Goal: Task Accomplishment & Management: Complete application form

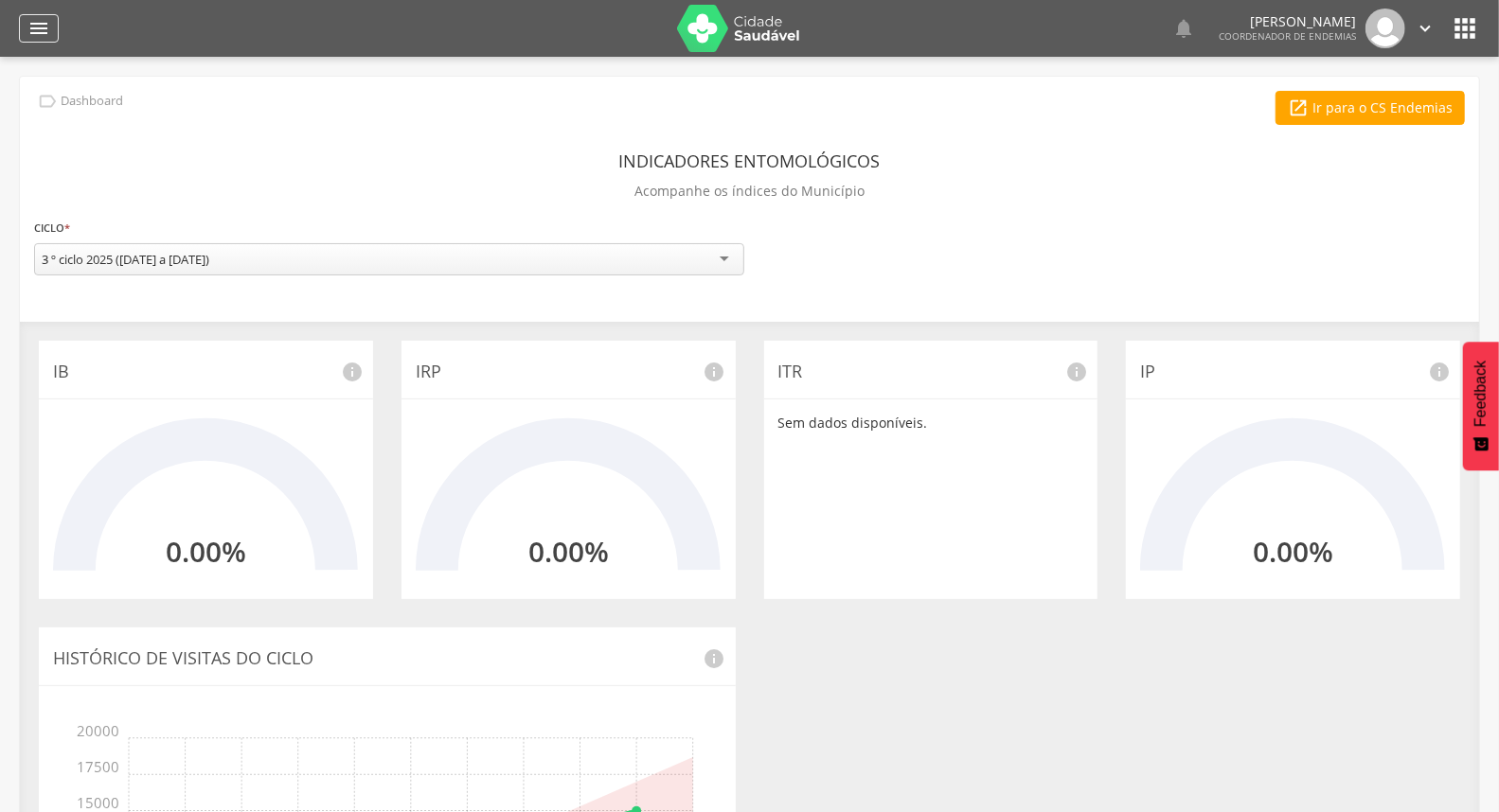
click at [53, 20] on div "" at bounding box center [38, 27] width 39 height 28
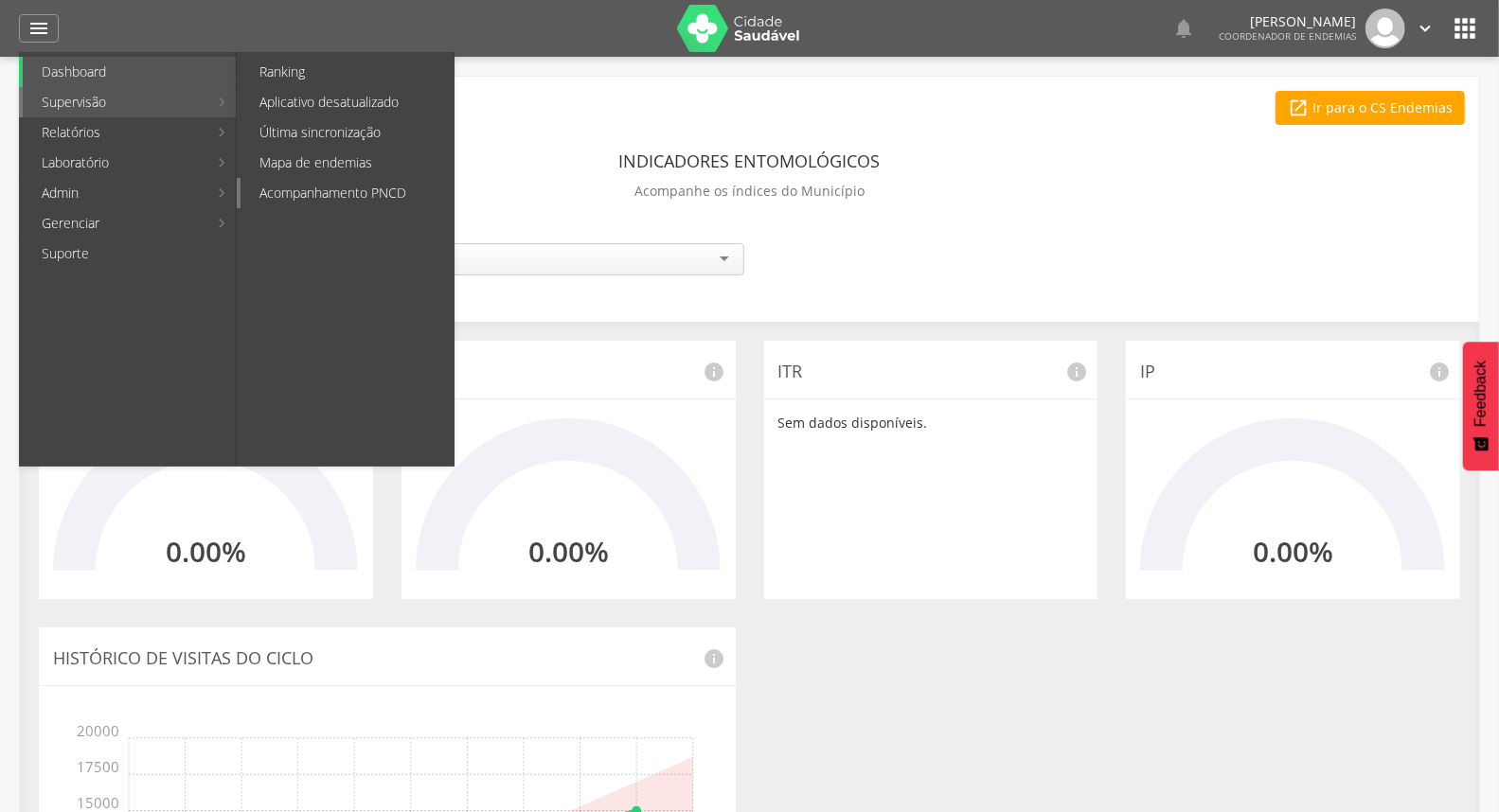
click at [305, 178] on link "Acompanhamento PNCD" at bounding box center [347, 192] width 213 height 30
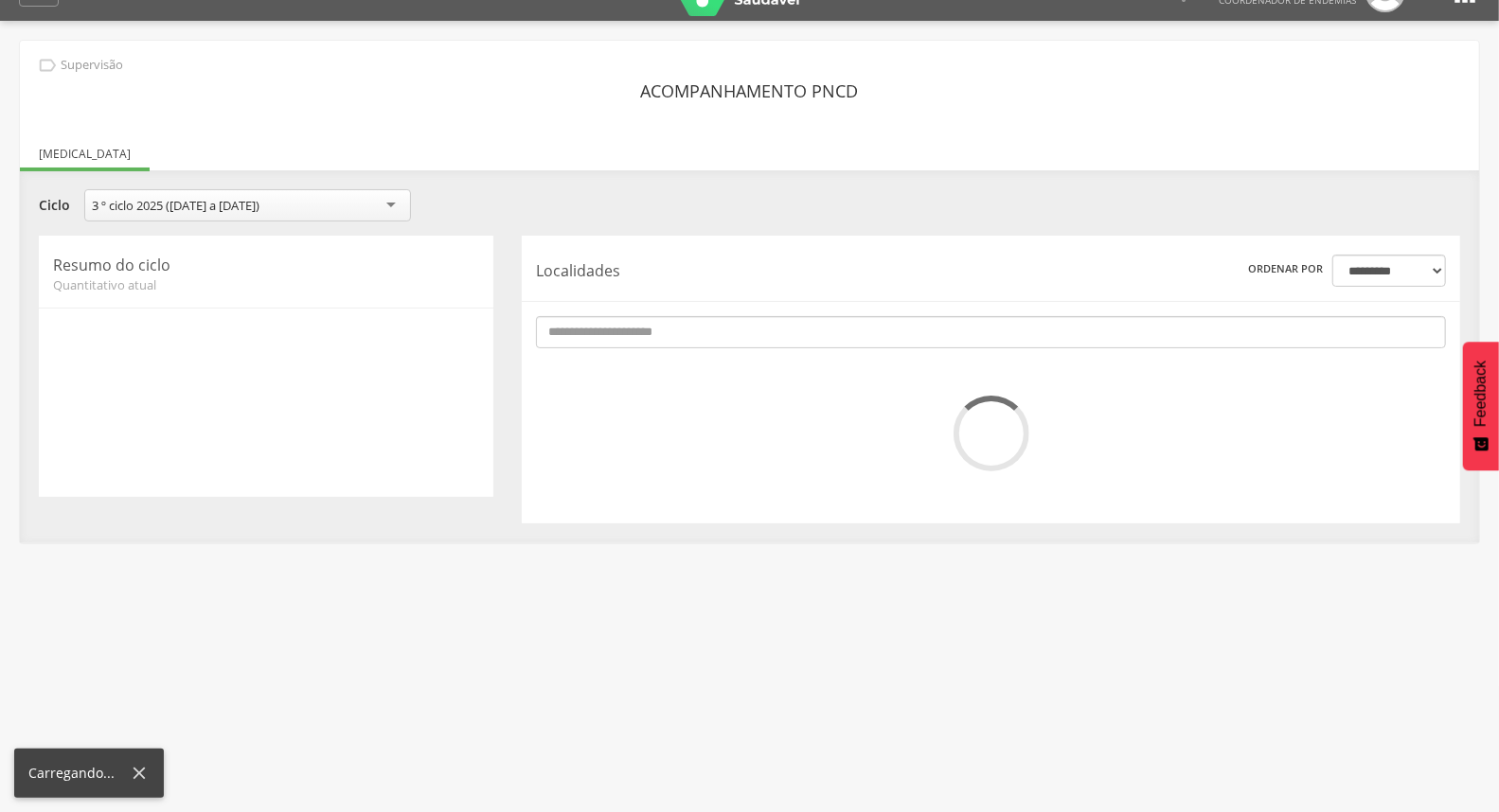
scroll to position [57, 0]
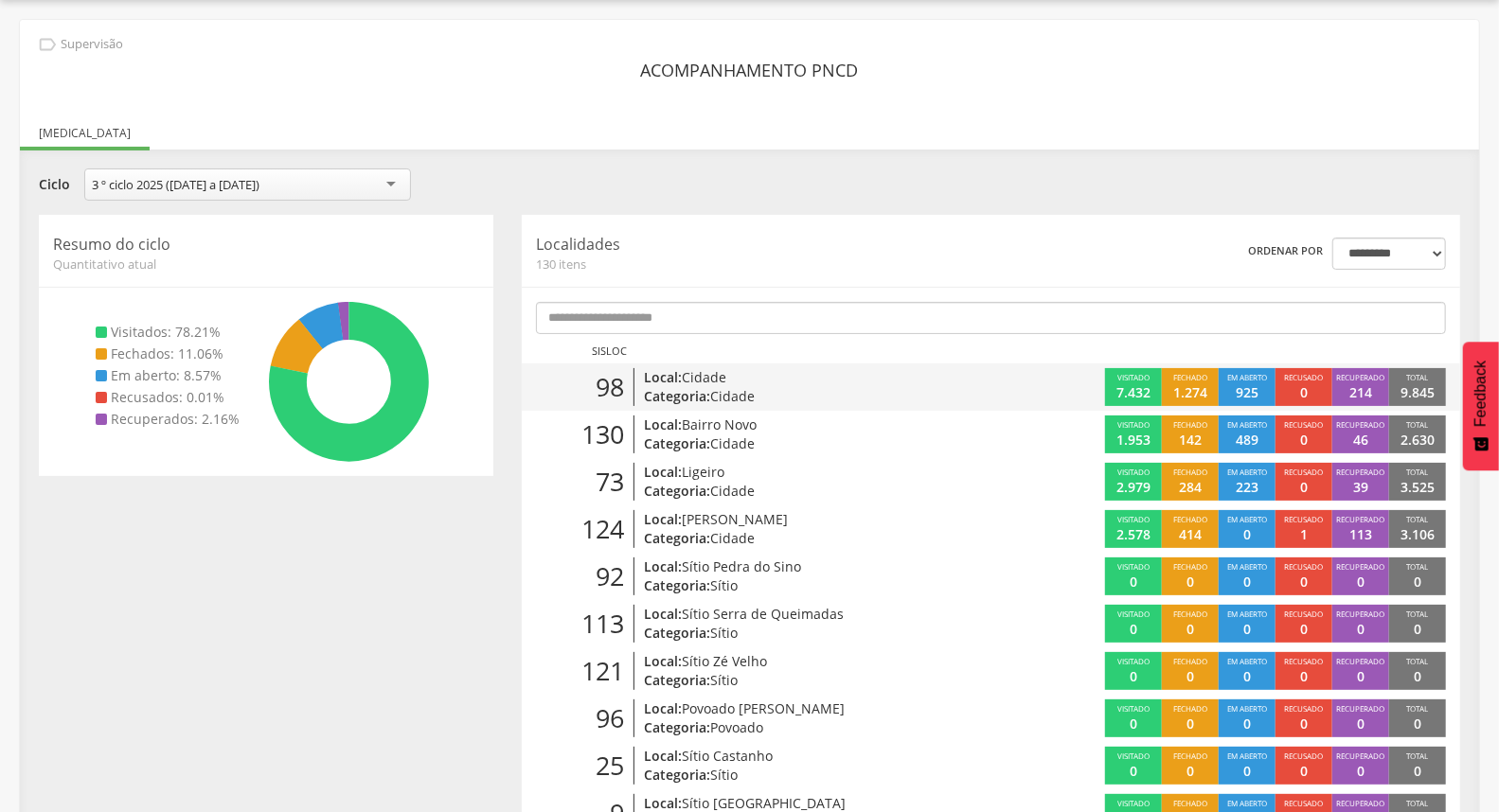
click at [763, 380] on p "Local: Cidade" at bounding box center [796, 377] width 305 height 19
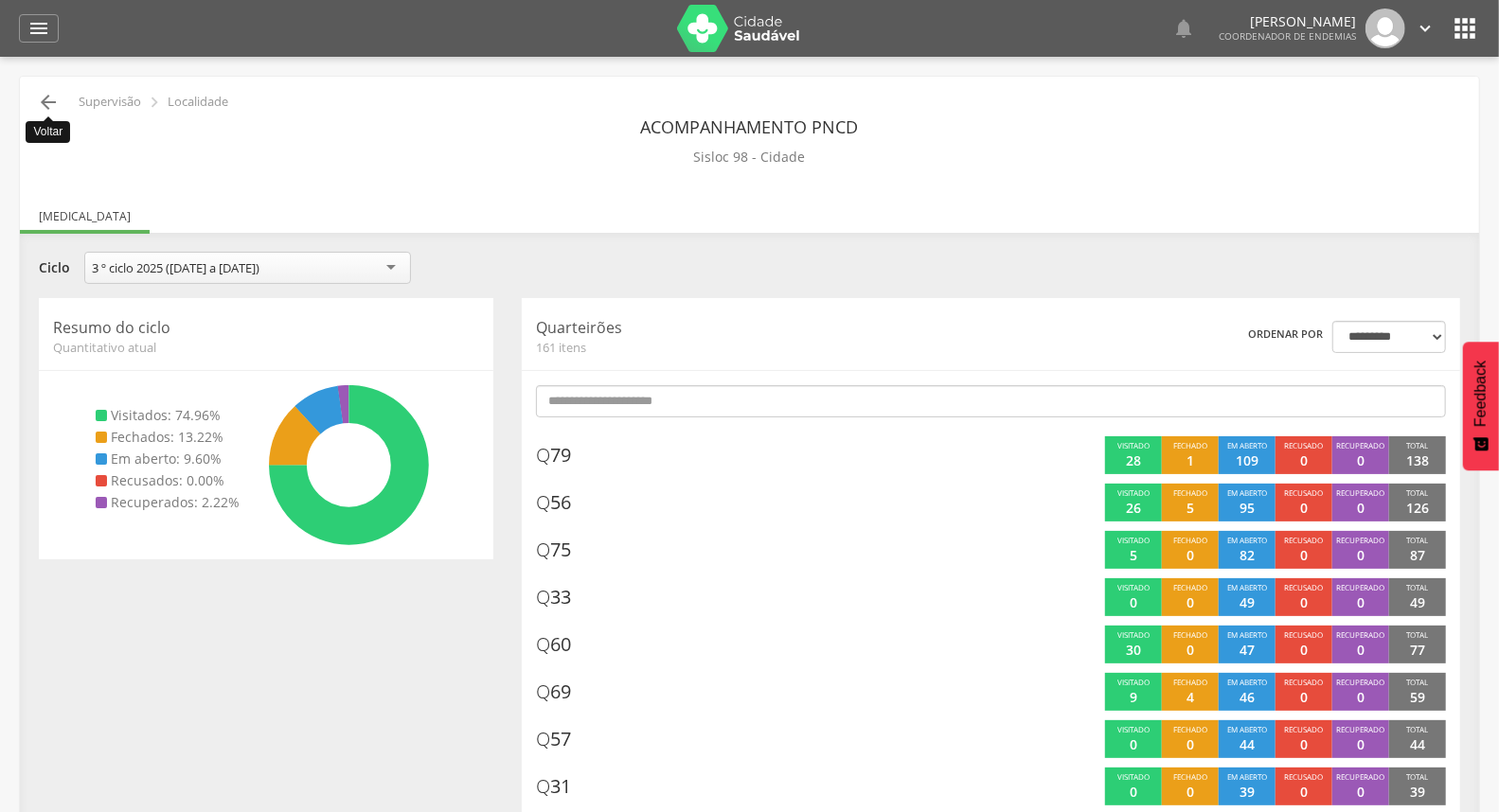
click at [45, 99] on icon "" at bounding box center [48, 102] width 23 height 23
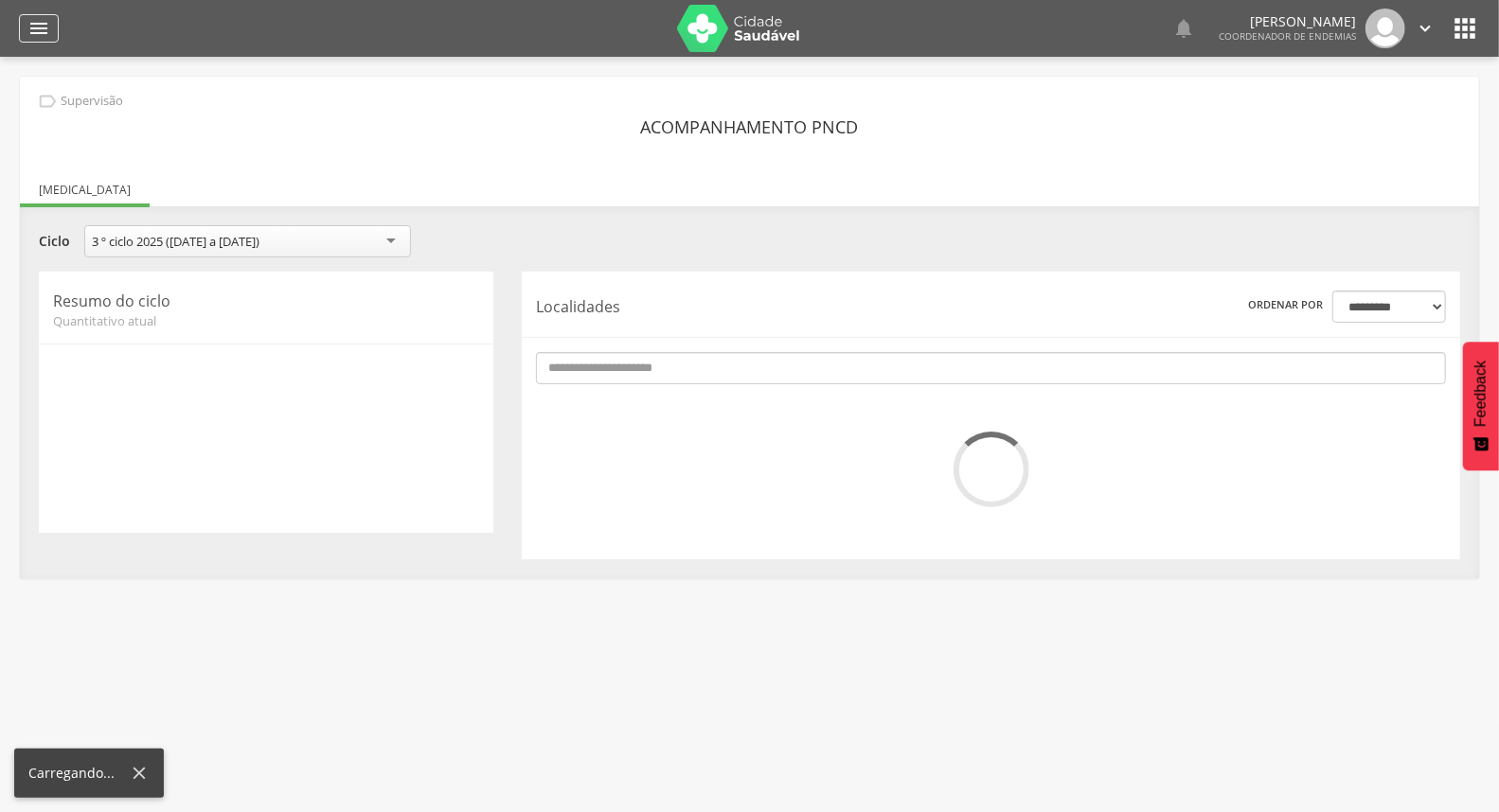
click at [33, 28] on icon "" at bounding box center [38, 27] width 23 height 23
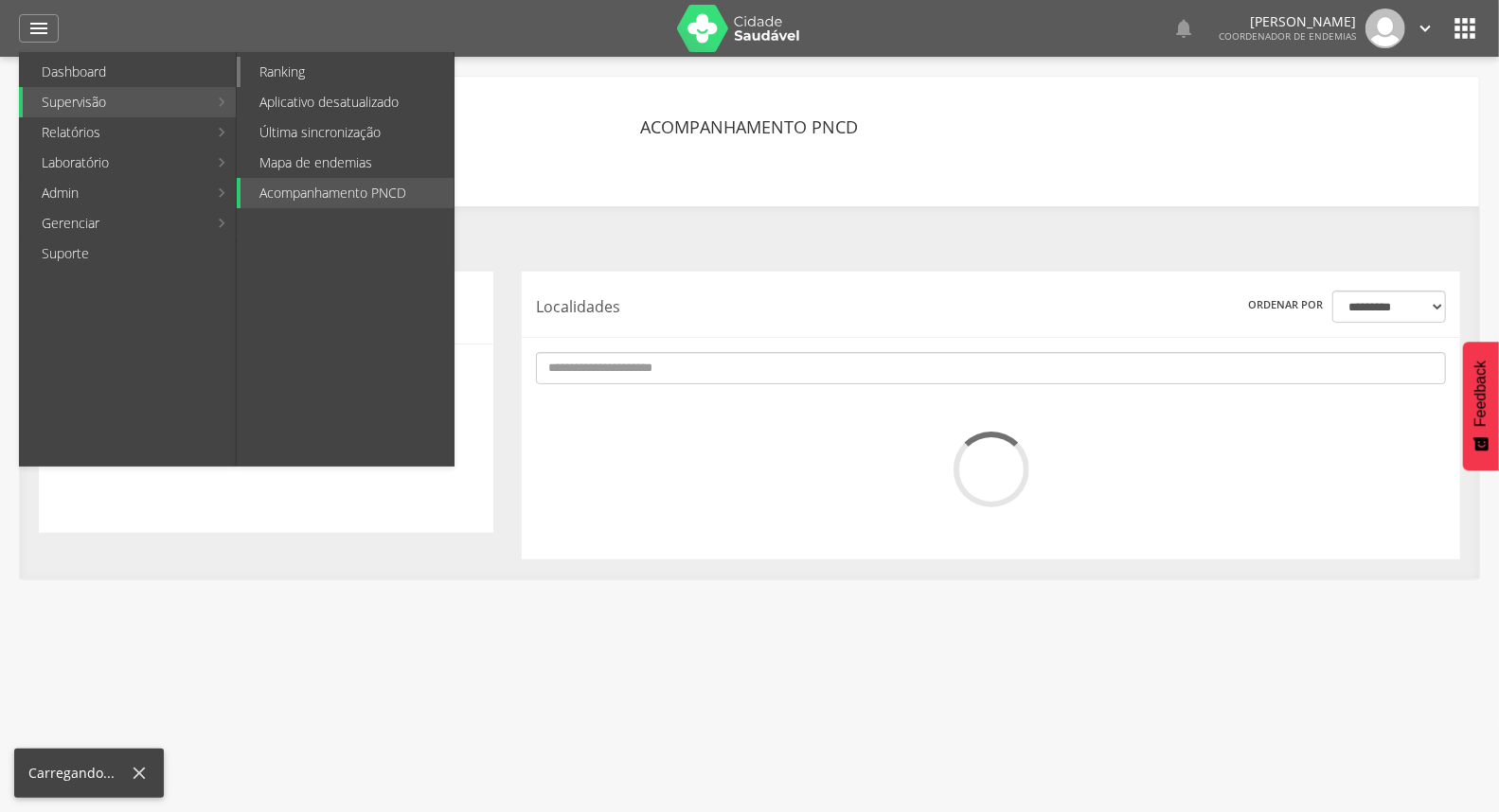
click at [261, 69] on link "Ranking" at bounding box center [347, 72] width 213 height 30
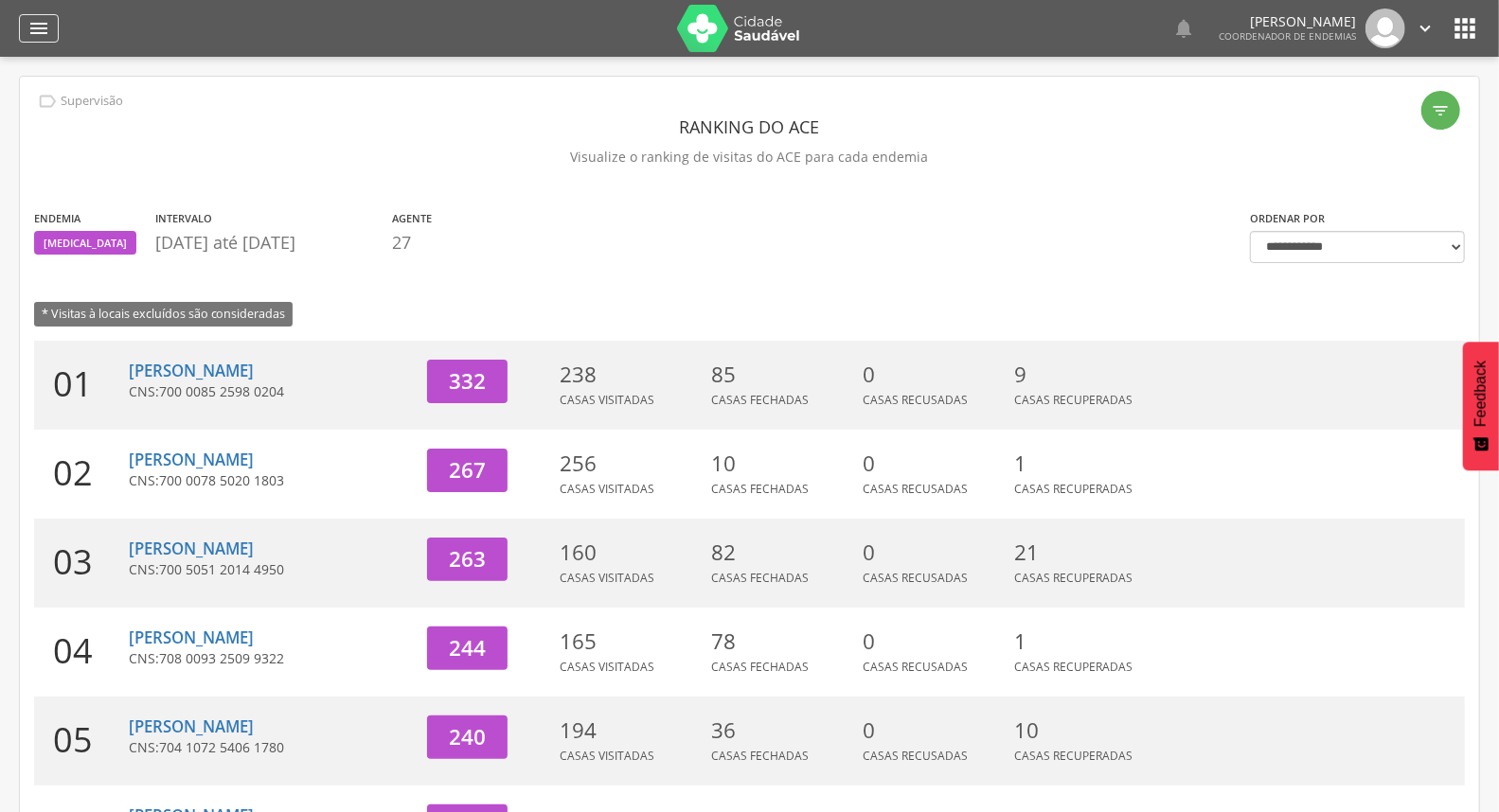
click at [40, 28] on icon "" at bounding box center [38, 27] width 23 height 23
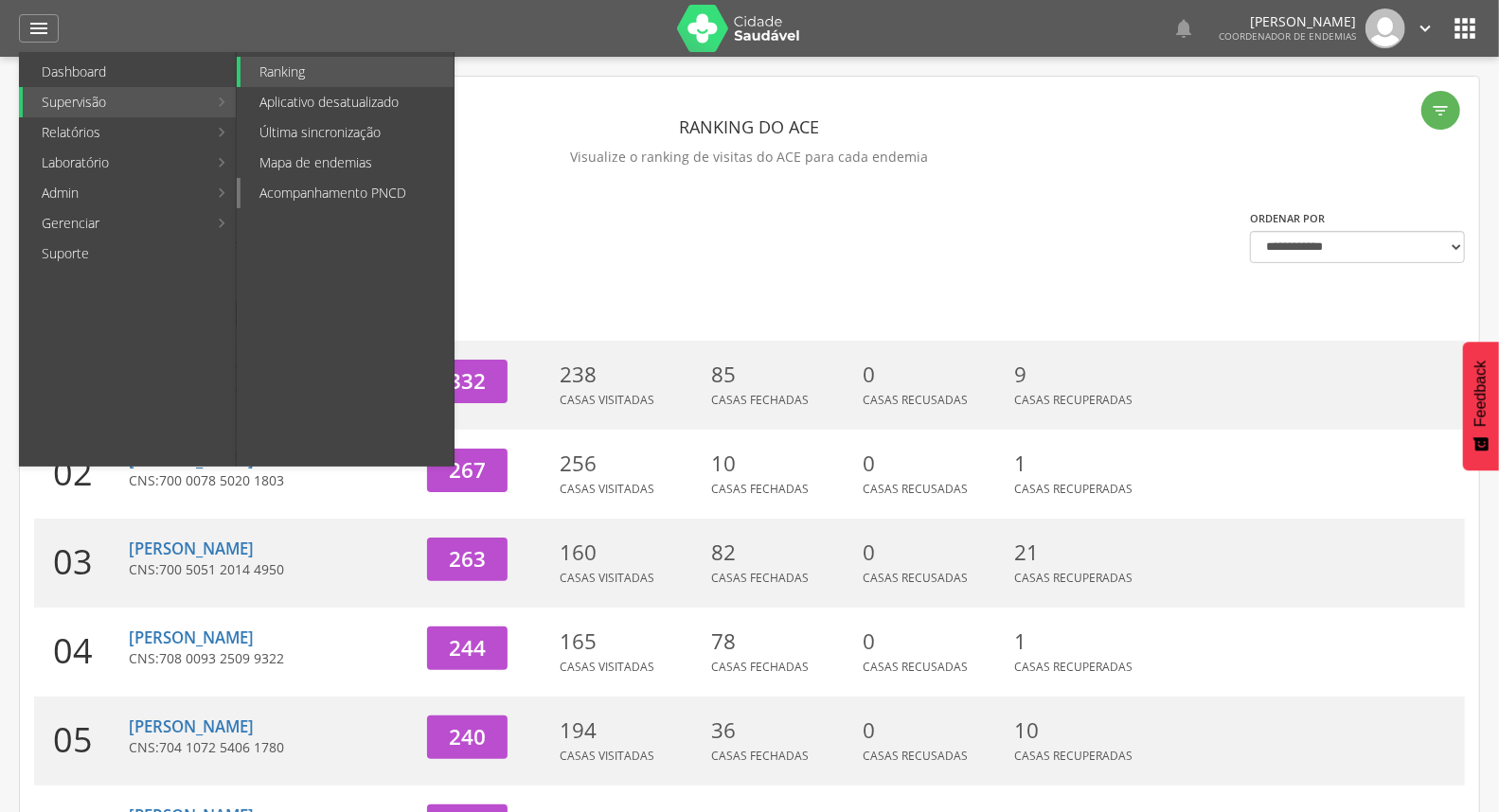
click at [355, 195] on link "Acompanhamento PNCD" at bounding box center [347, 192] width 213 height 30
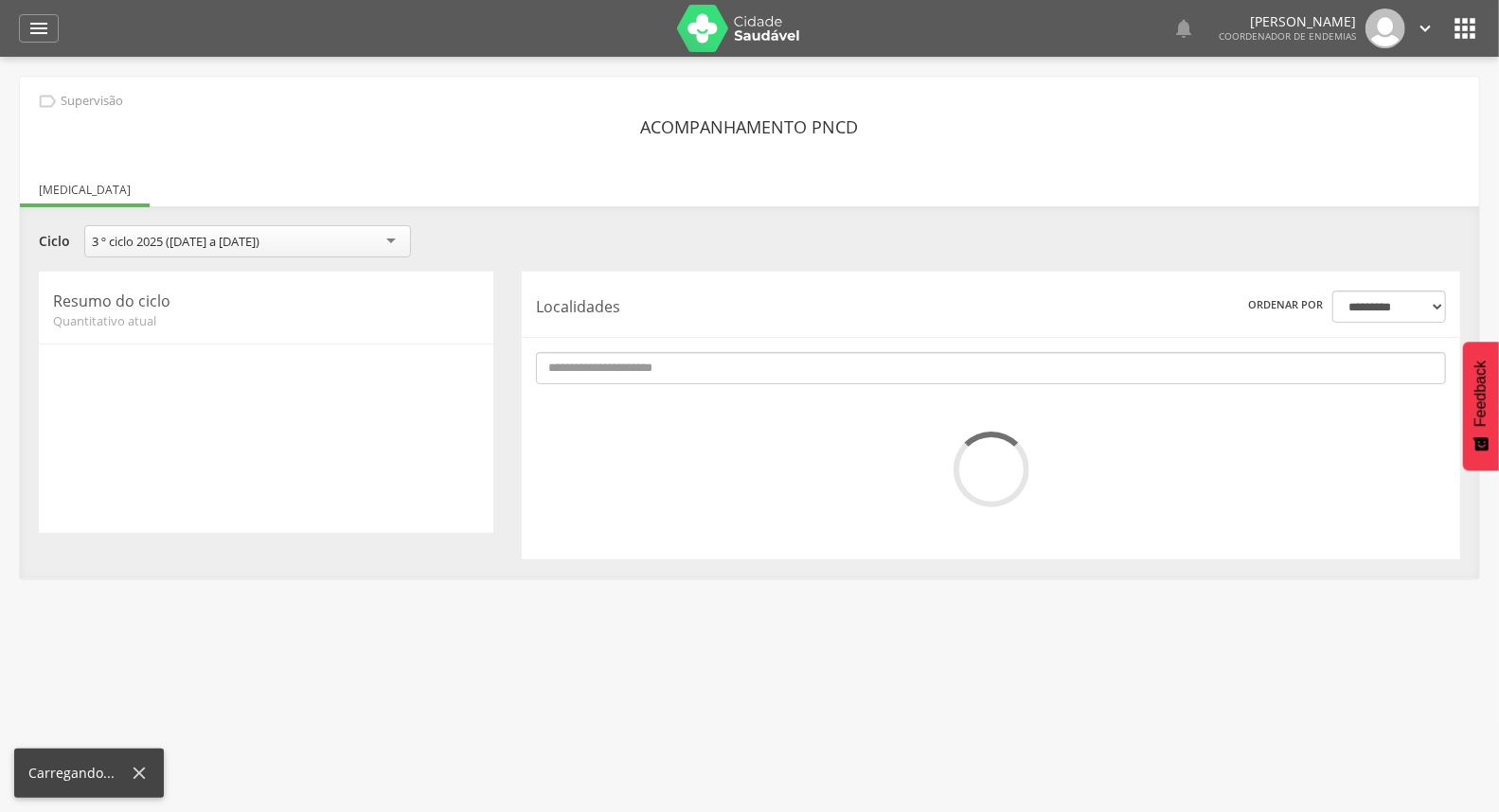
scroll to position [57, 0]
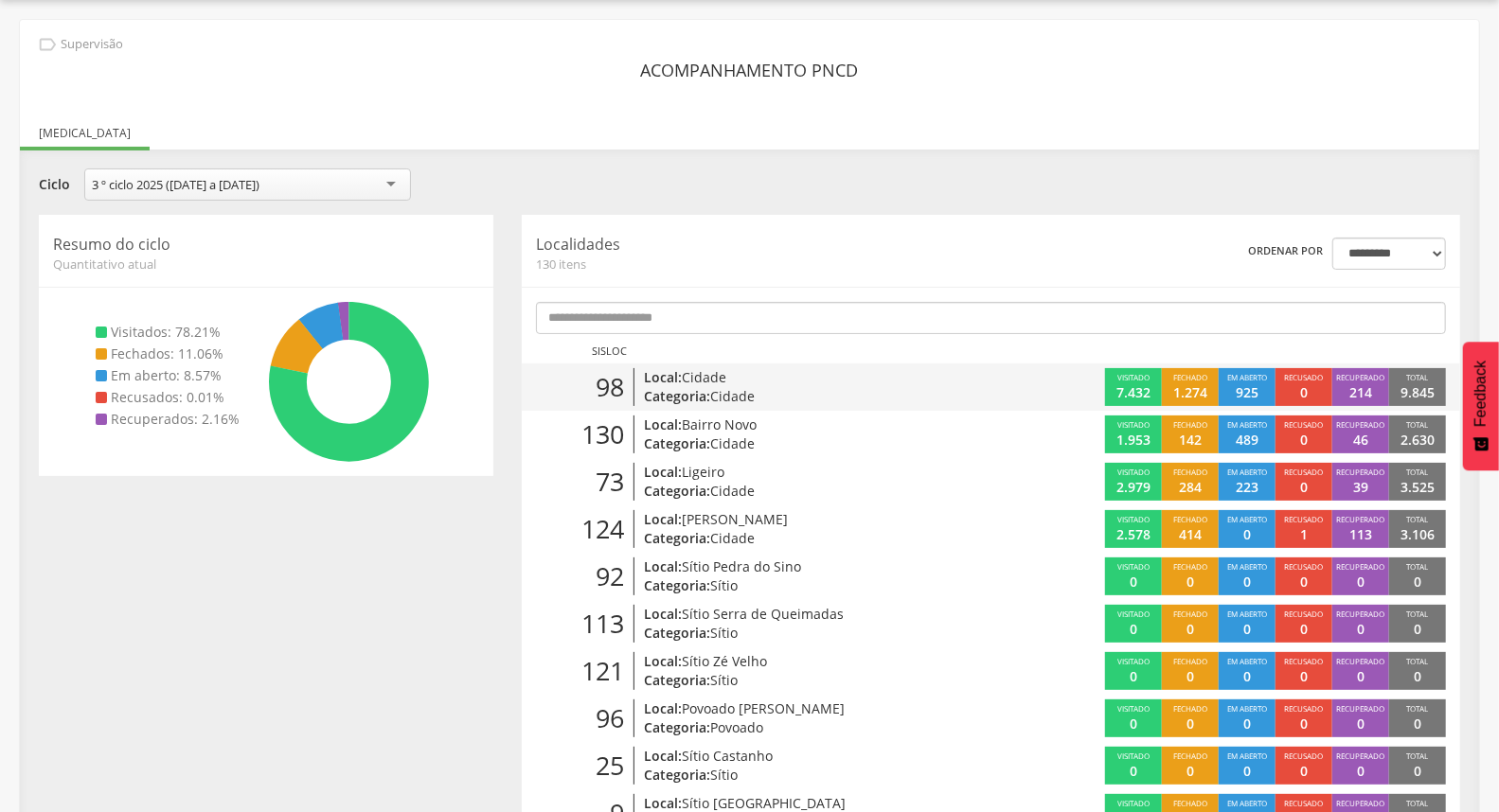
click at [846, 387] on p "Categoria: Cidade" at bounding box center [796, 396] width 305 height 19
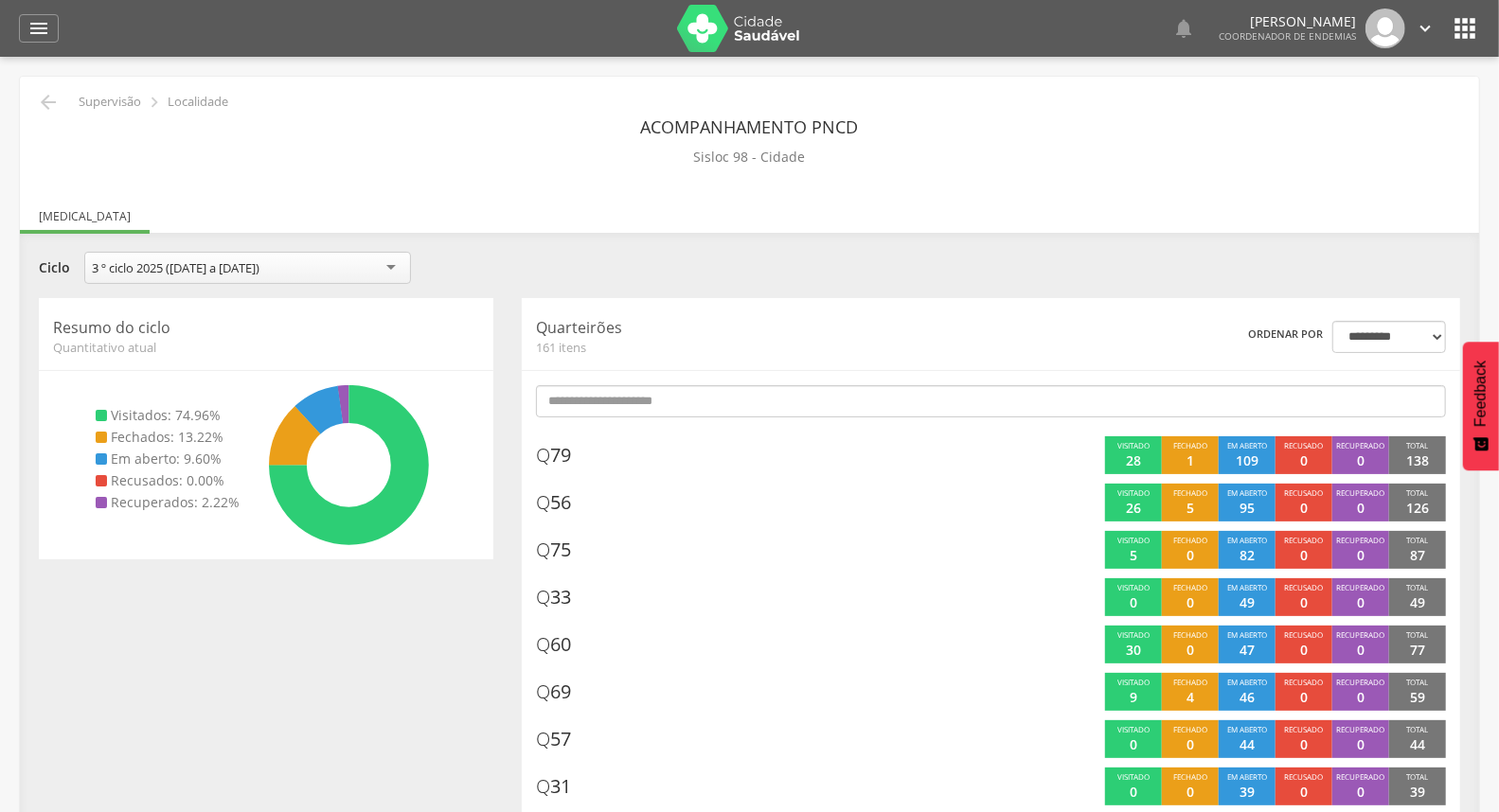
scroll to position [105, 0]
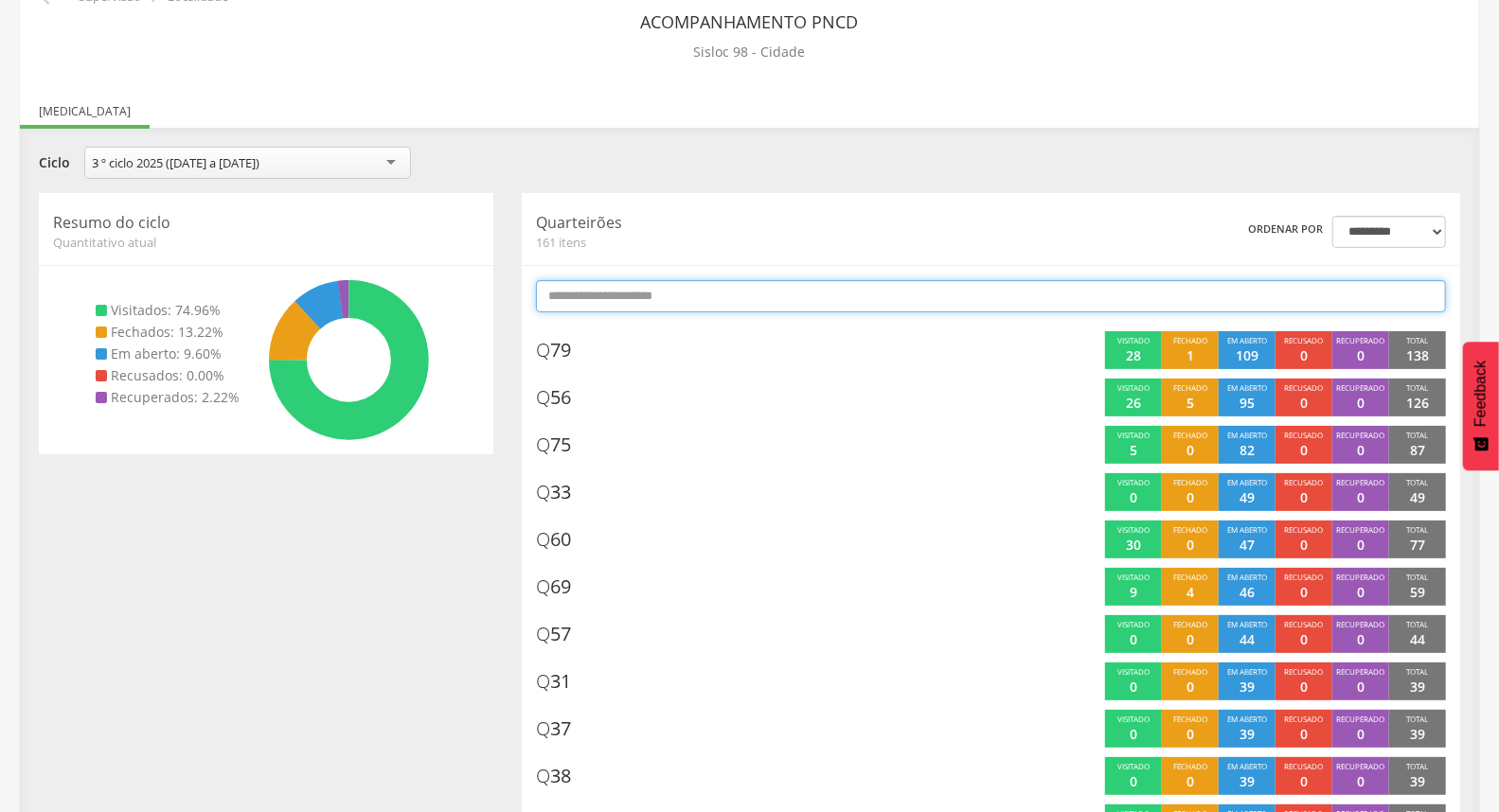
click at [898, 288] on input "text" at bounding box center [990, 296] width 910 height 32
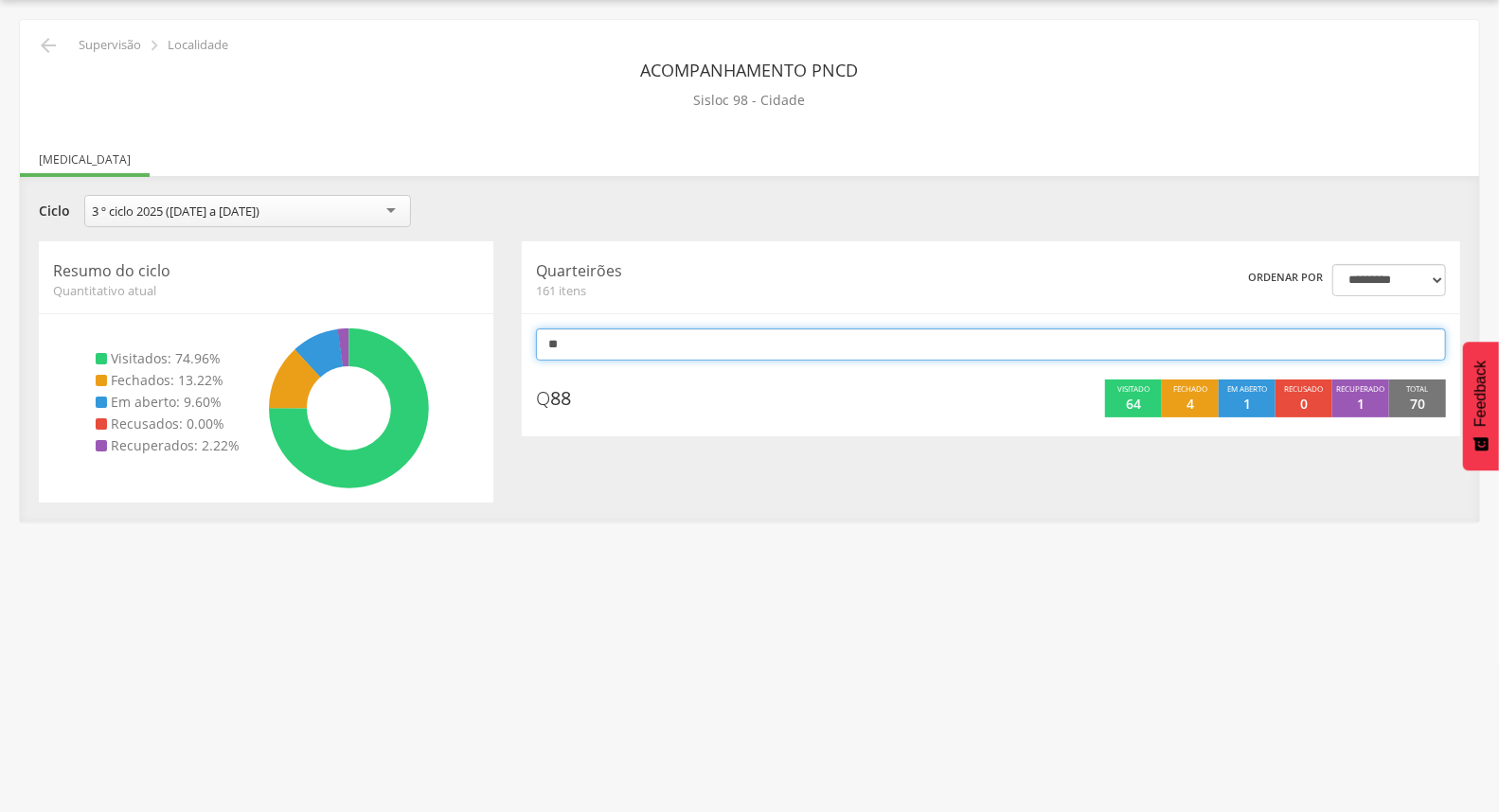
type input "*"
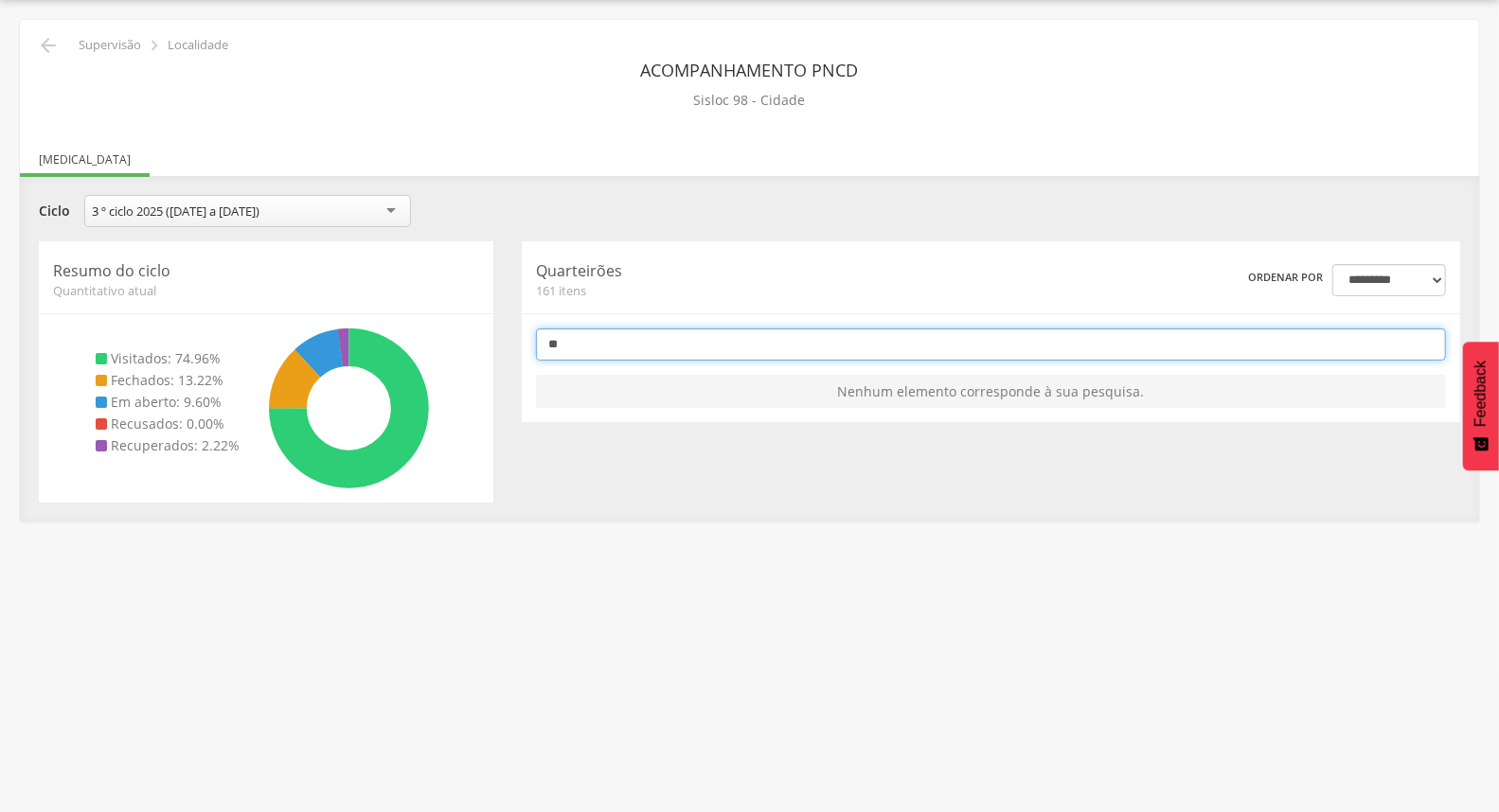
type input "*"
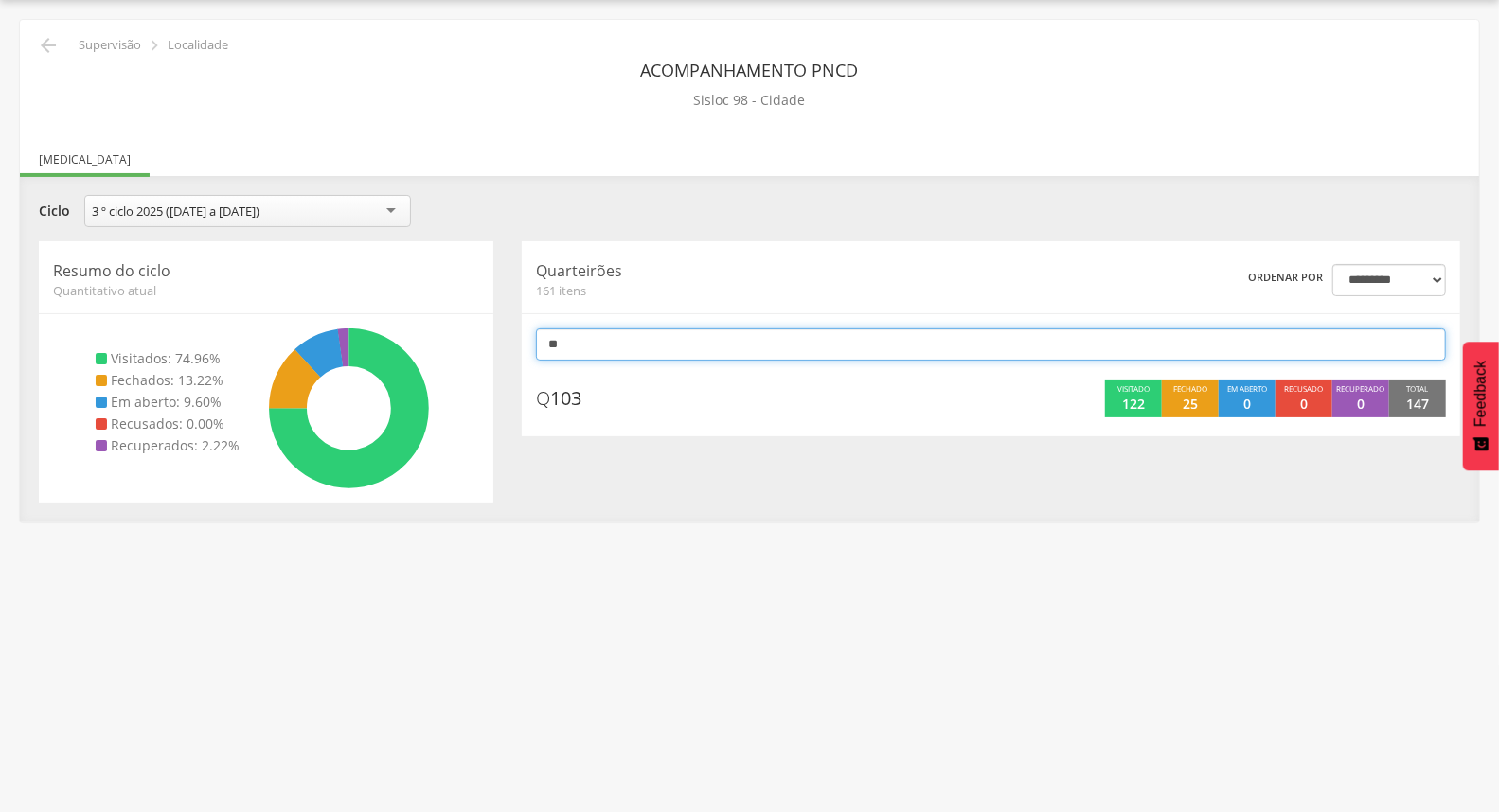
type input "*"
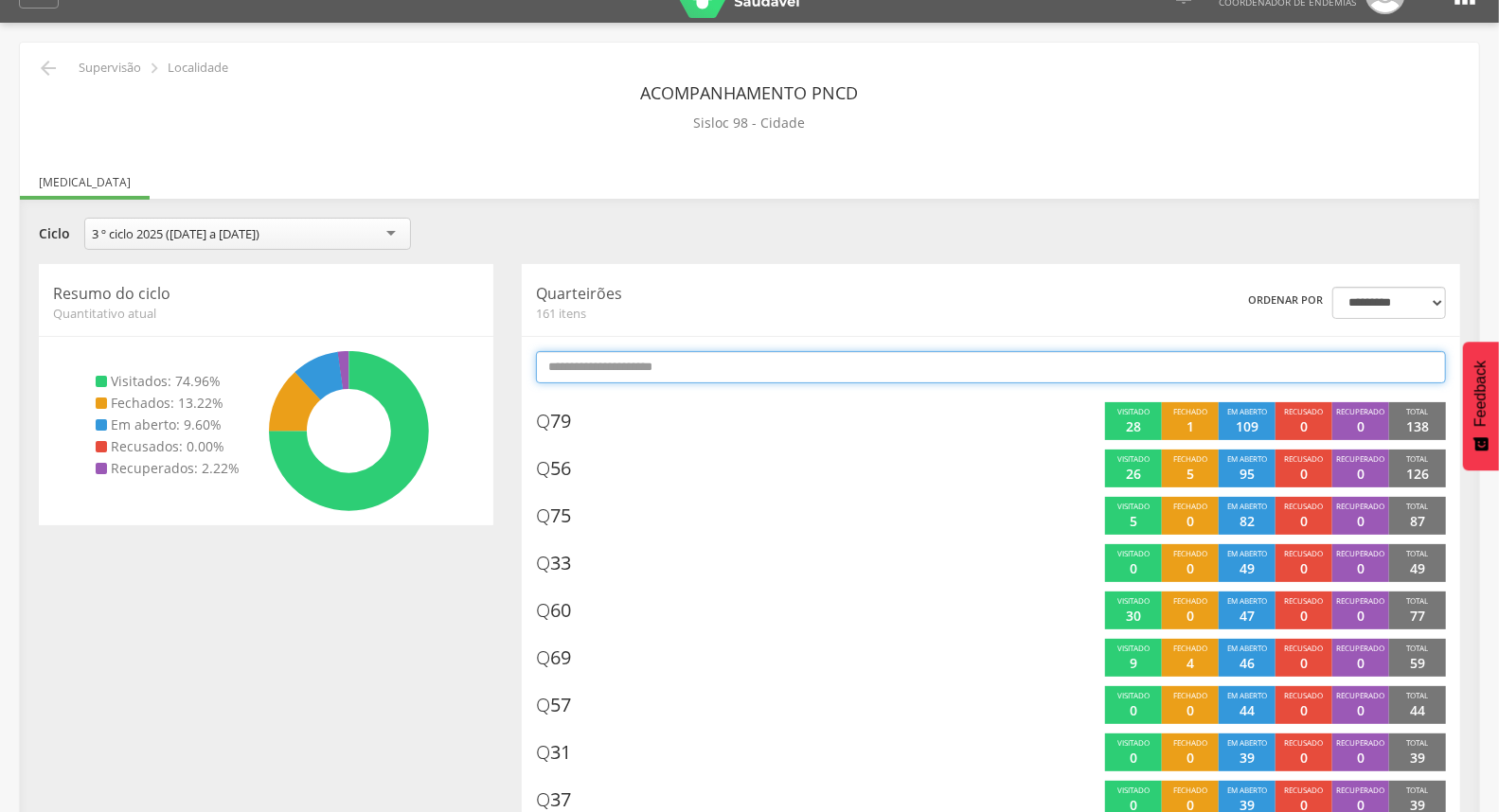
scroll to position [0, 0]
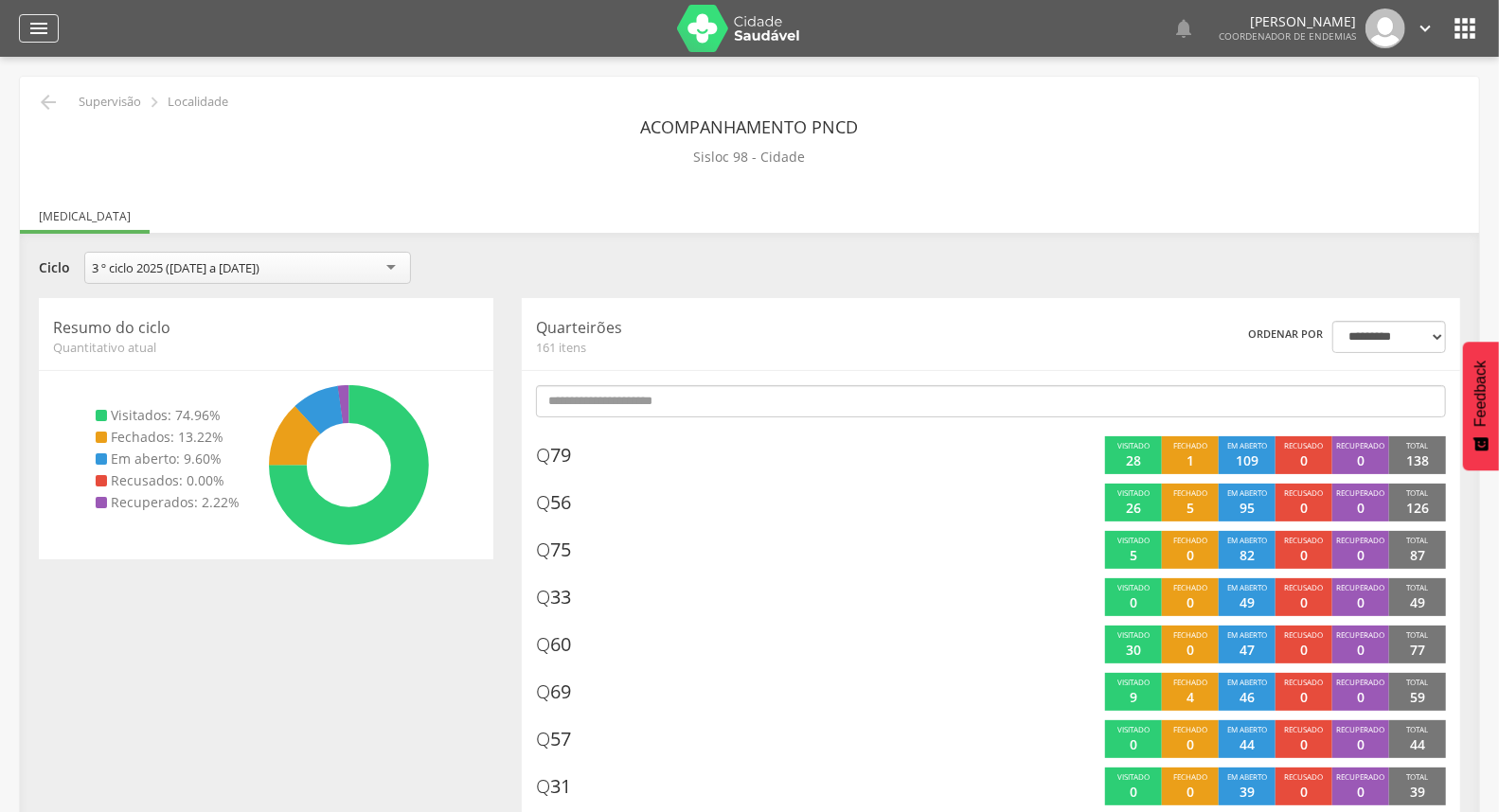
click at [23, 32] on div "" at bounding box center [38, 27] width 39 height 28
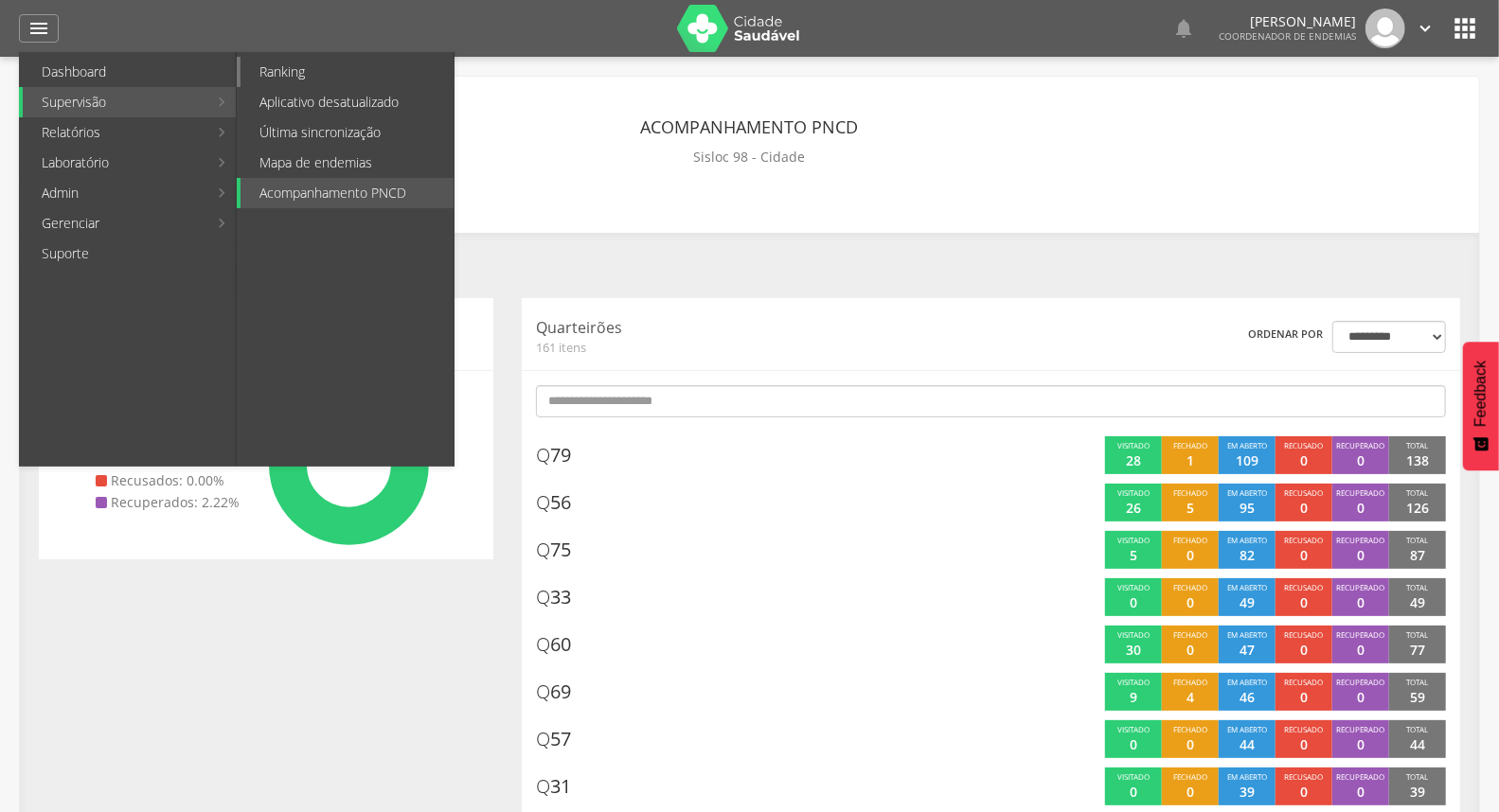
click at [281, 74] on link "Ranking" at bounding box center [347, 72] width 213 height 30
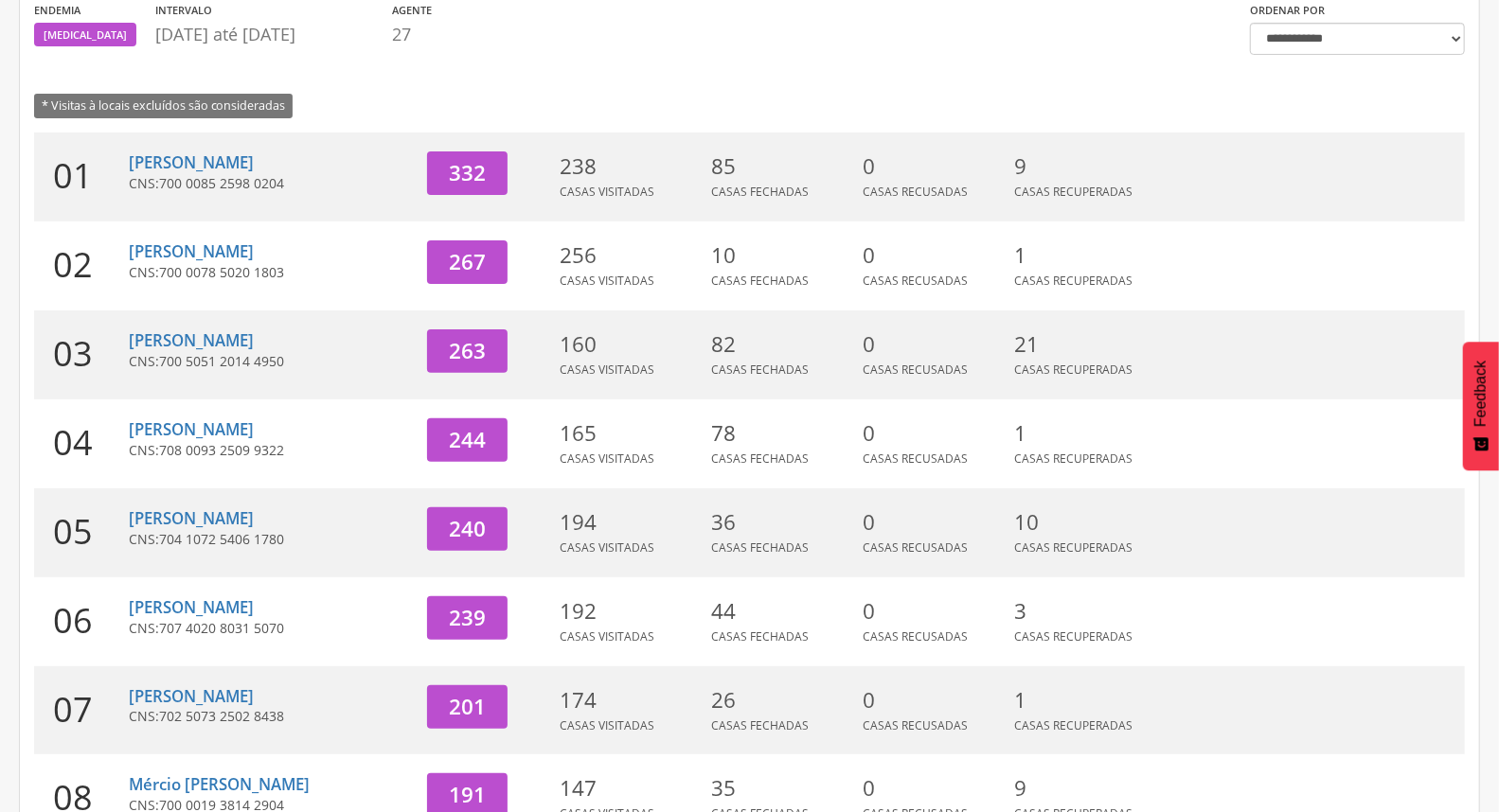
scroll to position [210, 0]
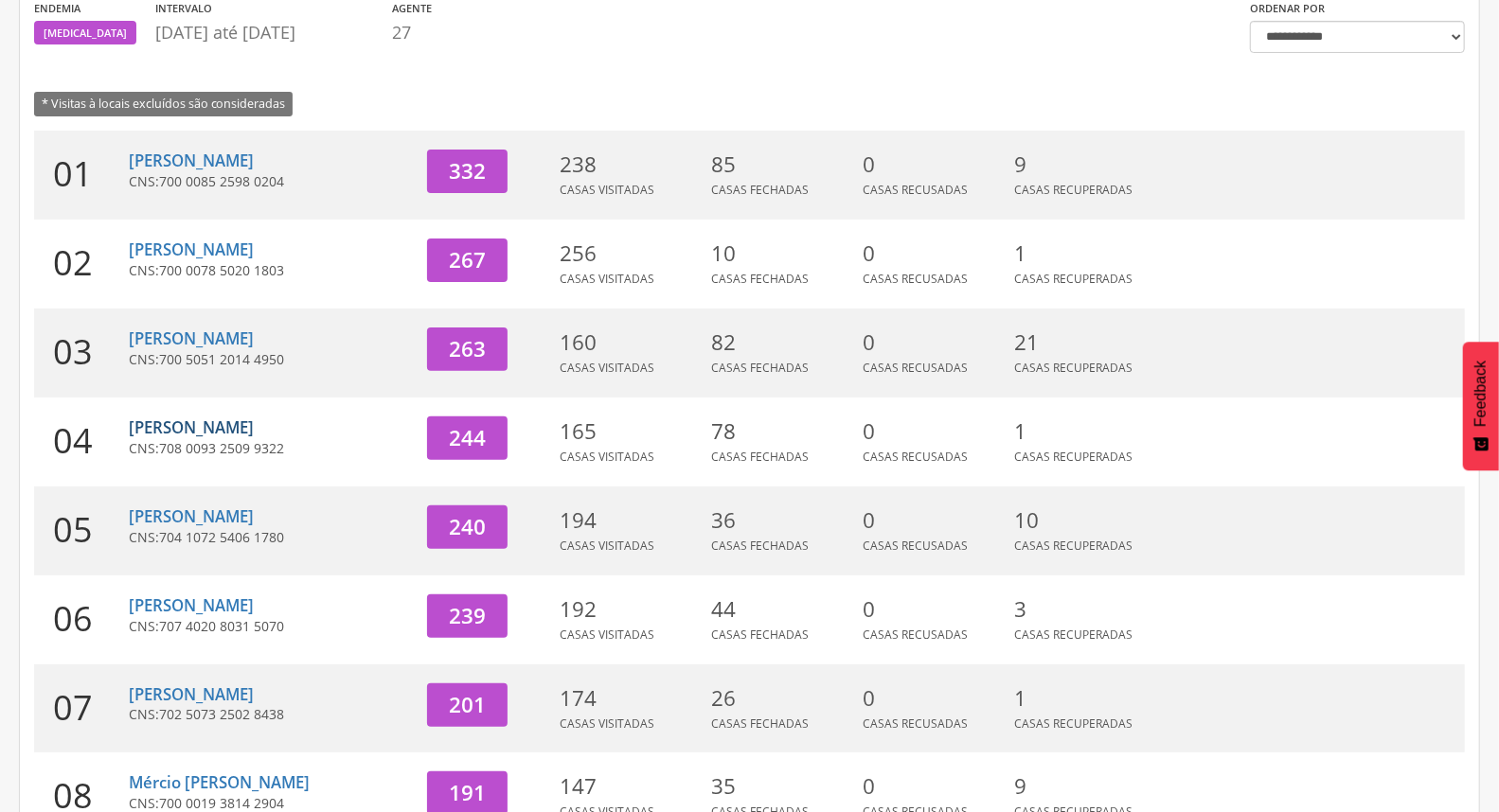
click at [212, 423] on link "[PERSON_NAME]" at bounding box center [191, 427] width 125 height 22
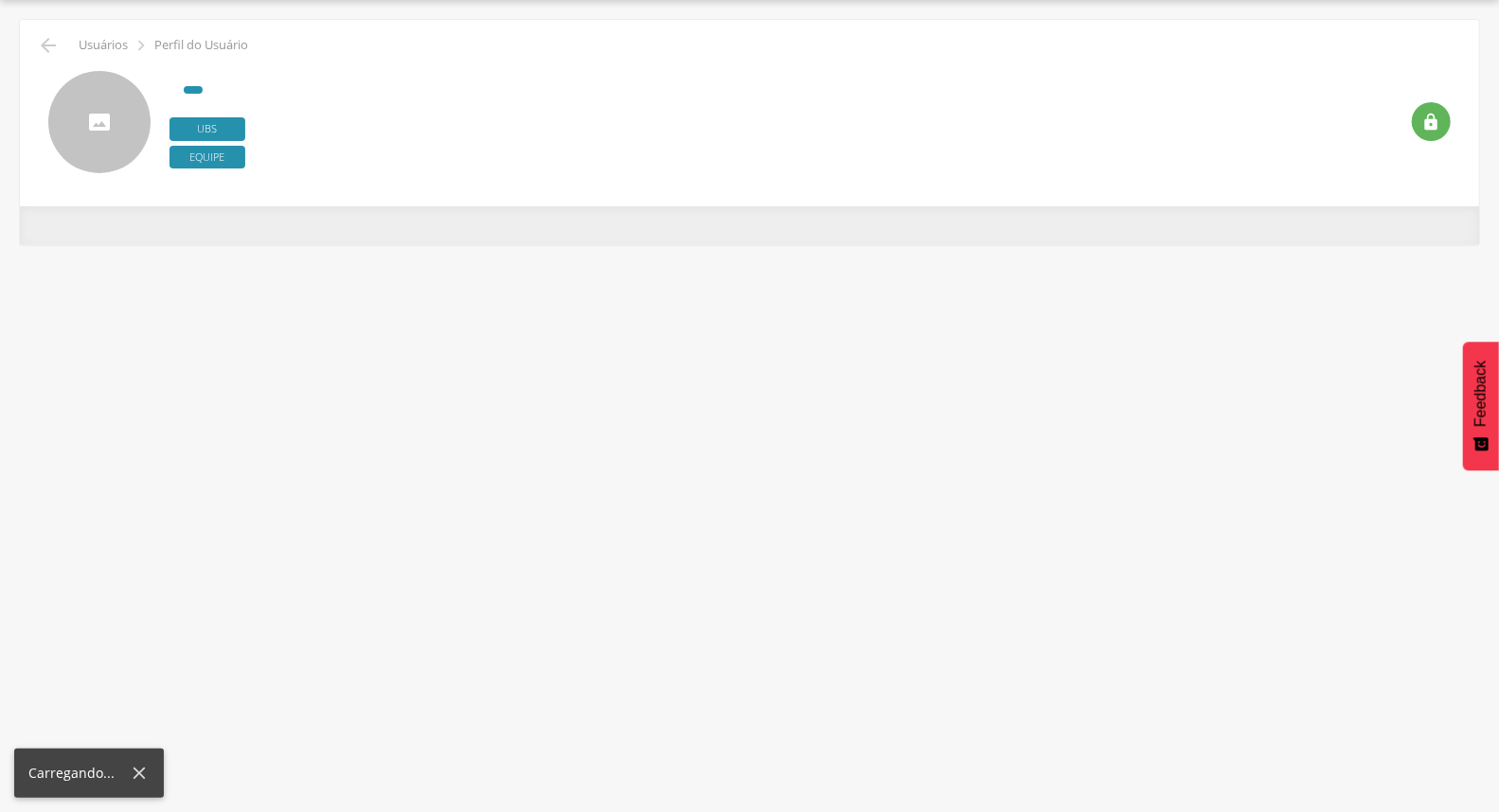
scroll to position [57, 0]
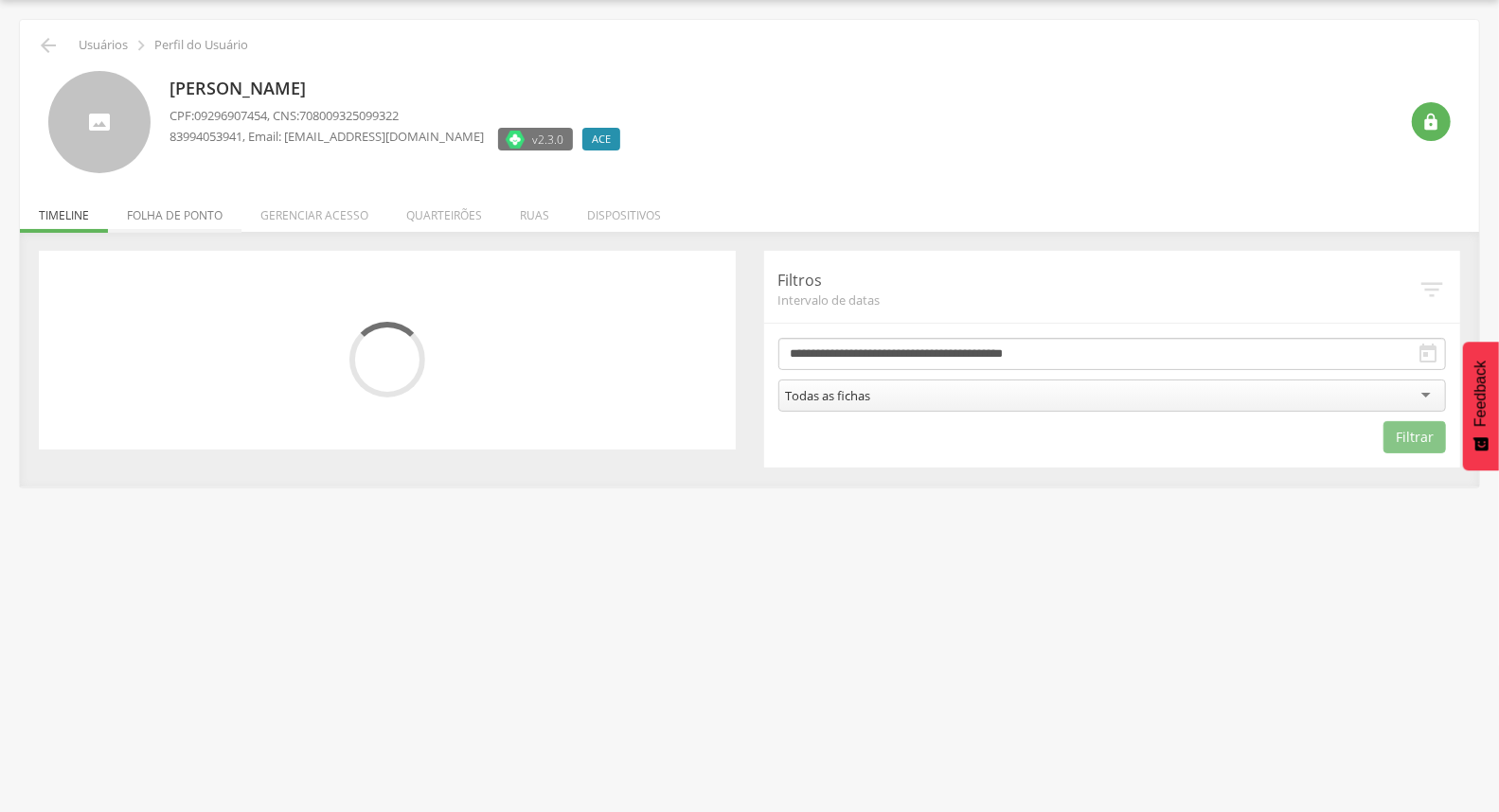
click at [210, 219] on li "Folha de ponto" at bounding box center [175, 210] width 134 height 44
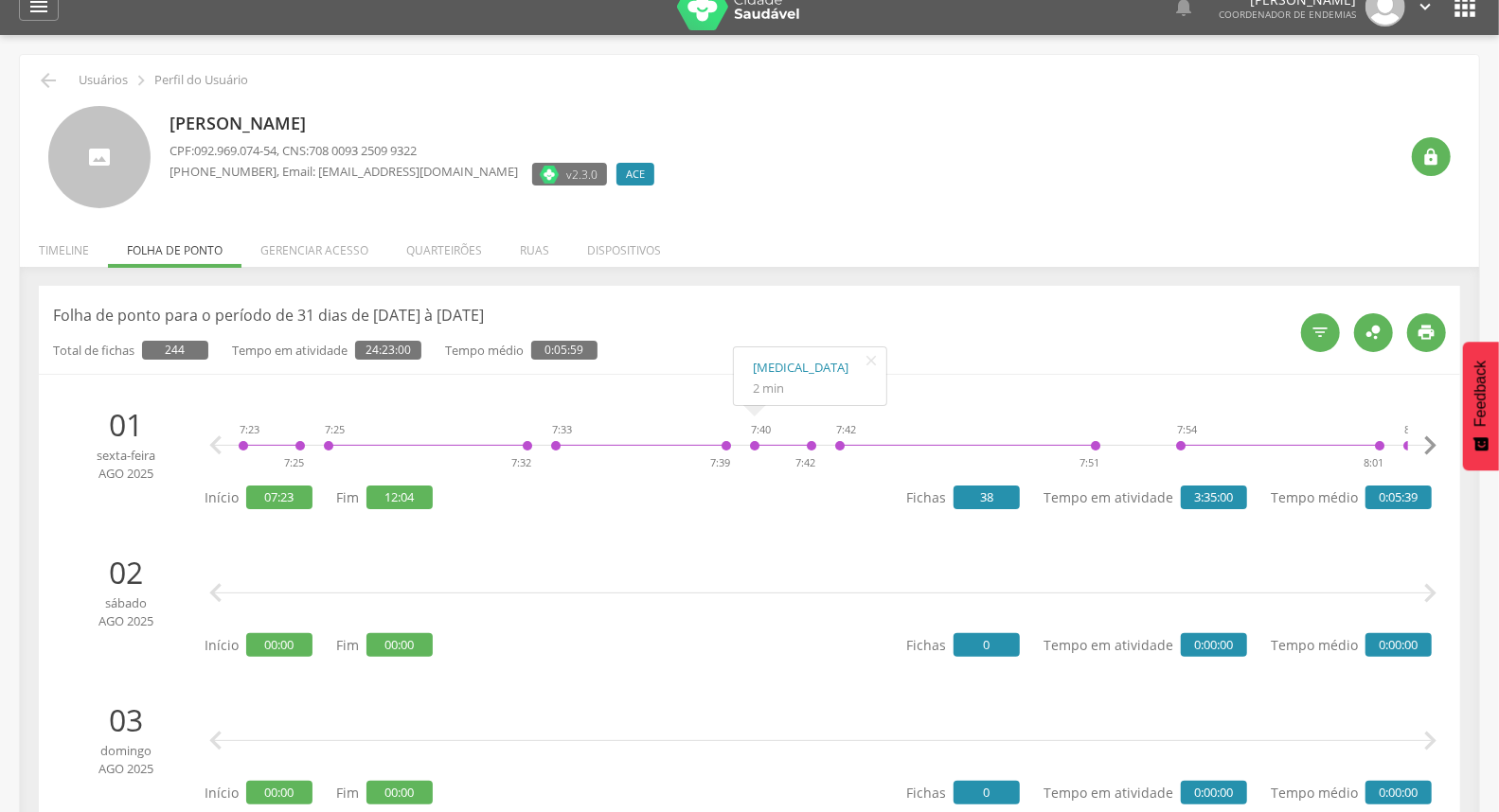
scroll to position [0, 0]
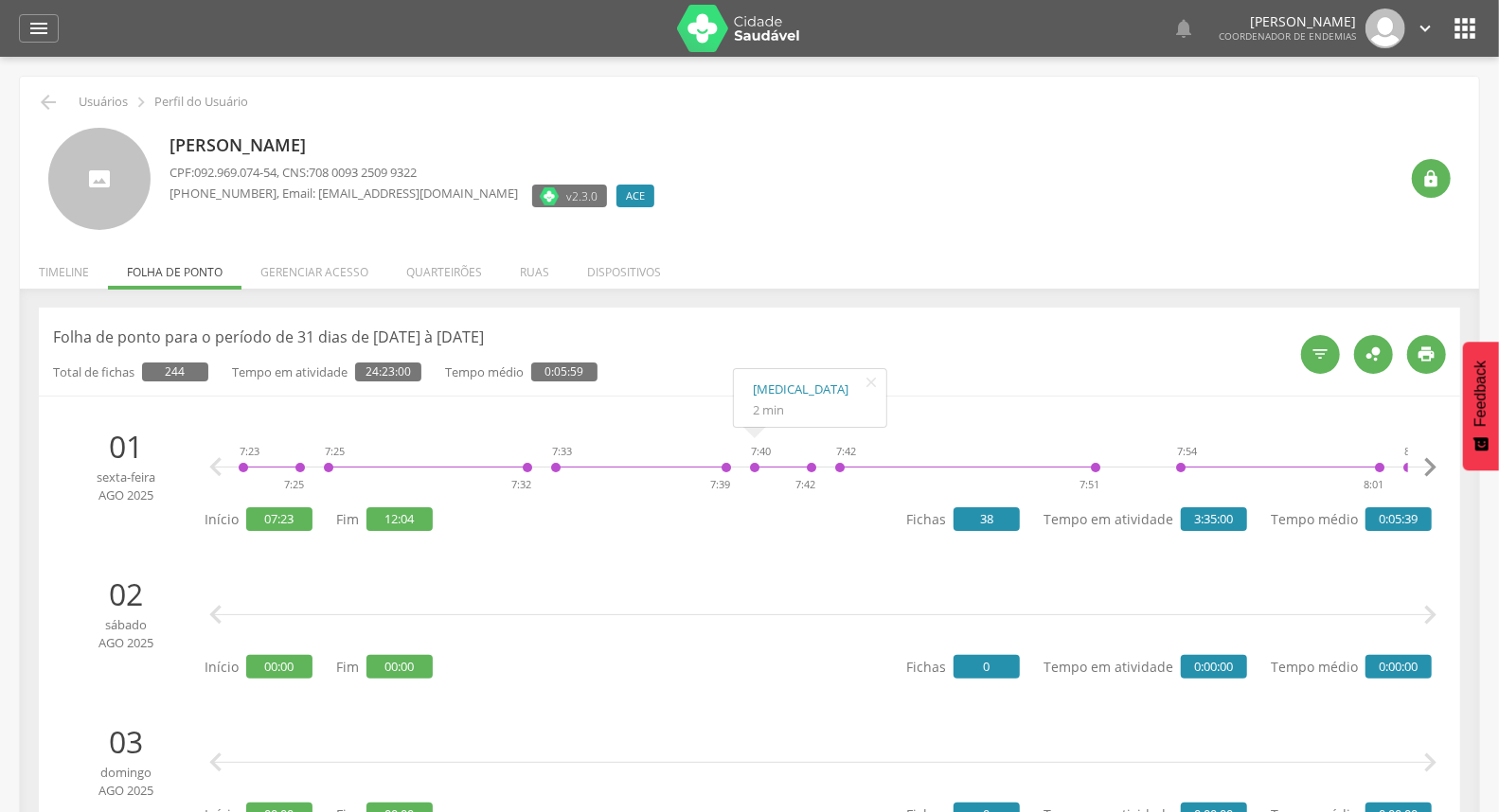
click at [64, 263] on li "Timeline" at bounding box center [64, 267] width 88 height 44
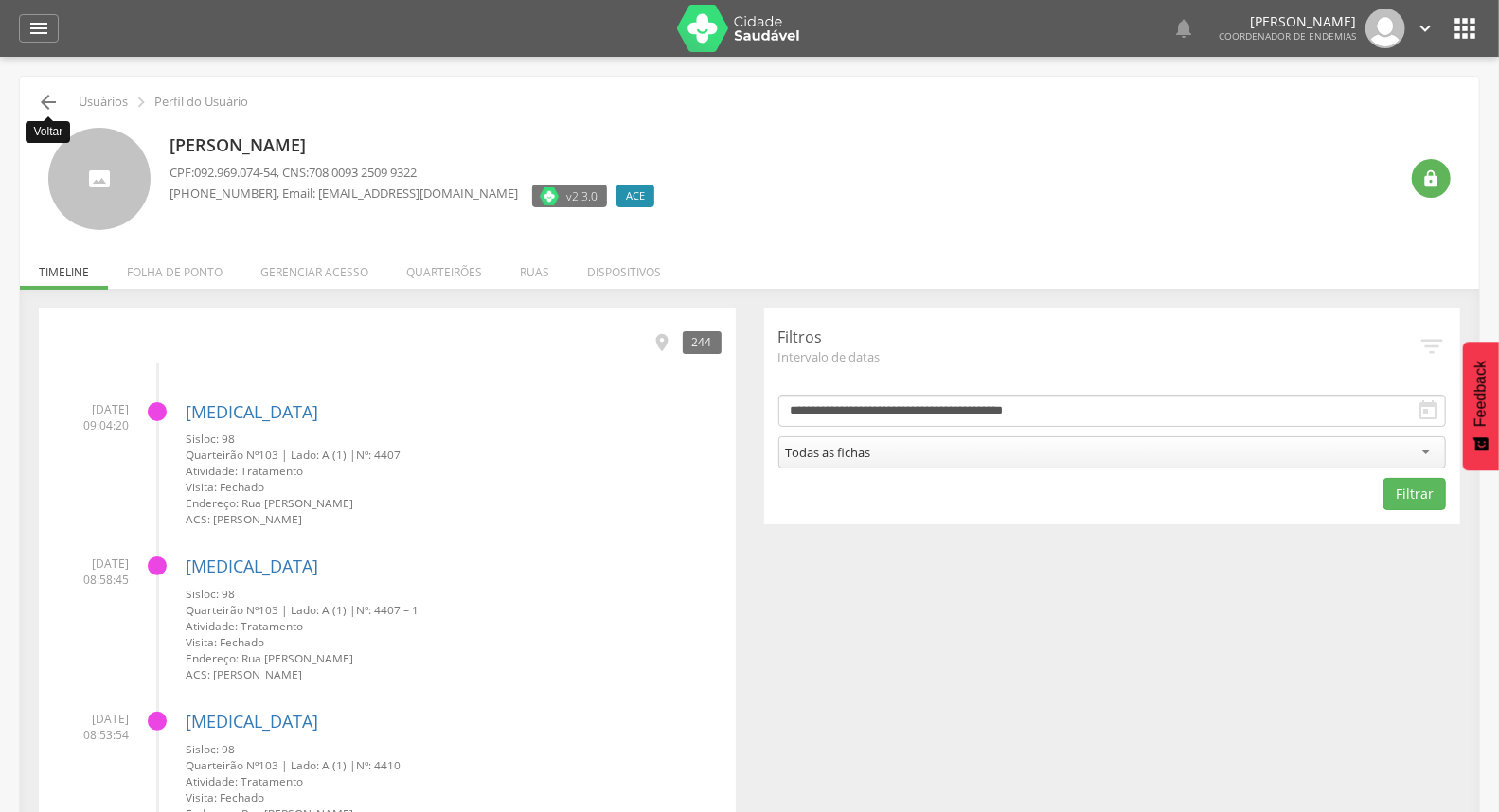
click at [43, 101] on icon "" at bounding box center [48, 102] width 23 height 23
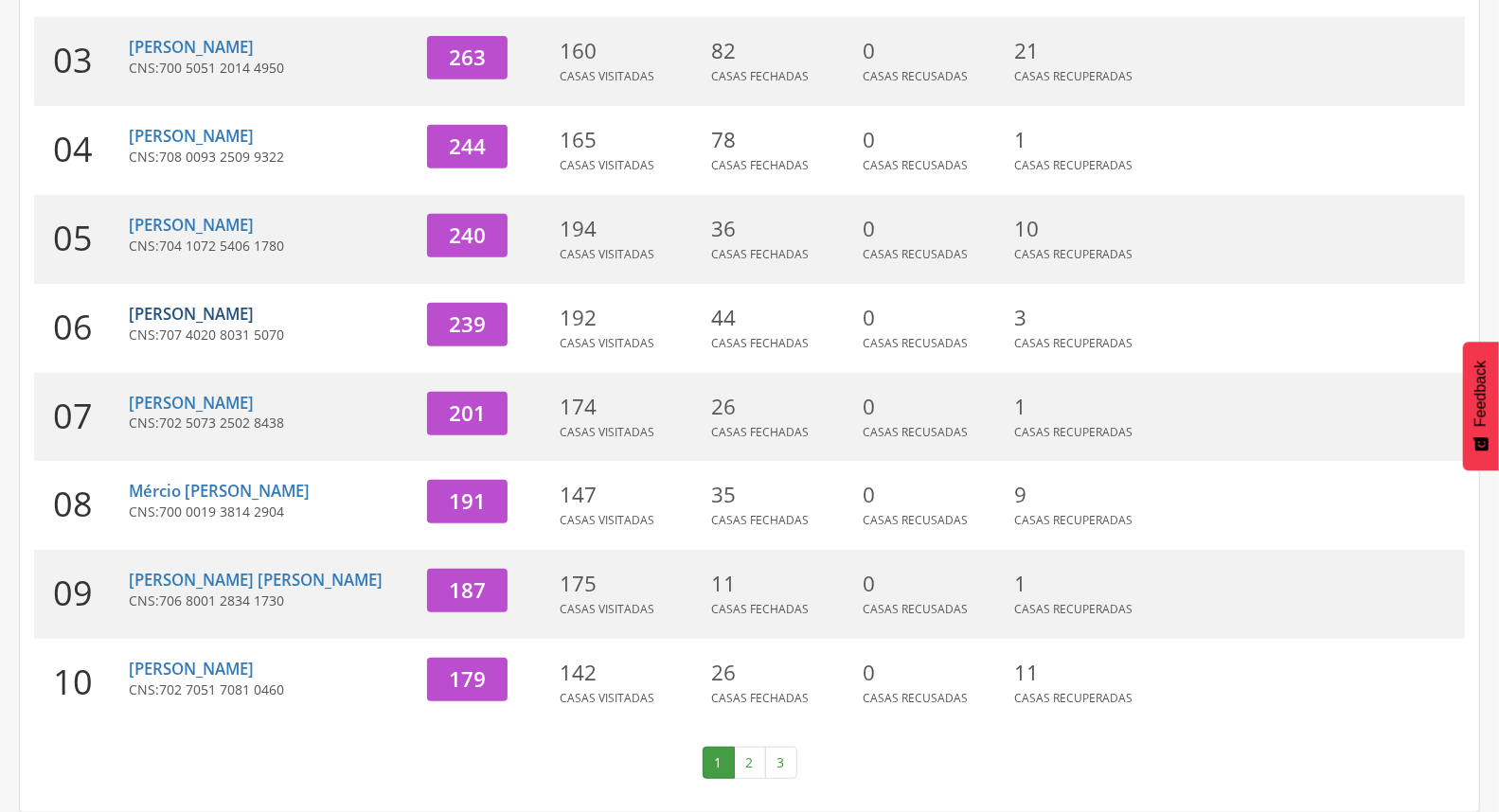
click at [253, 308] on link "[PERSON_NAME]" at bounding box center [191, 313] width 125 height 22
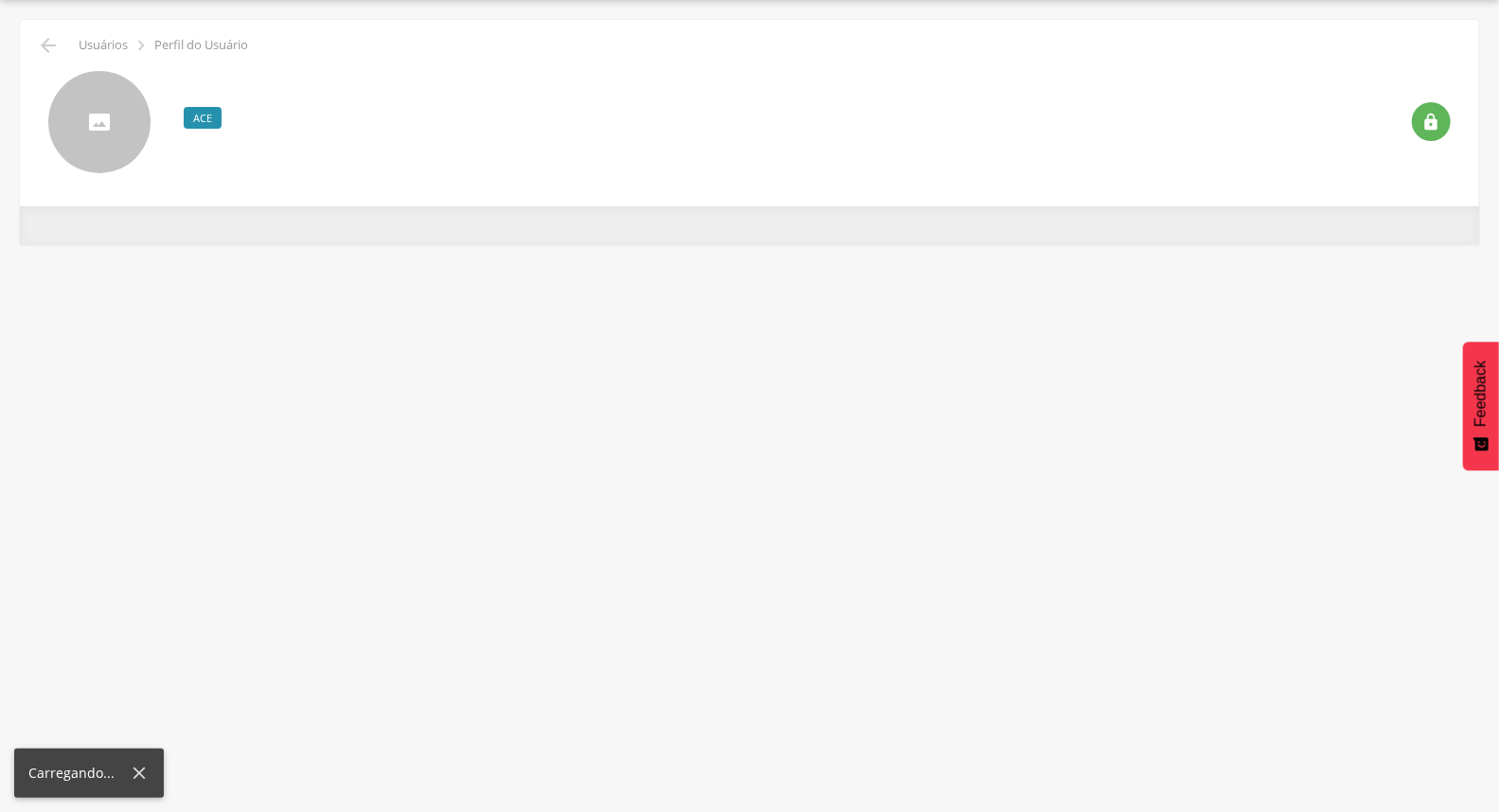
scroll to position [57, 0]
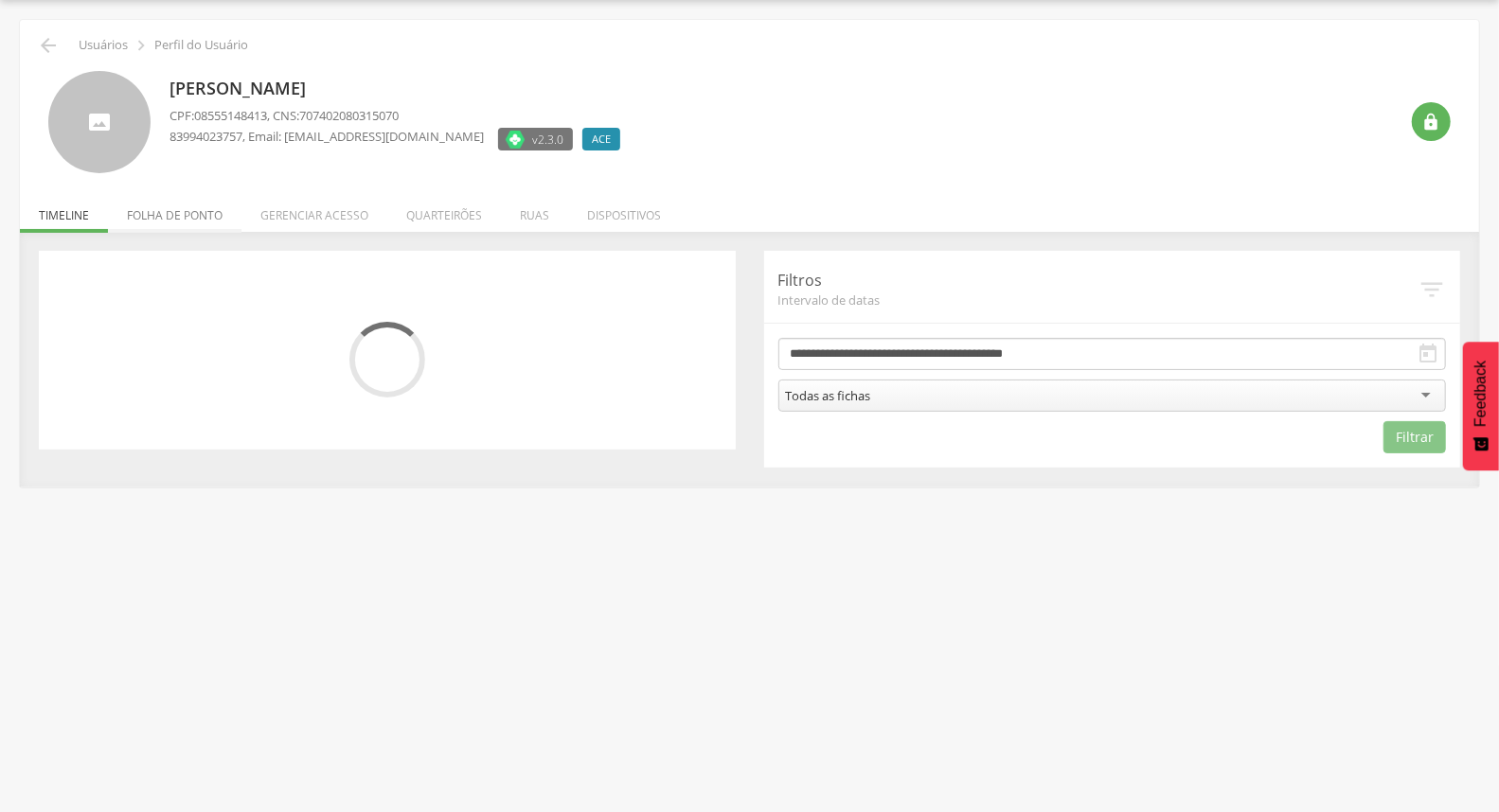
click at [201, 225] on li "Folha de ponto" at bounding box center [175, 210] width 134 height 44
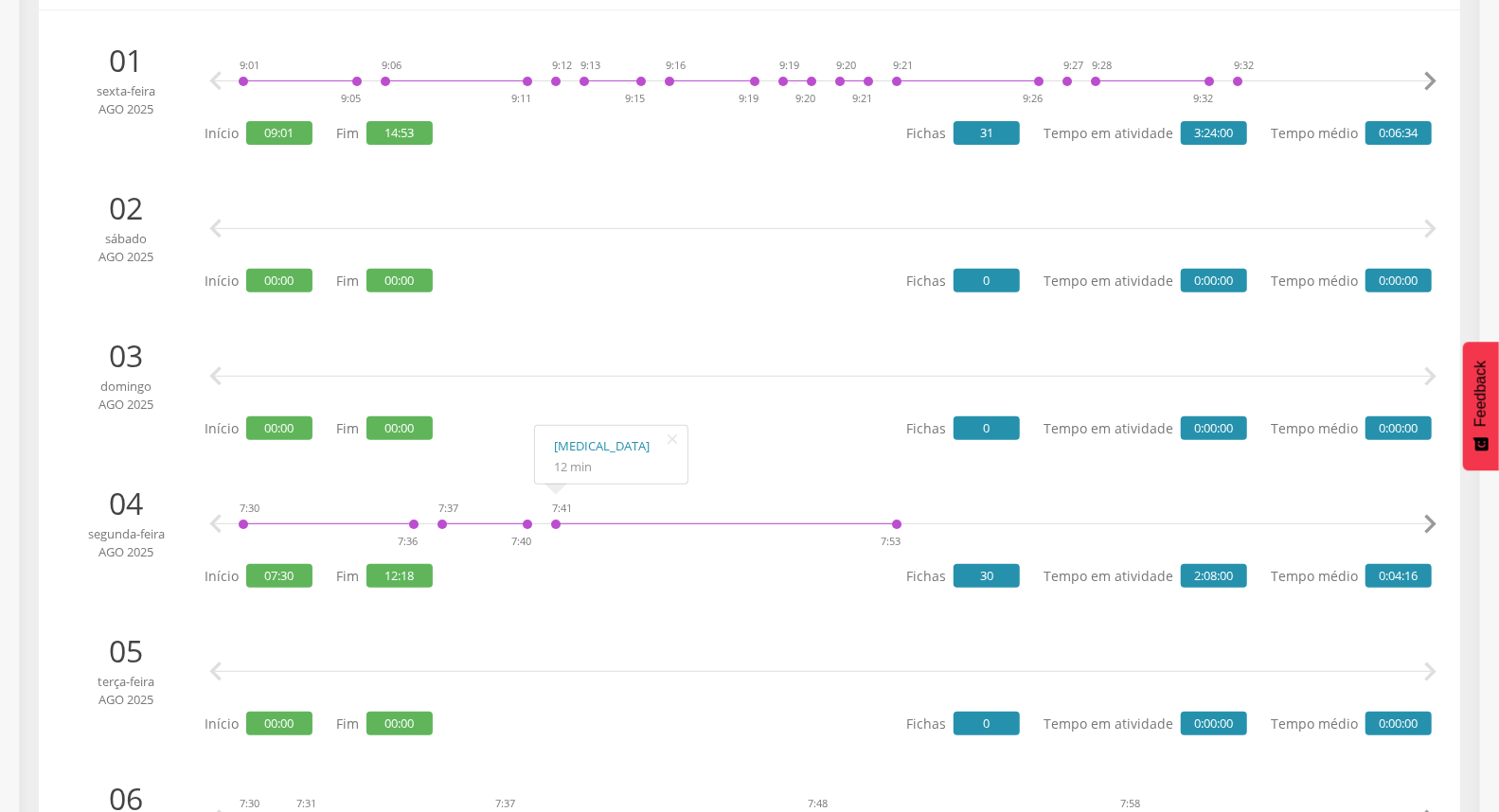
scroll to position [0, 0]
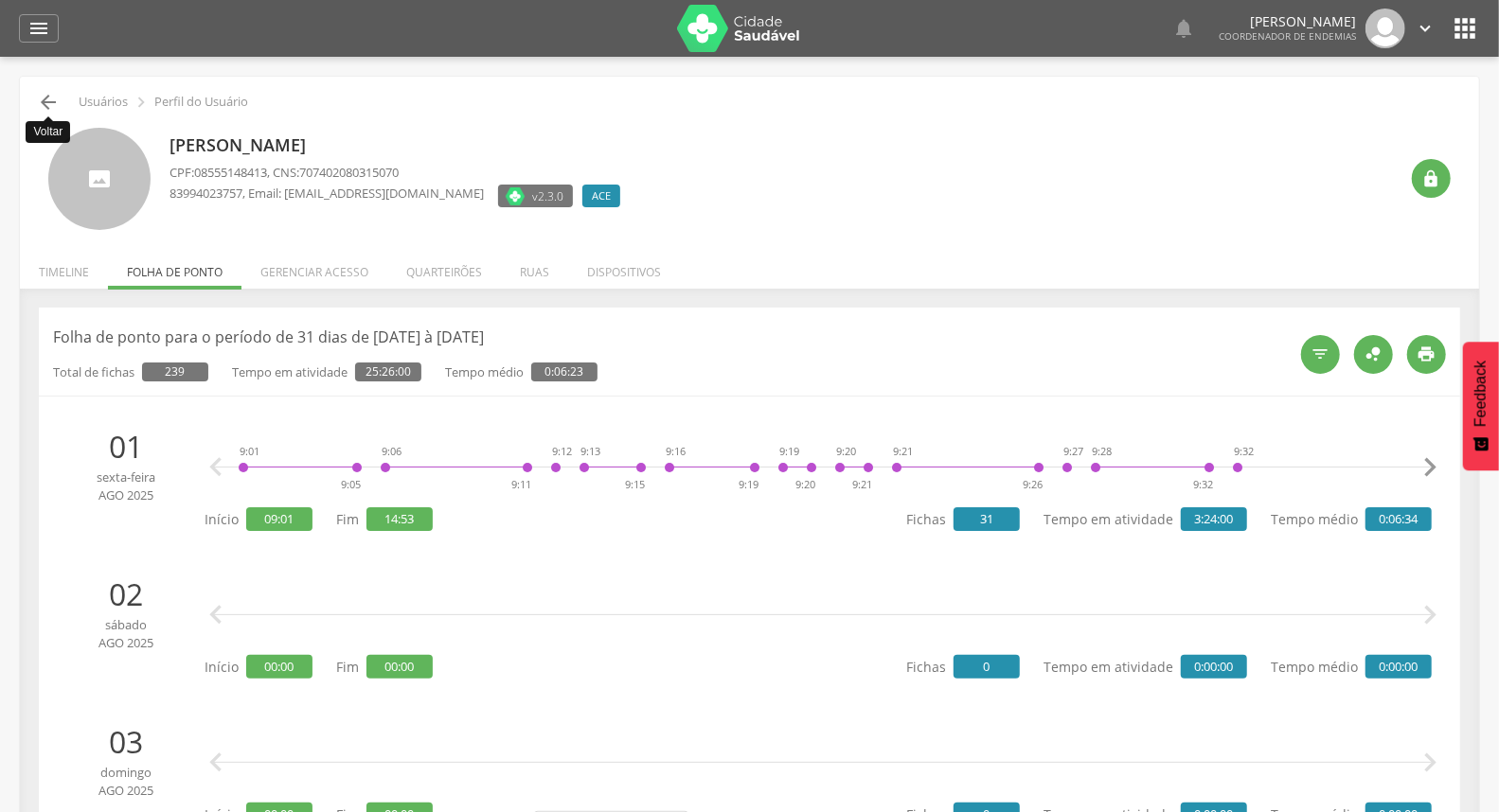
click at [41, 96] on icon "" at bounding box center [48, 102] width 23 height 23
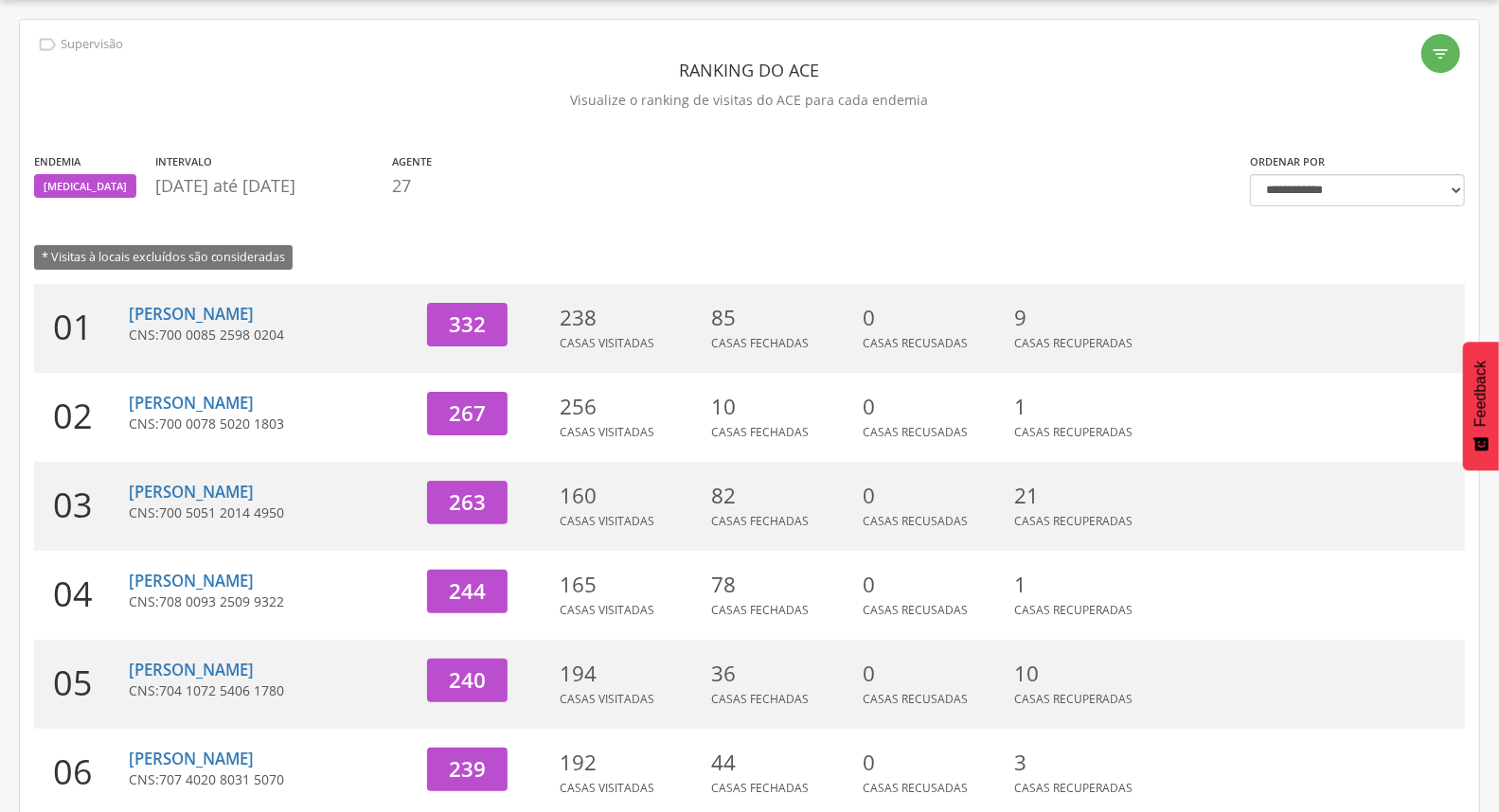
scroll to position [502, 0]
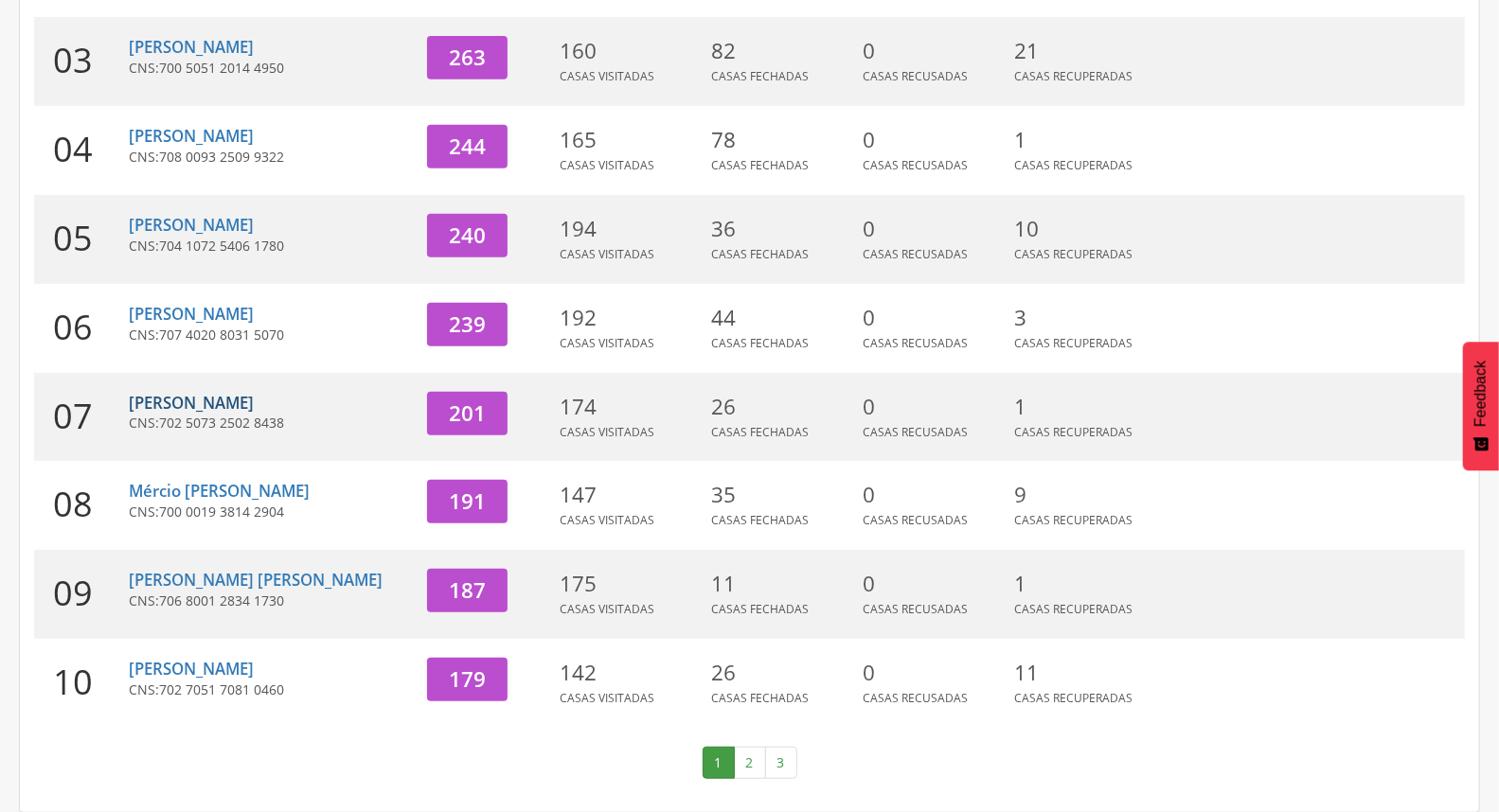
click at [229, 395] on link "[PERSON_NAME]" at bounding box center [191, 403] width 125 height 22
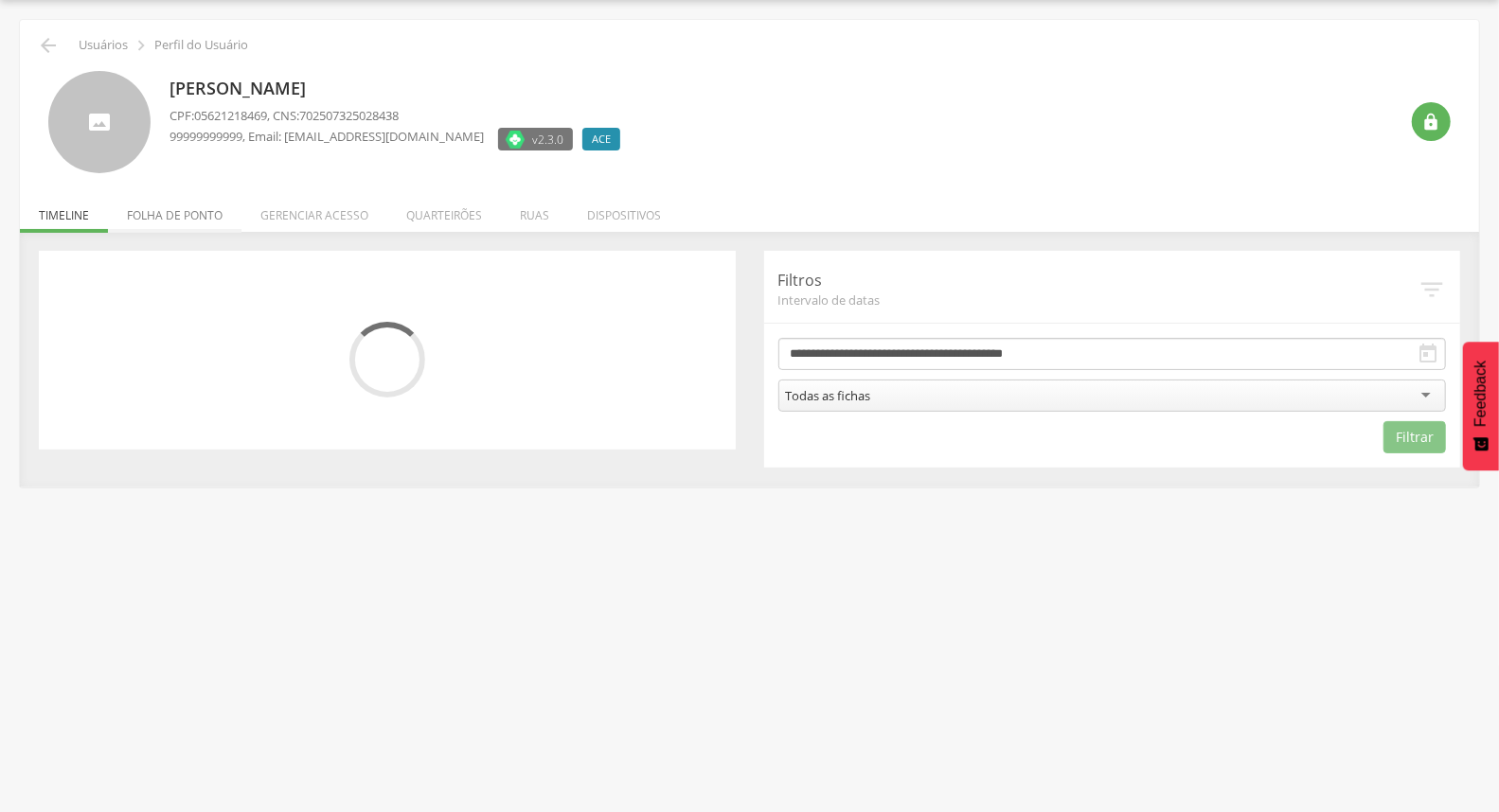
click at [181, 211] on li "Folha de ponto" at bounding box center [175, 210] width 134 height 44
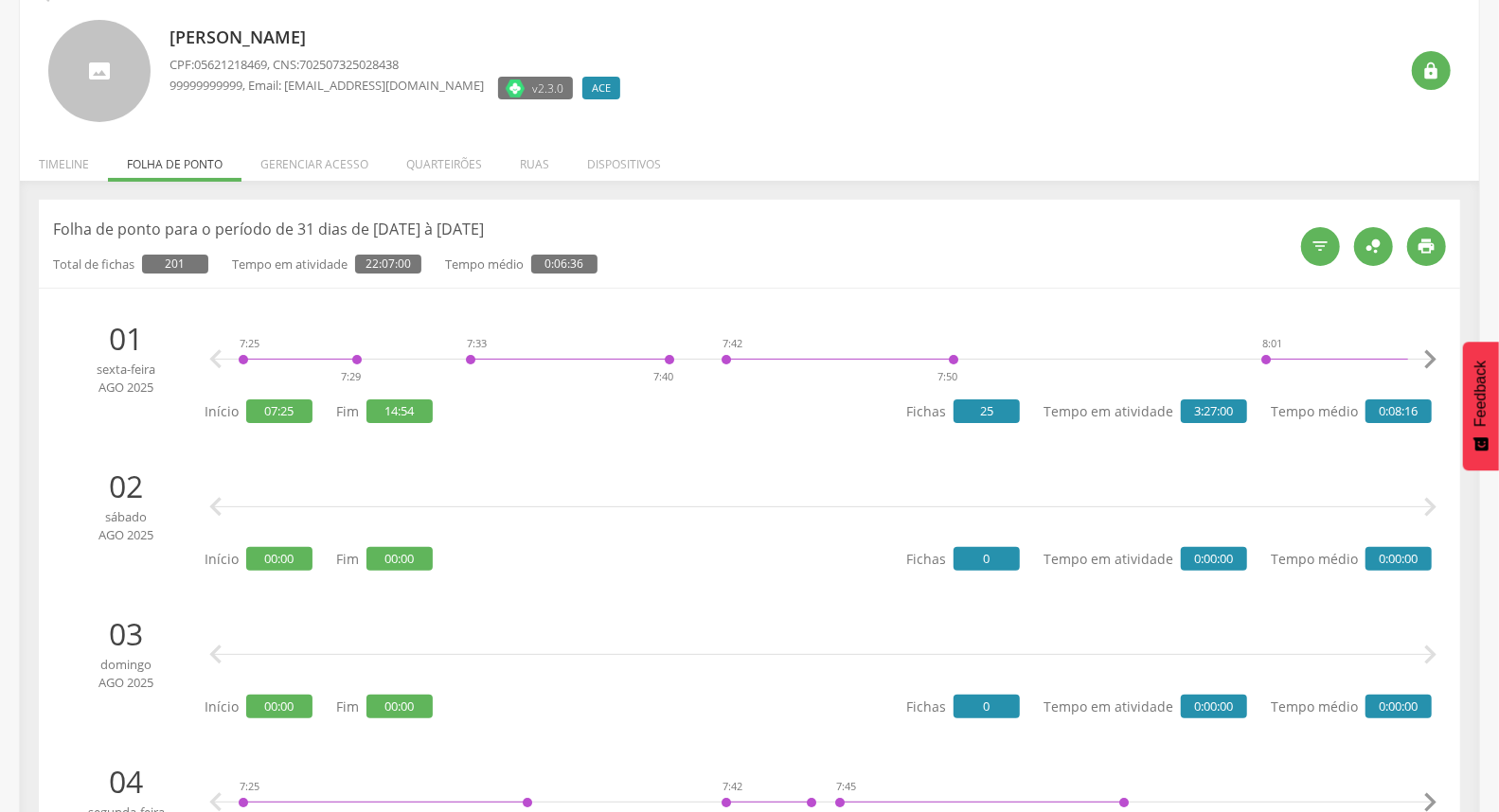
scroll to position [0, 0]
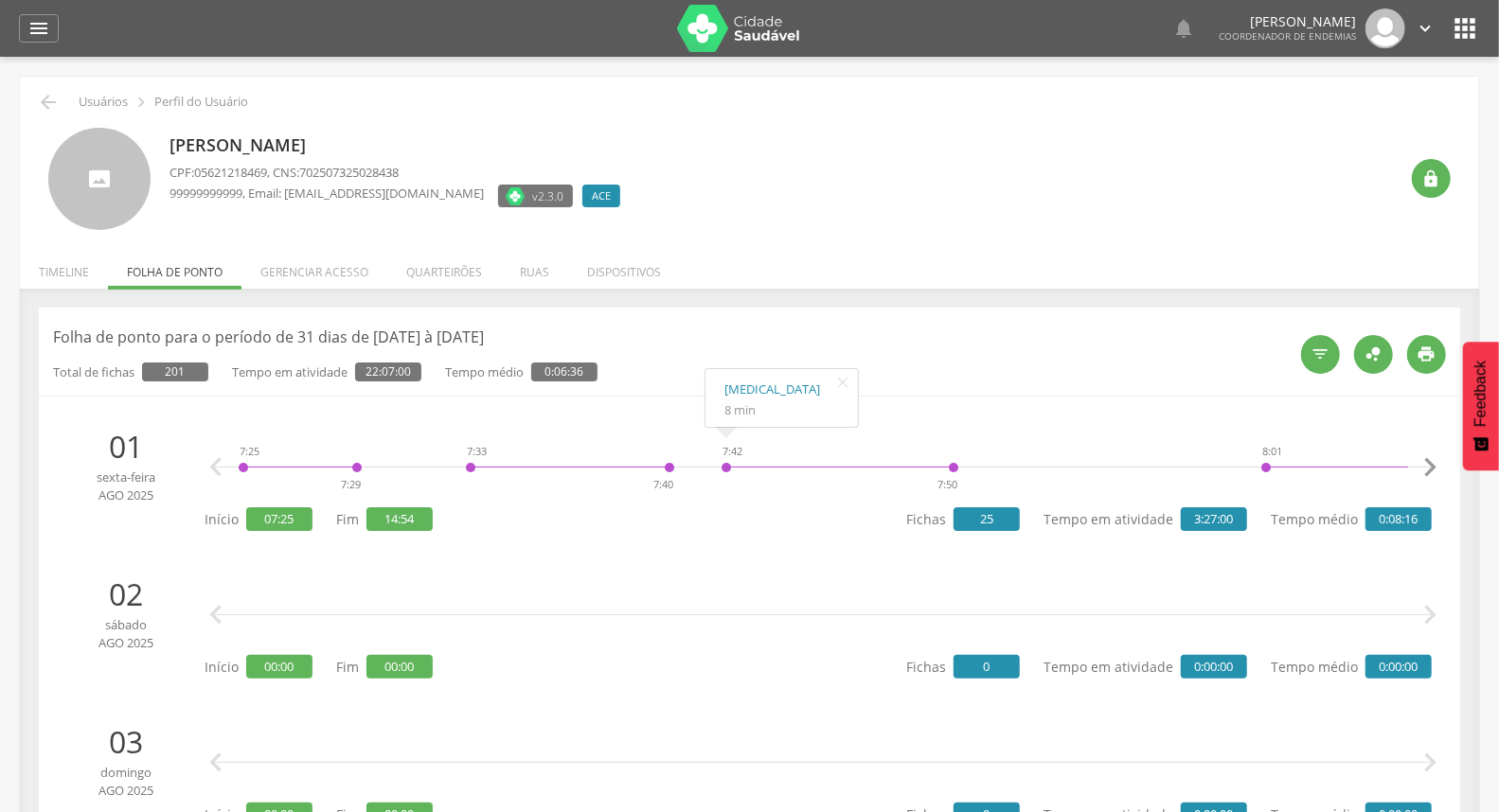
drag, startPoint x: 60, startPoint y: 274, endPoint x: 50, endPoint y: 253, distance: 23.3
click at [60, 273] on li "Timeline" at bounding box center [64, 267] width 88 height 44
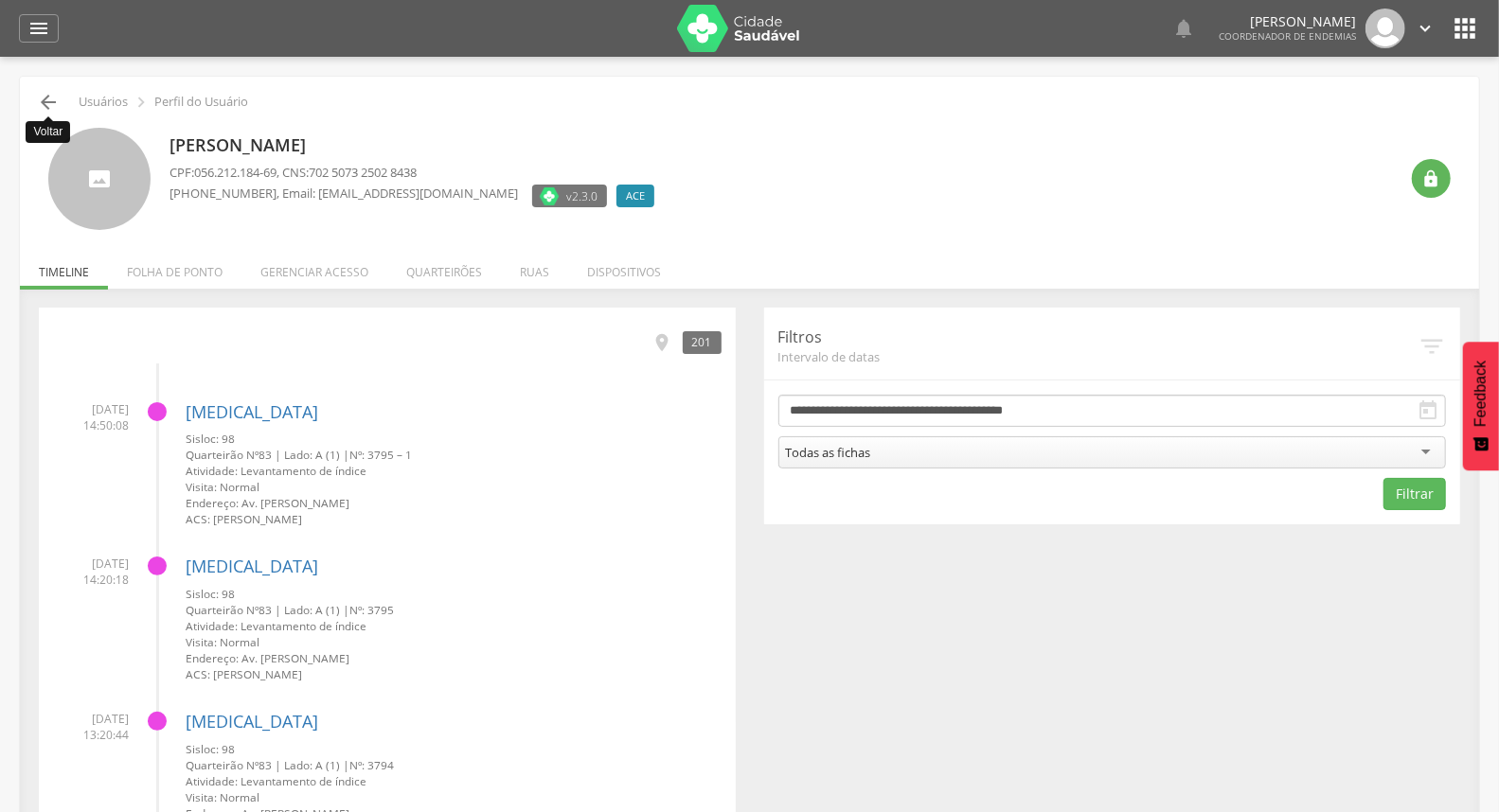
click at [51, 105] on icon "" at bounding box center [48, 102] width 23 height 23
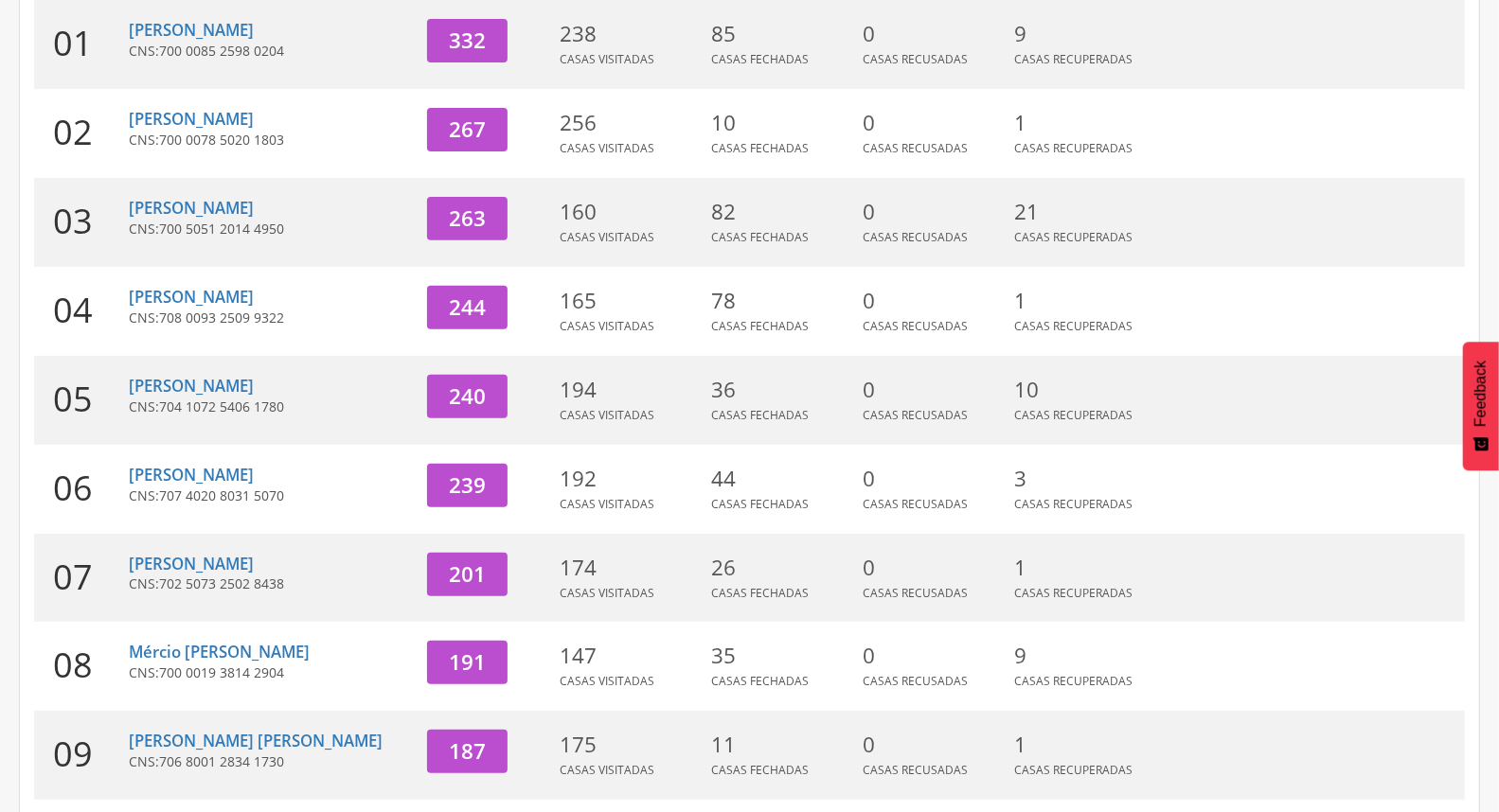
scroll to position [502, 0]
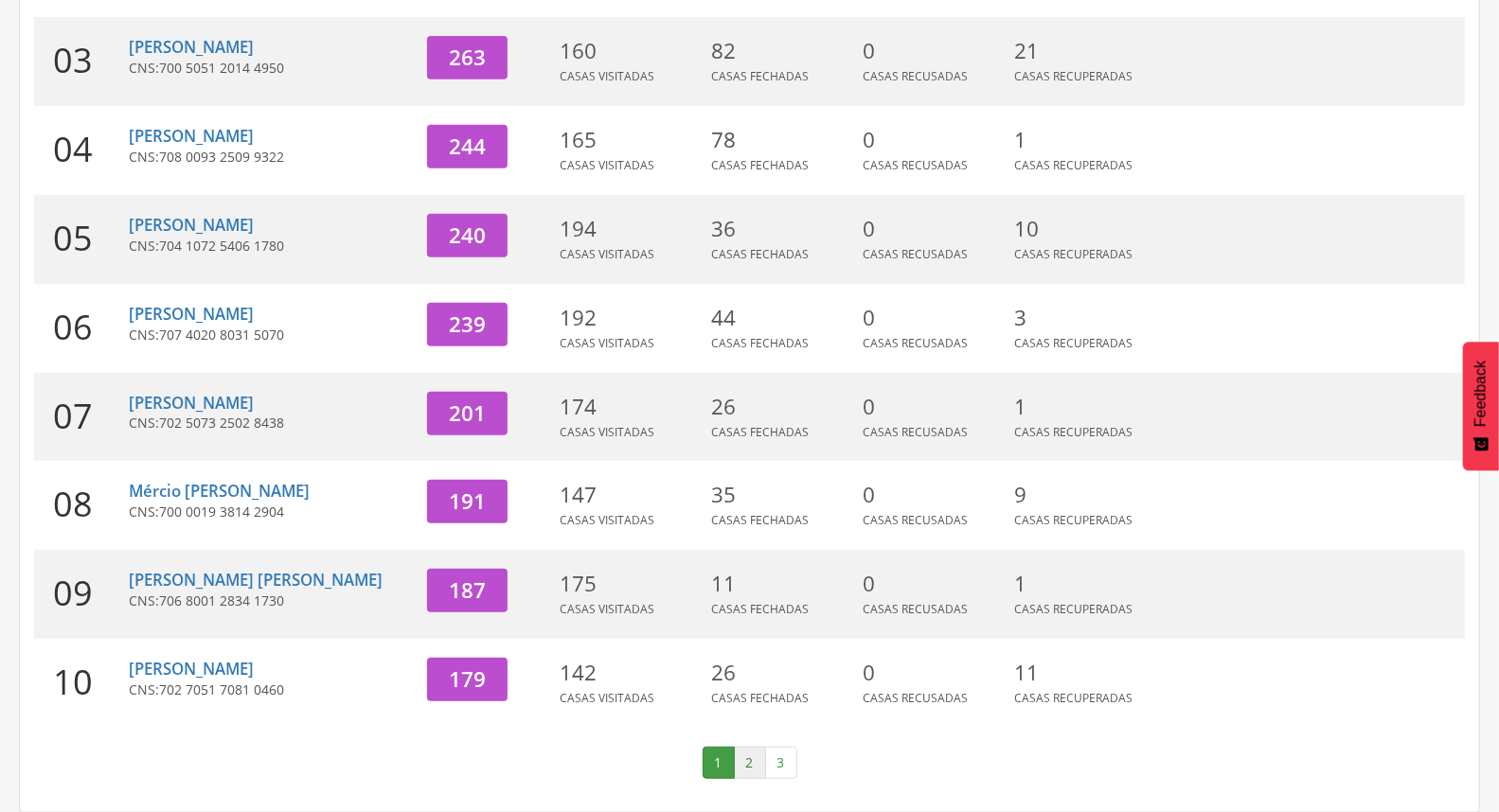
click at [755, 752] on link "2" at bounding box center [750, 762] width 32 height 32
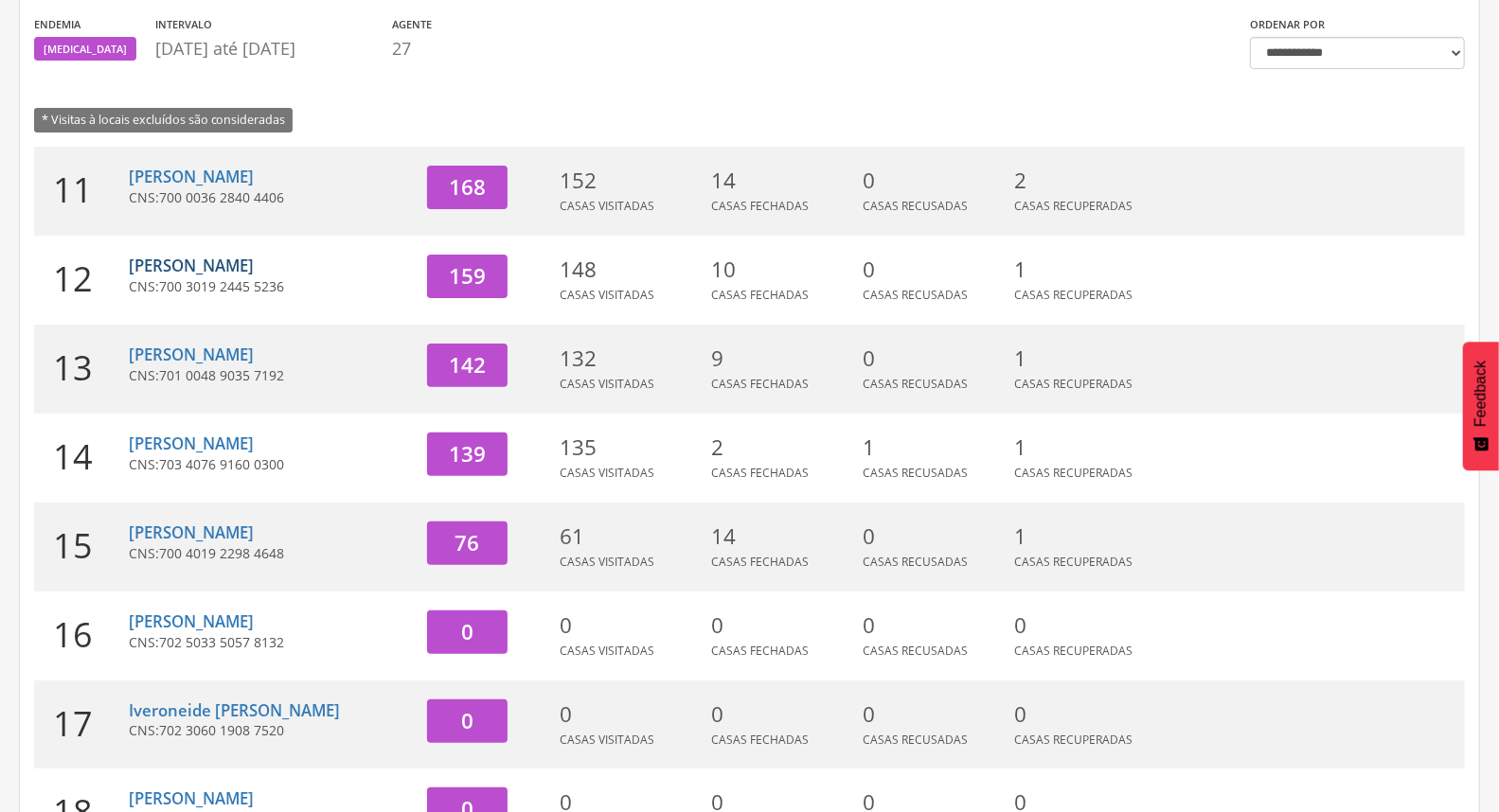
scroll to position [210, 0]
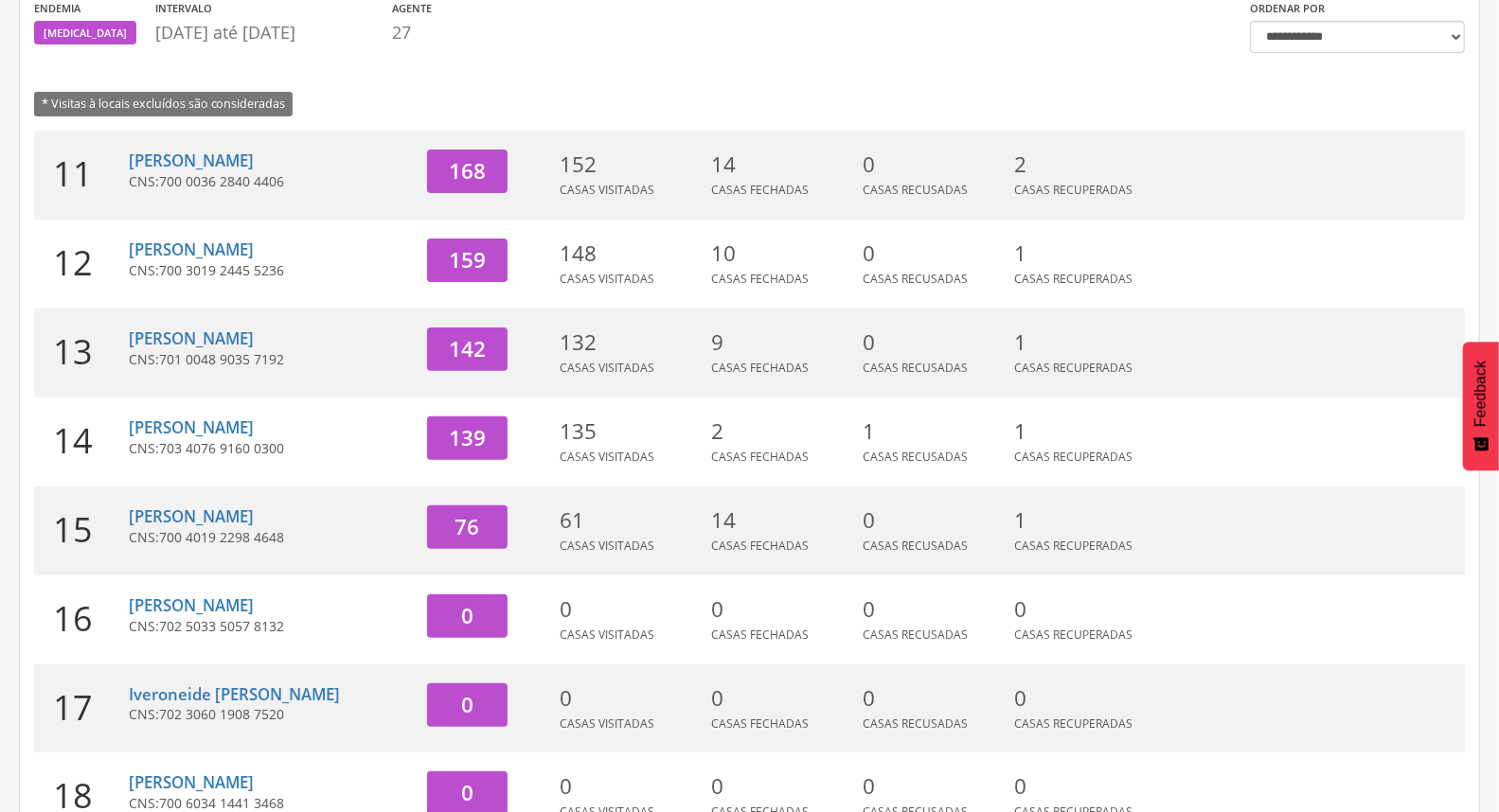
click at [218, 436] on div "[PERSON_NAME] CNS: 703 4076 9160 0300" at bounding box center [270, 442] width 284 height 89
click at [218, 427] on link "[PERSON_NAME]" at bounding box center [191, 427] width 125 height 22
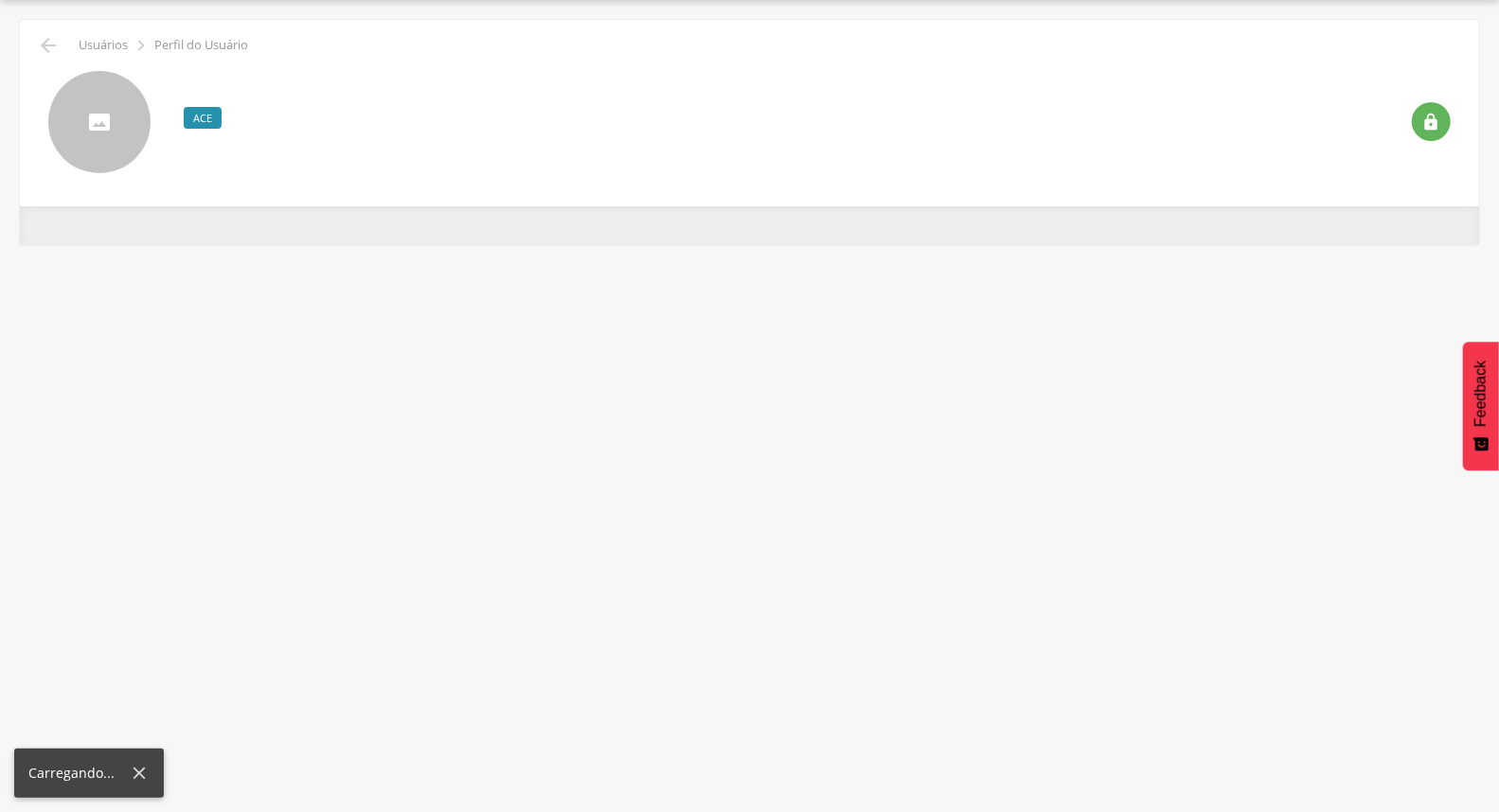
scroll to position [57, 0]
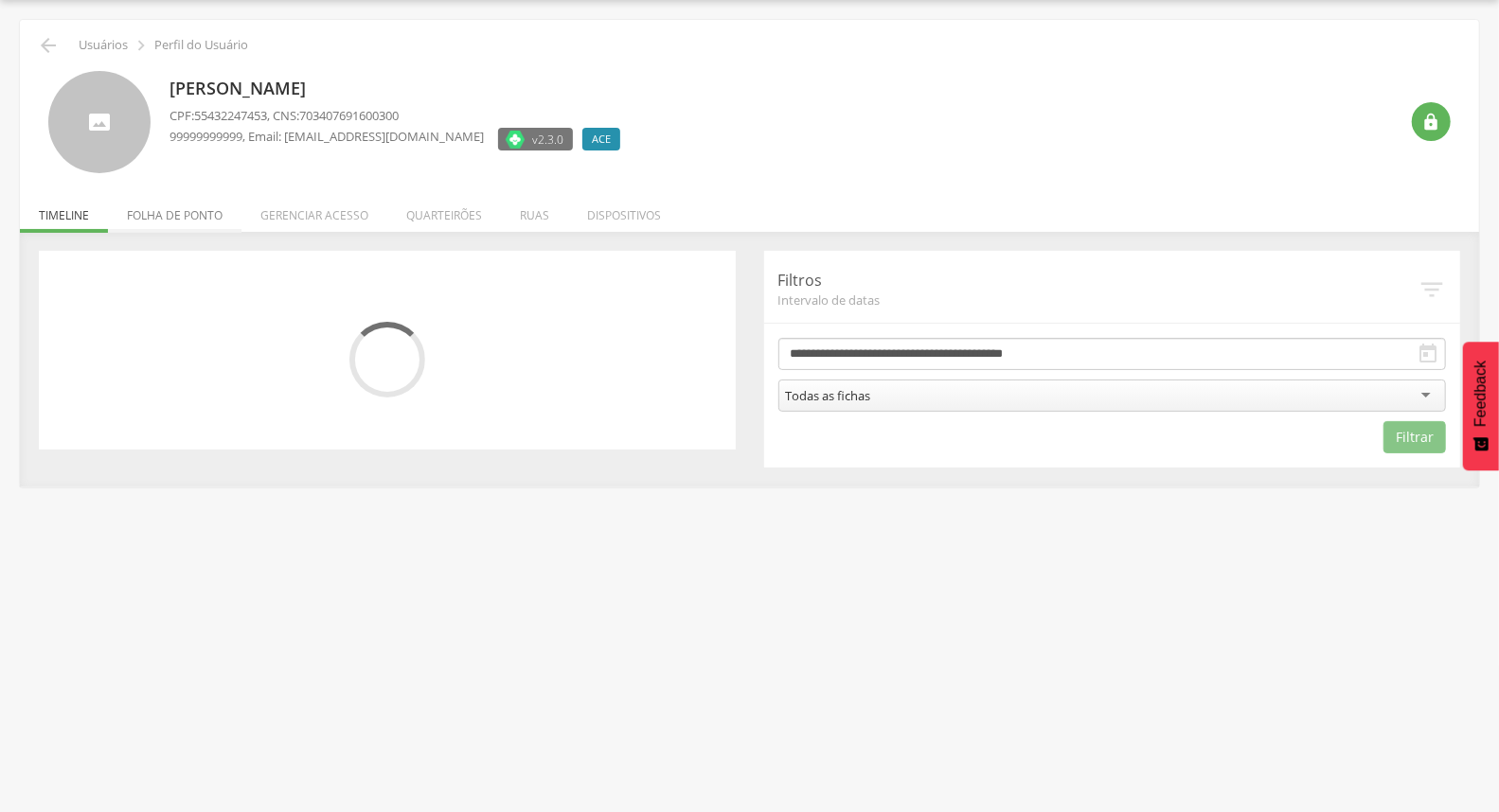
click at [203, 220] on li "Folha de ponto" at bounding box center [175, 210] width 134 height 44
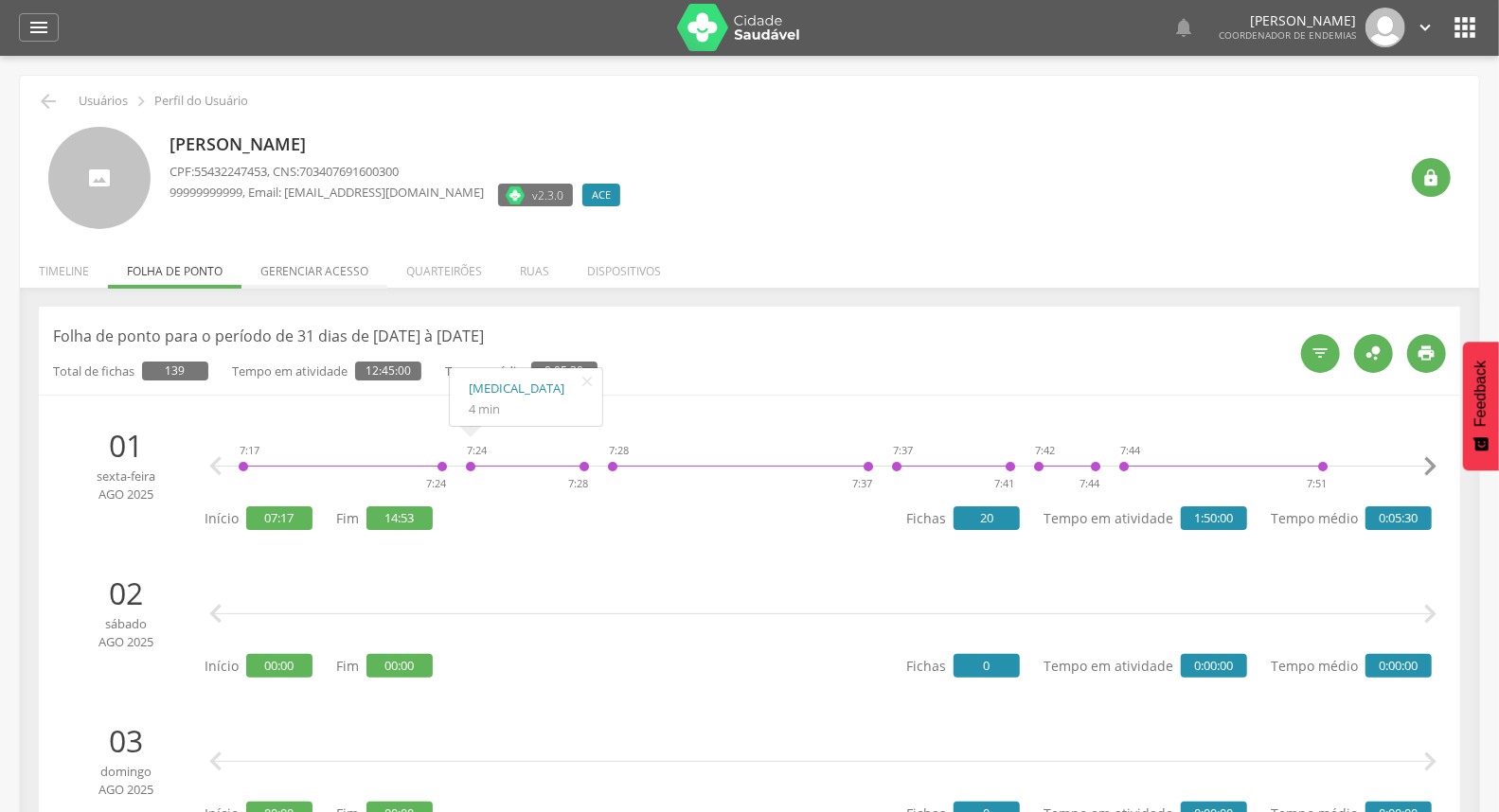
scroll to position [0, 0]
drag, startPoint x: 47, startPoint y: 96, endPoint x: 47, endPoint y: 85, distance: 11.0
click at [48, 95] on icon "" at bounding box center [48, 102] width 23 height 23
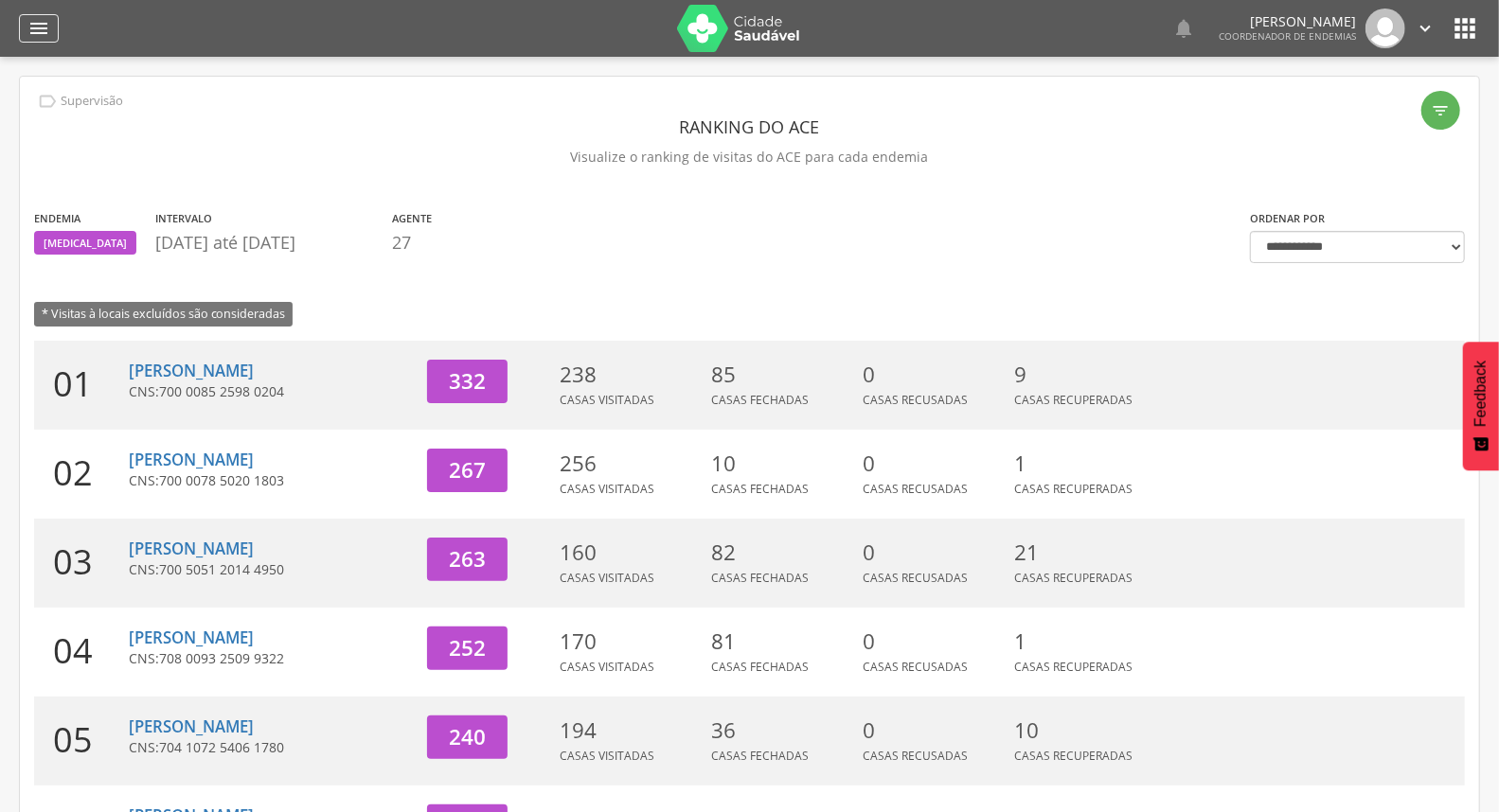
click at [28, 29] on icon "" at bounding box center [38, 27] width 23 height 23
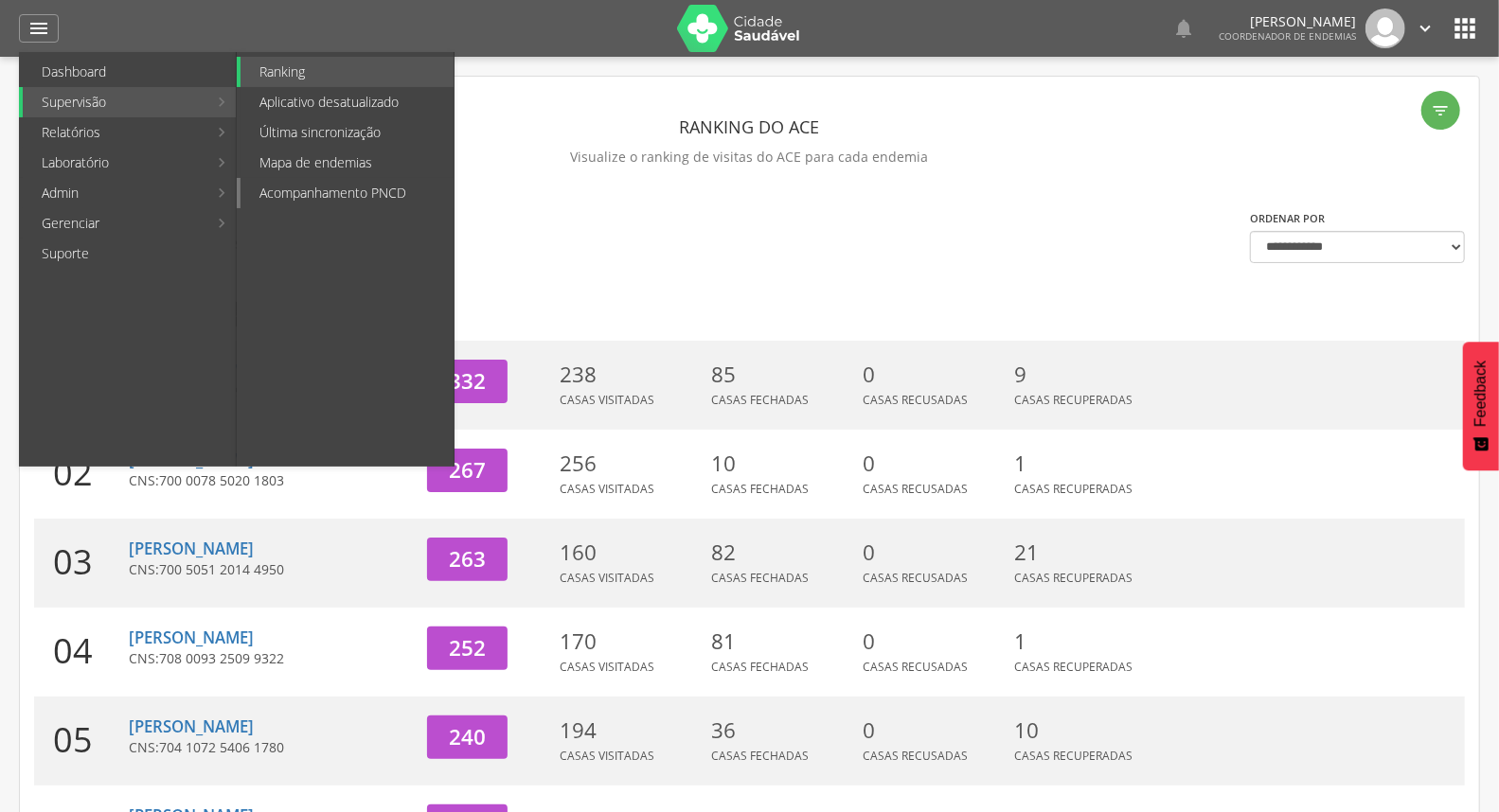
click at [341, 184] on link "Acompanhamento PNCD" at bounding box center [347, 192] width 213 height 30
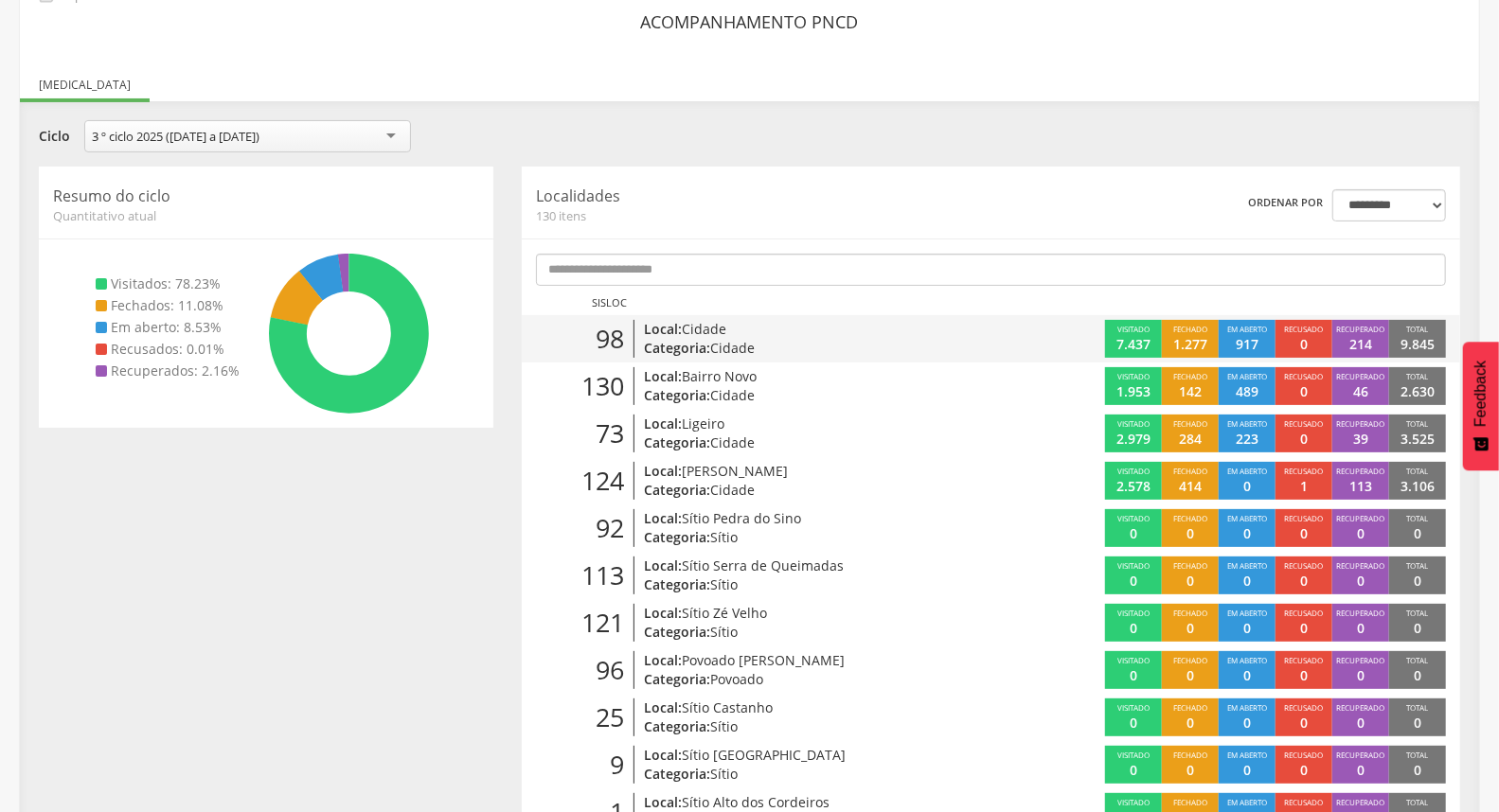
click at [929, 344] on p "Categoria: Cidade" at bounding box center [796, 348] width 305 height 19
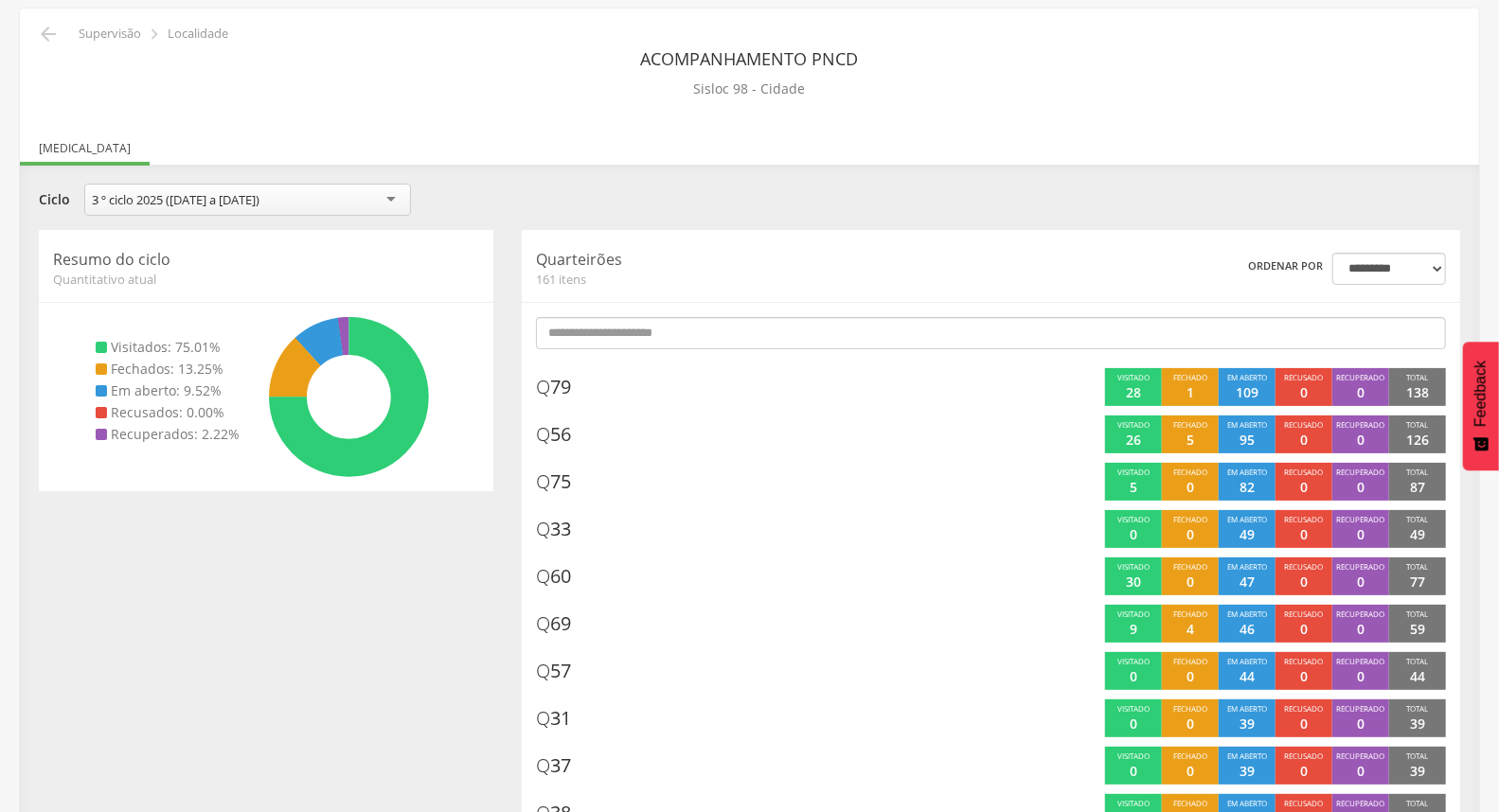
scroll to position [105, 0]
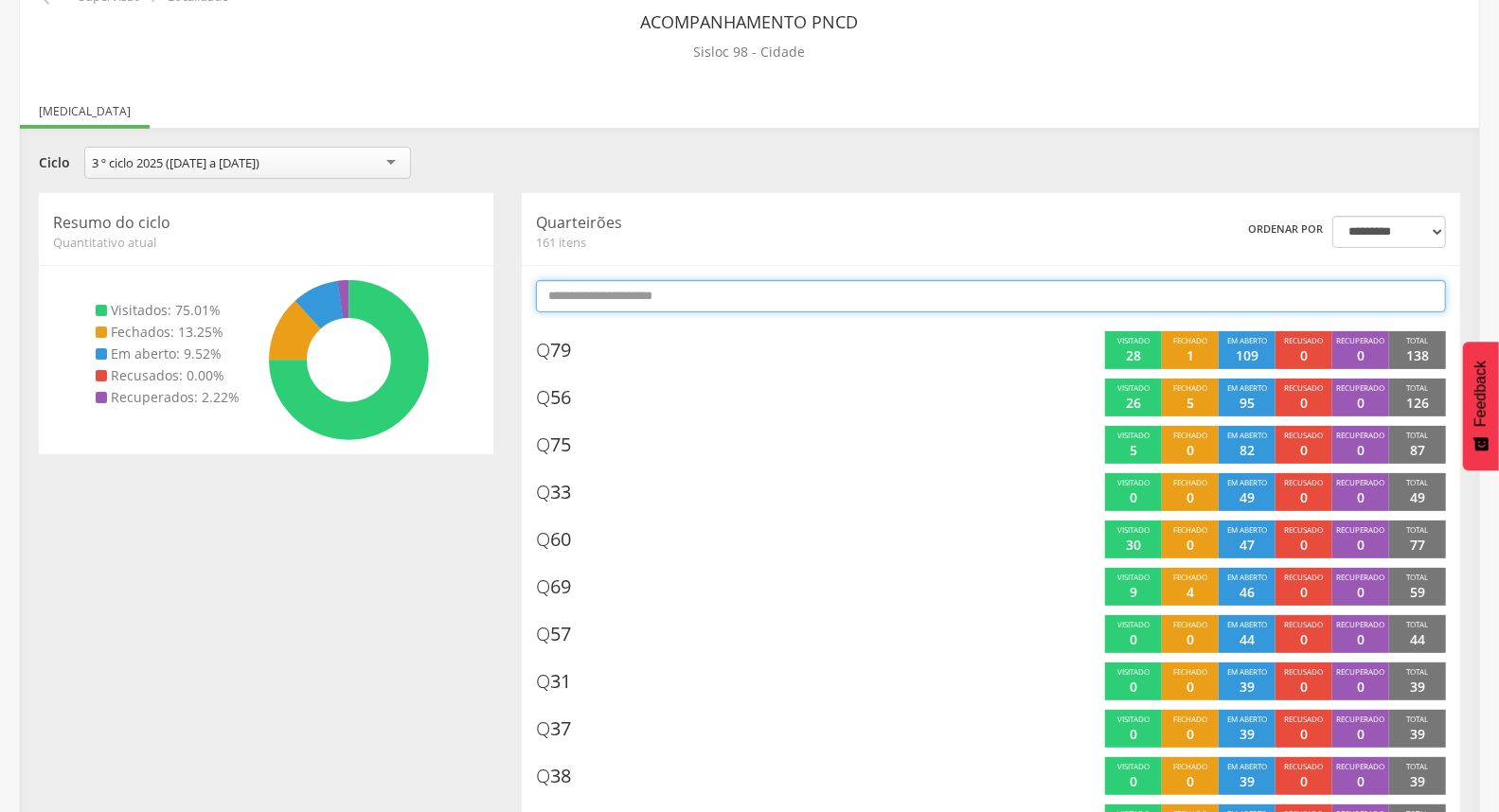
click at [858, 295] on input "text" at bounding box center [990, 296] width 910 height 32
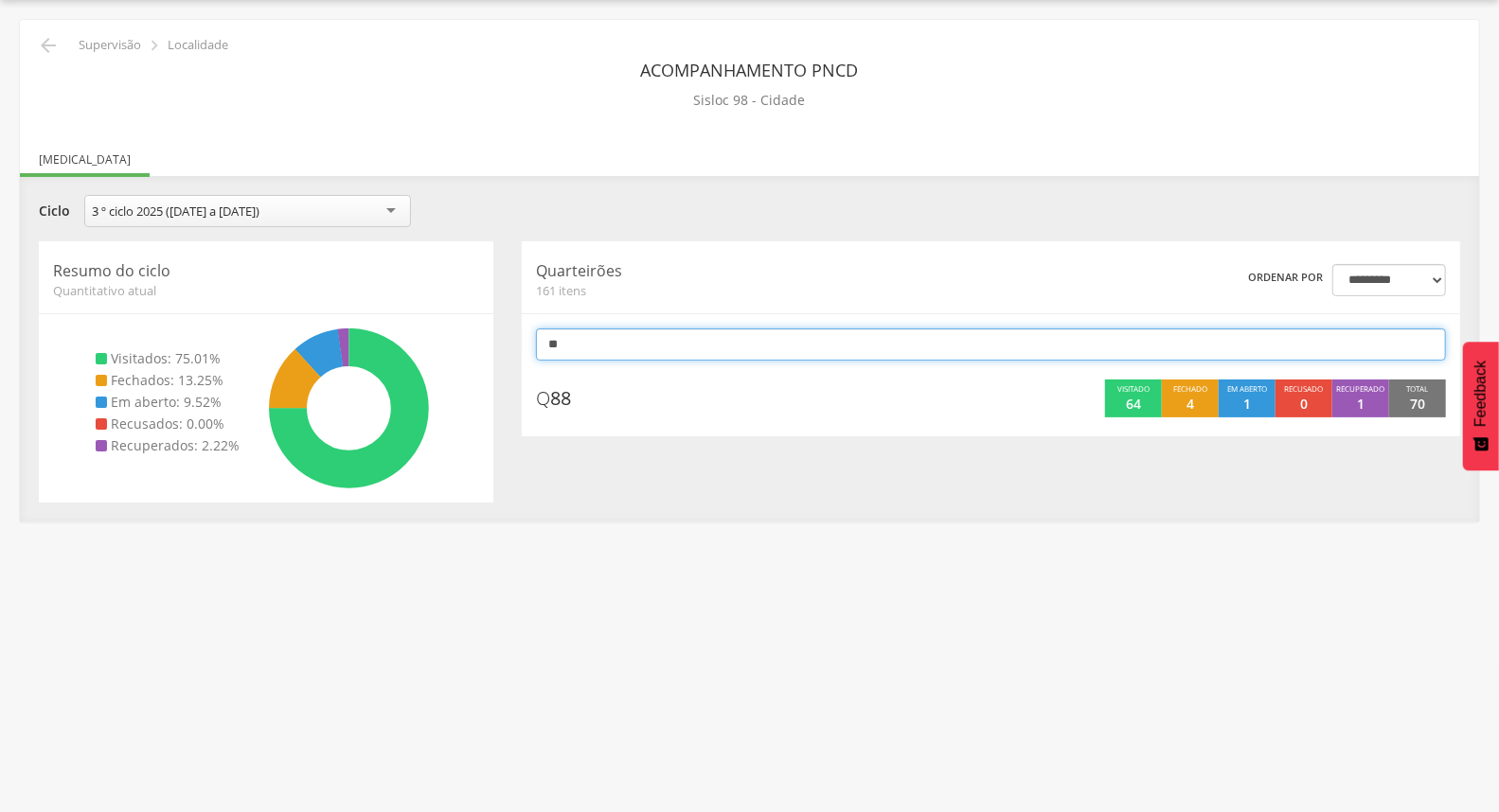
type input "*"
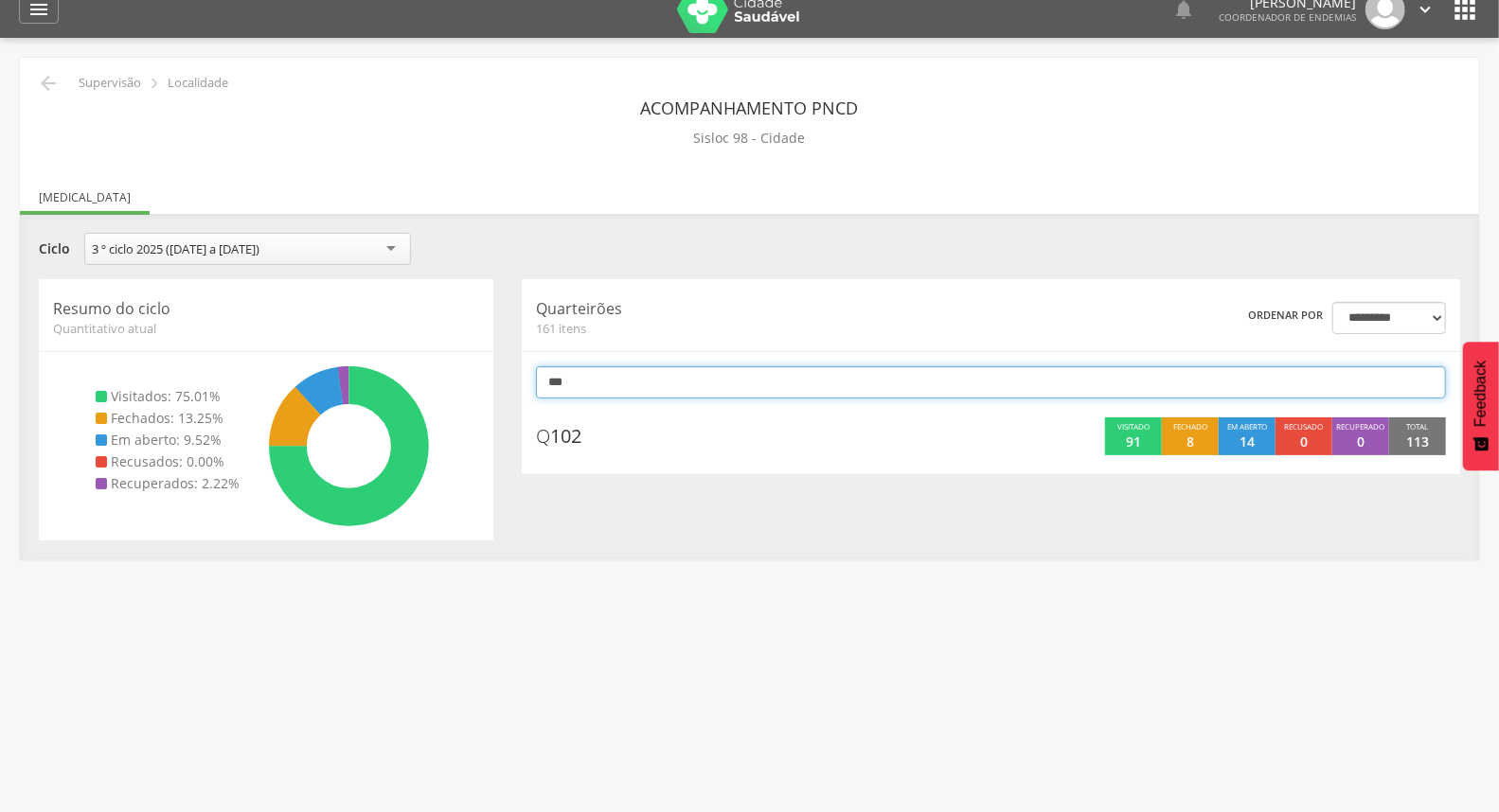
scroll to position [0, 0]
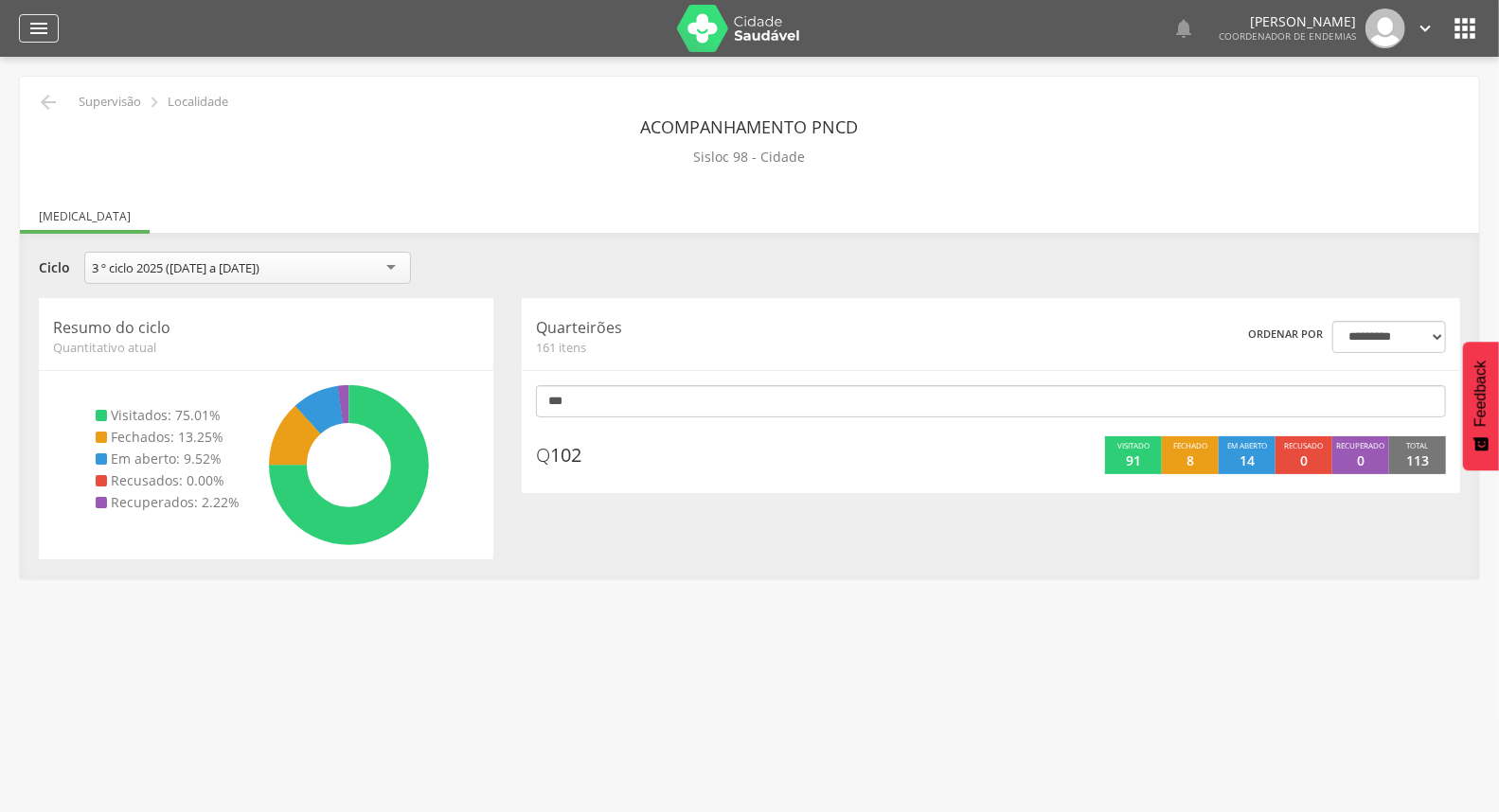
click at [42, 30] on icon "" at bounding box center [38, 27] width 23 height 23
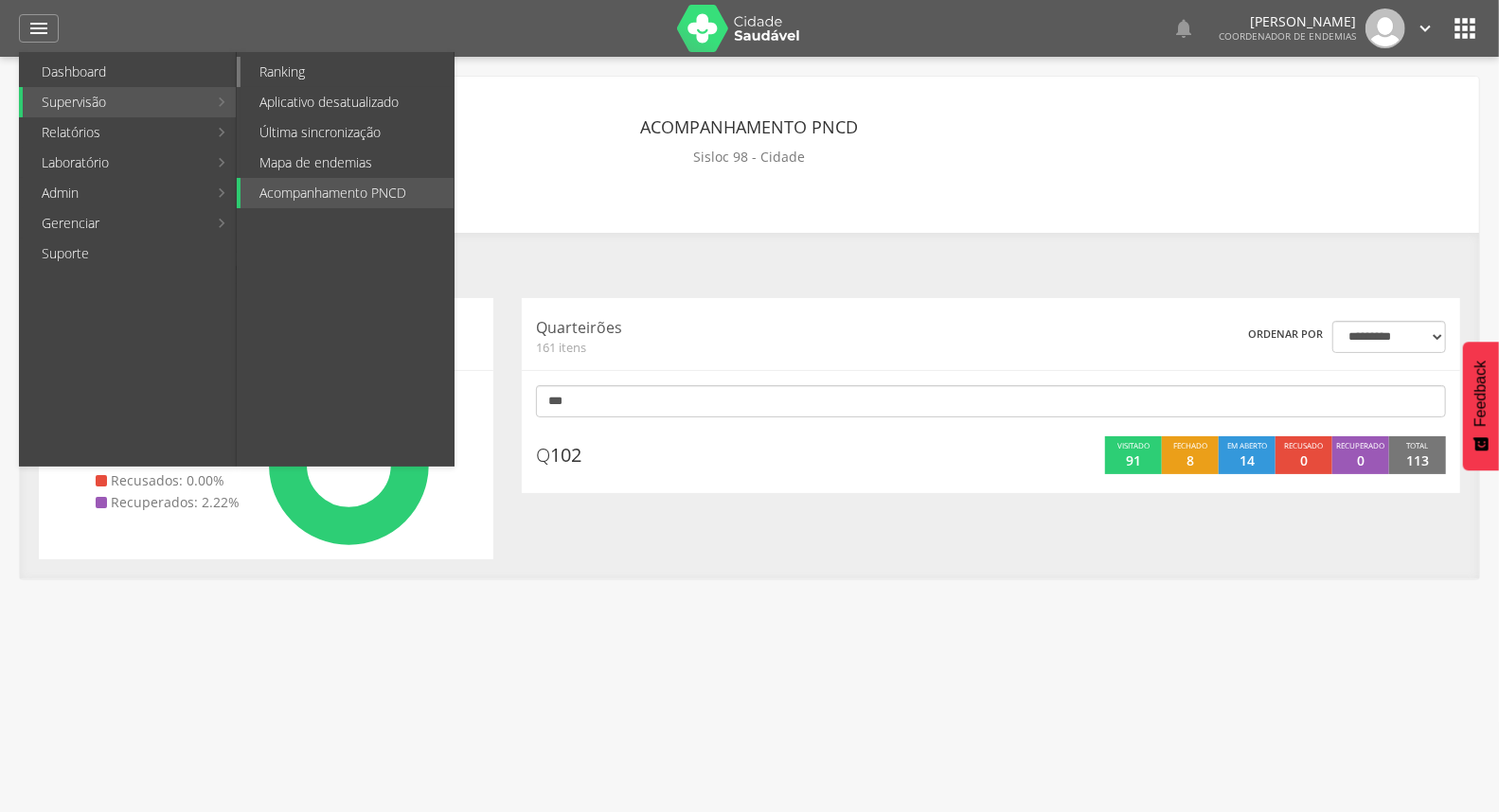
click at [301, 76] on link "Ranking" at bounding box center [347, 72] width 213 height 30
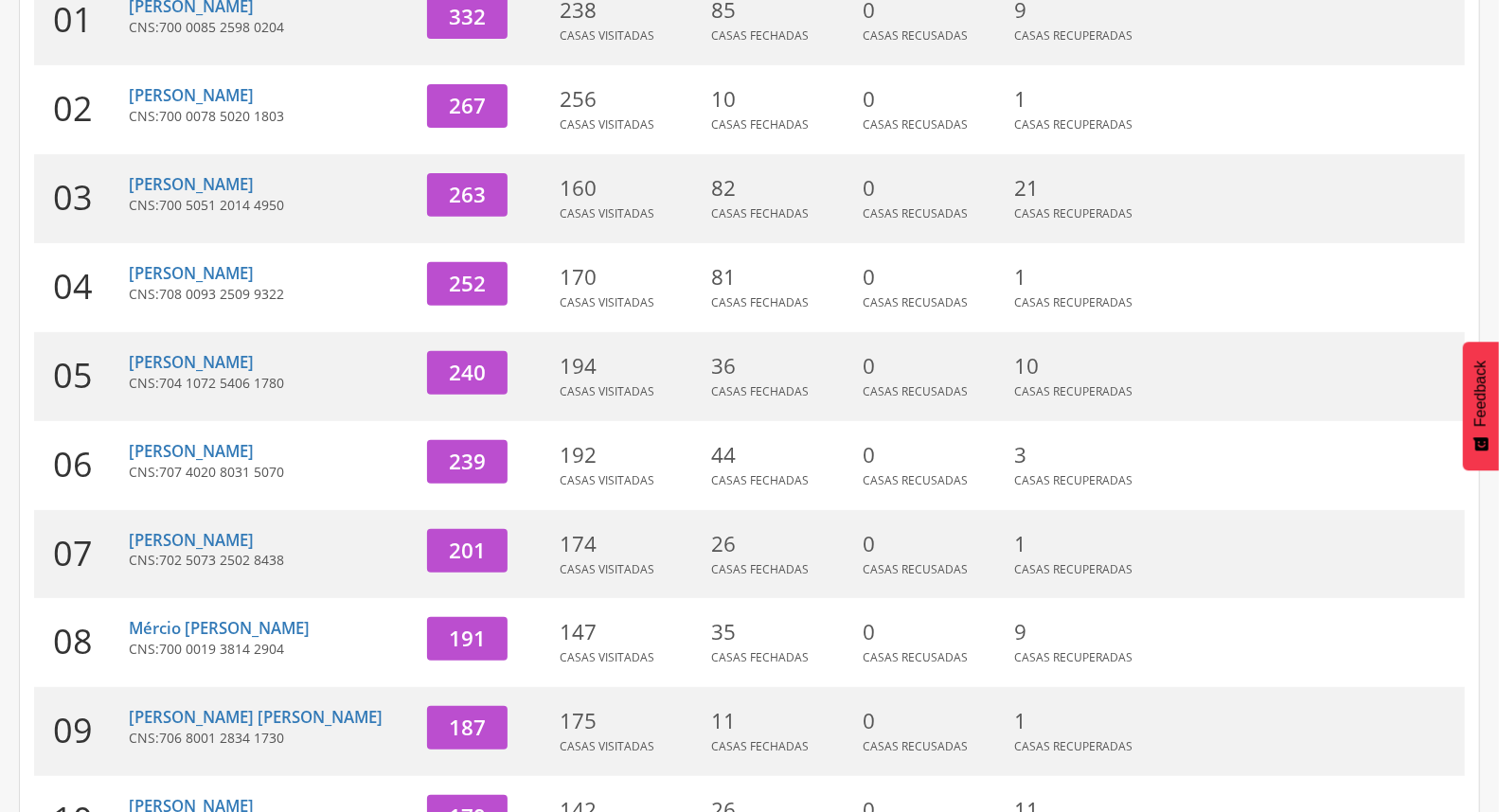
scroll to position [420, 0]
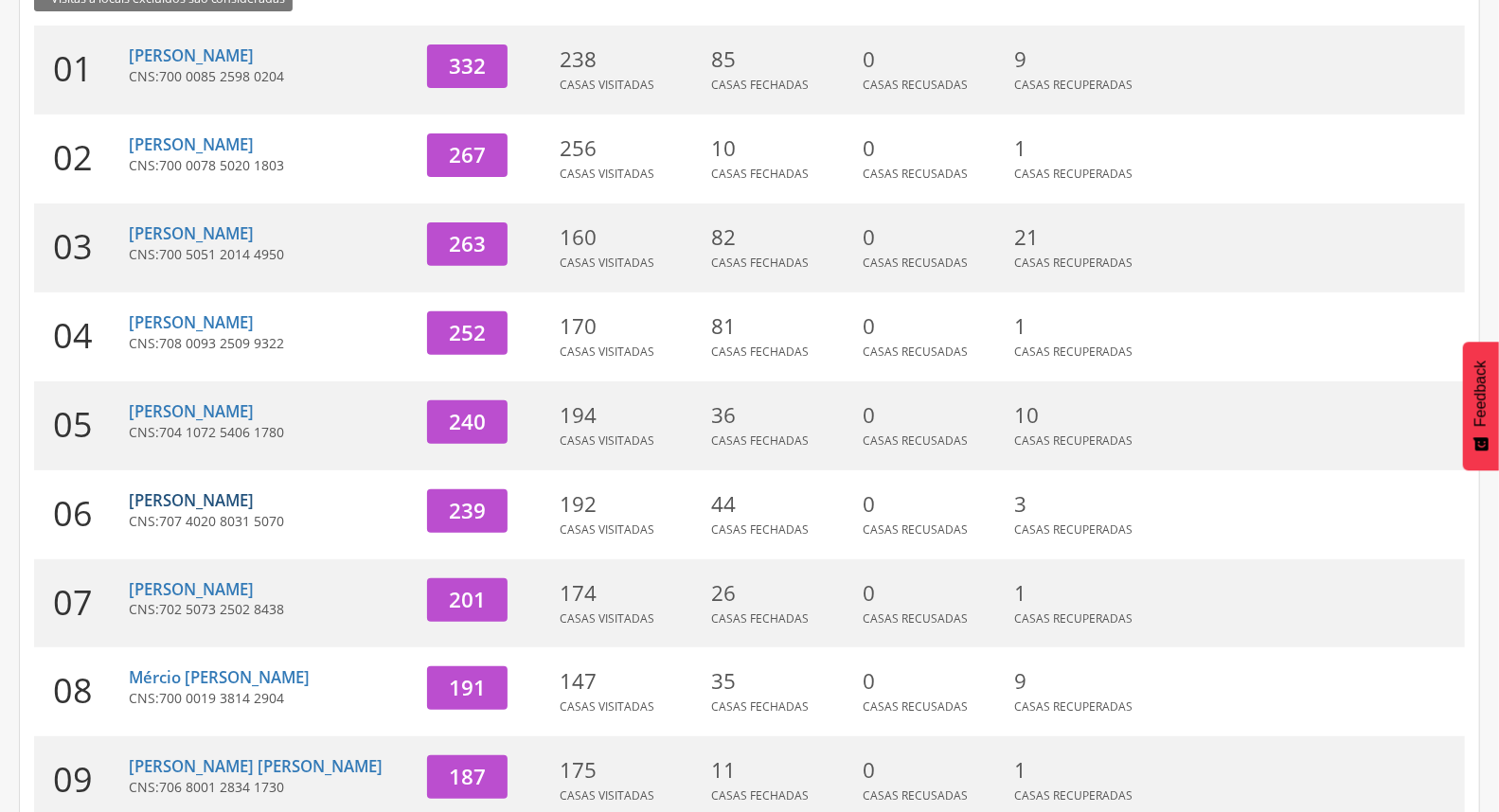
click at [223, 489] on link "[PERSON_NAME]" at bounding box center [191, 500] width 125 height 22
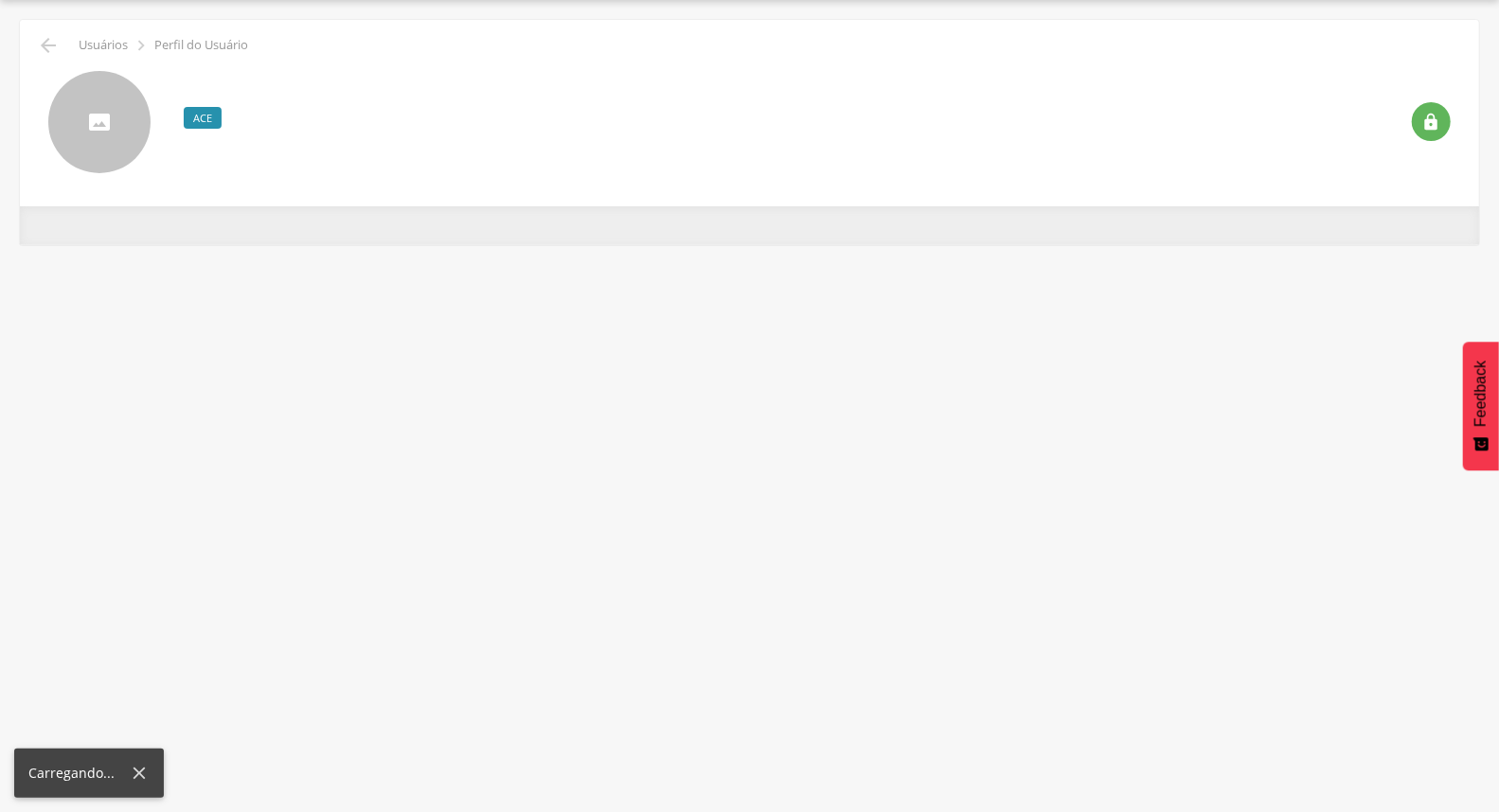
scroll to position [57, 0]
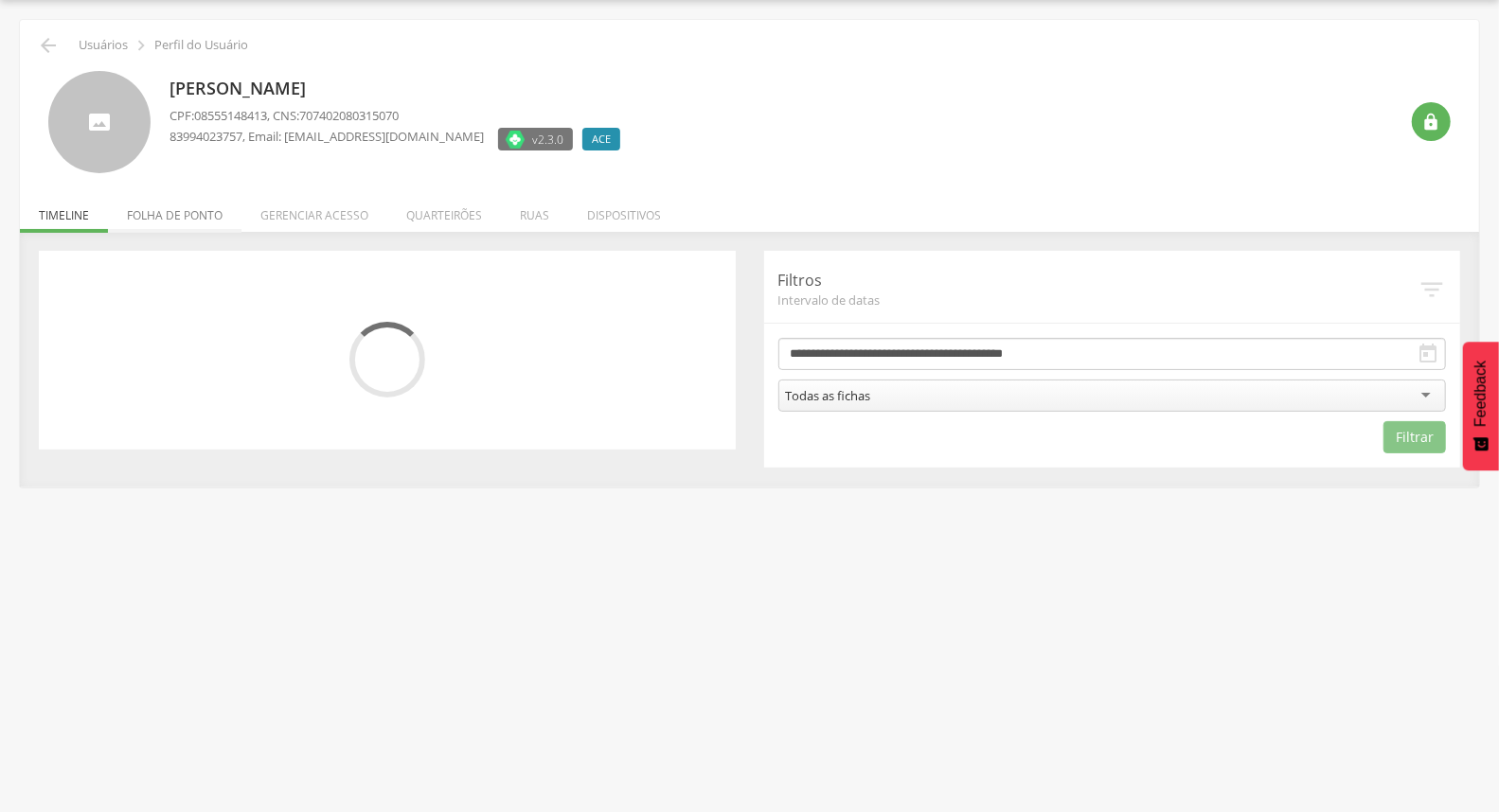
click at [192, 213] on li "Folha de ponto" at bounding box center [175, 210] width 134 height 44
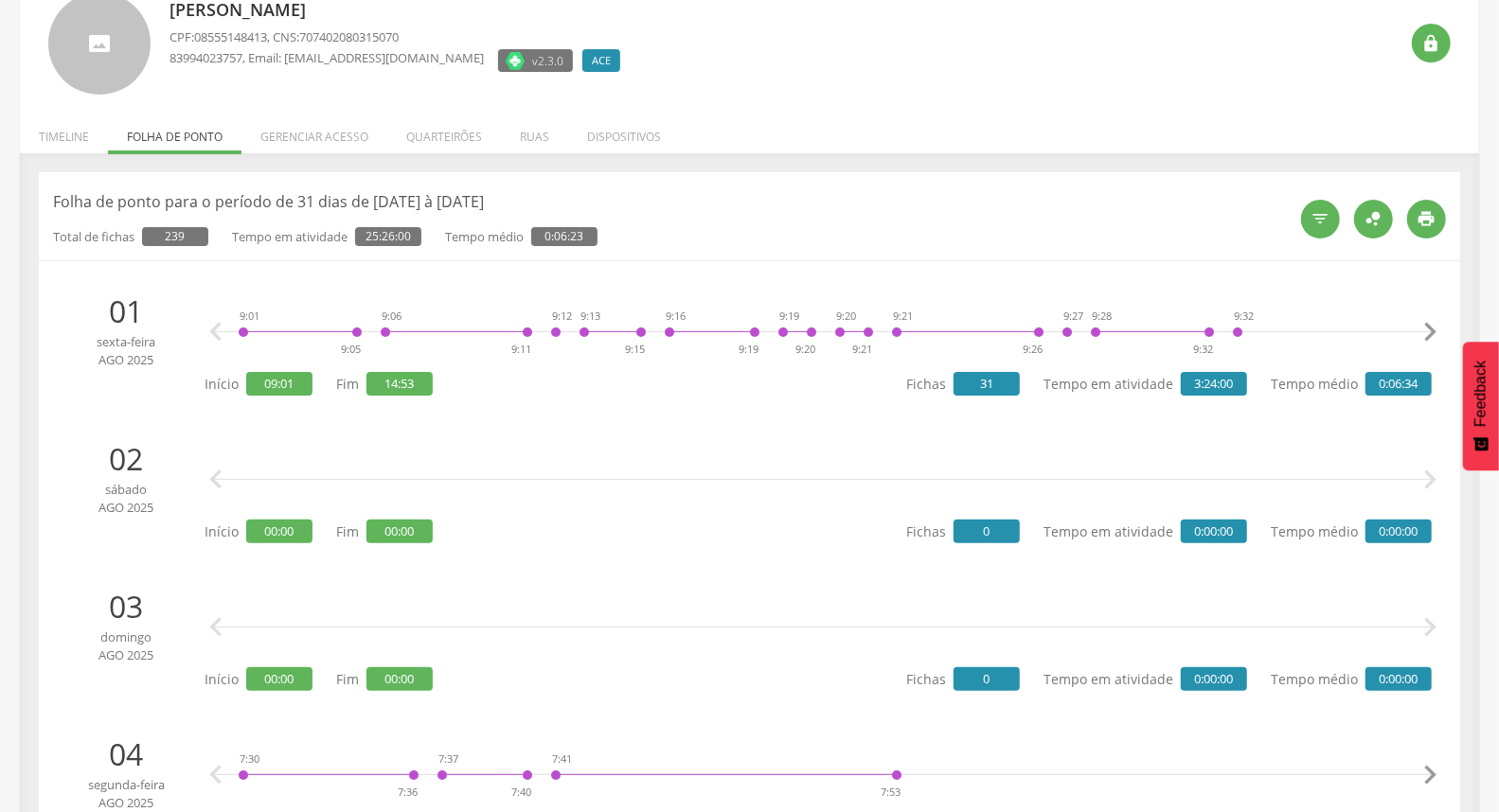
scroll to position [0, 0]
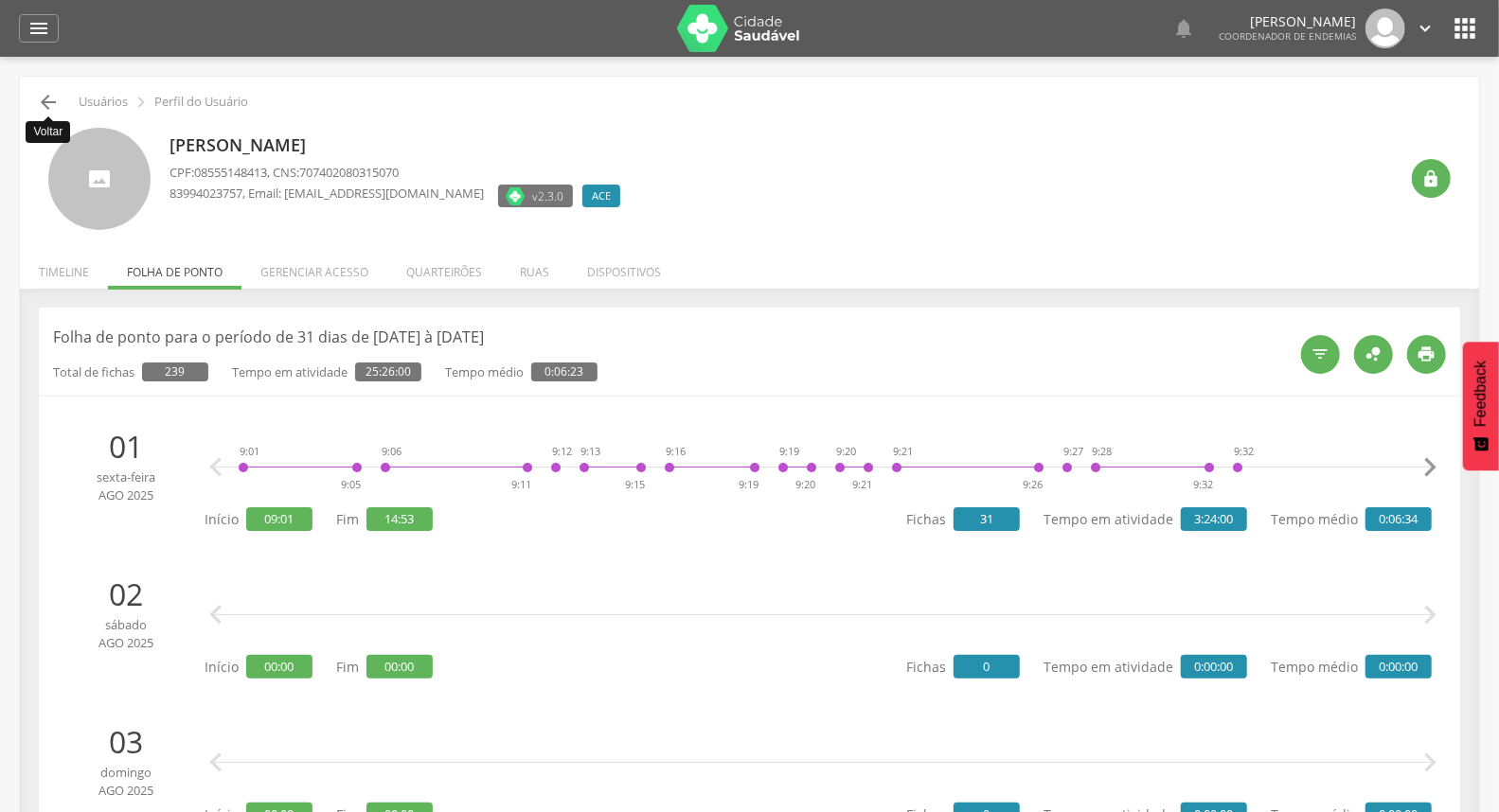
click at [51, 101] on icon "" at bounding box center [48, 102] width 23 height 23
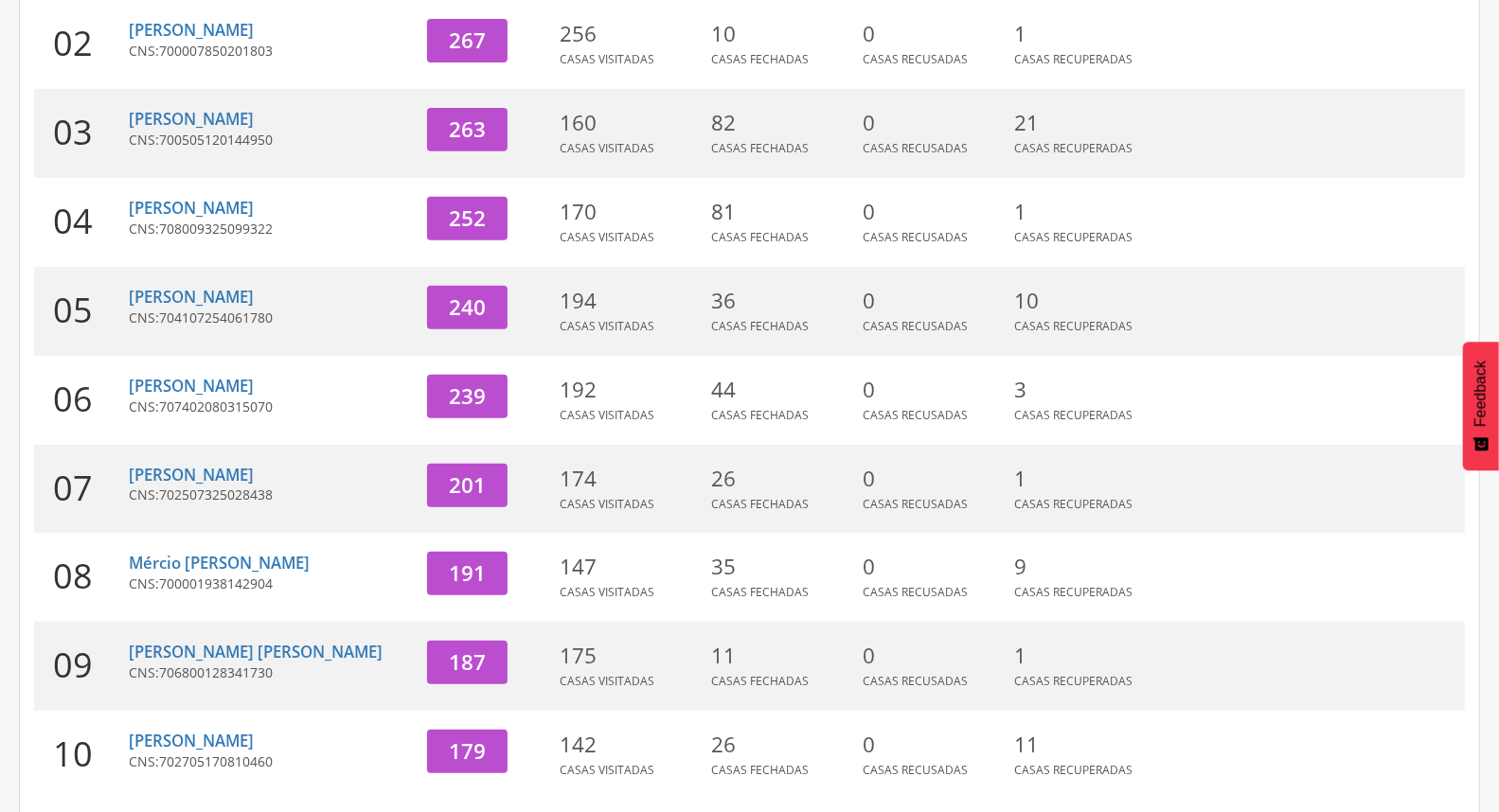
scroll to position [477, 0]
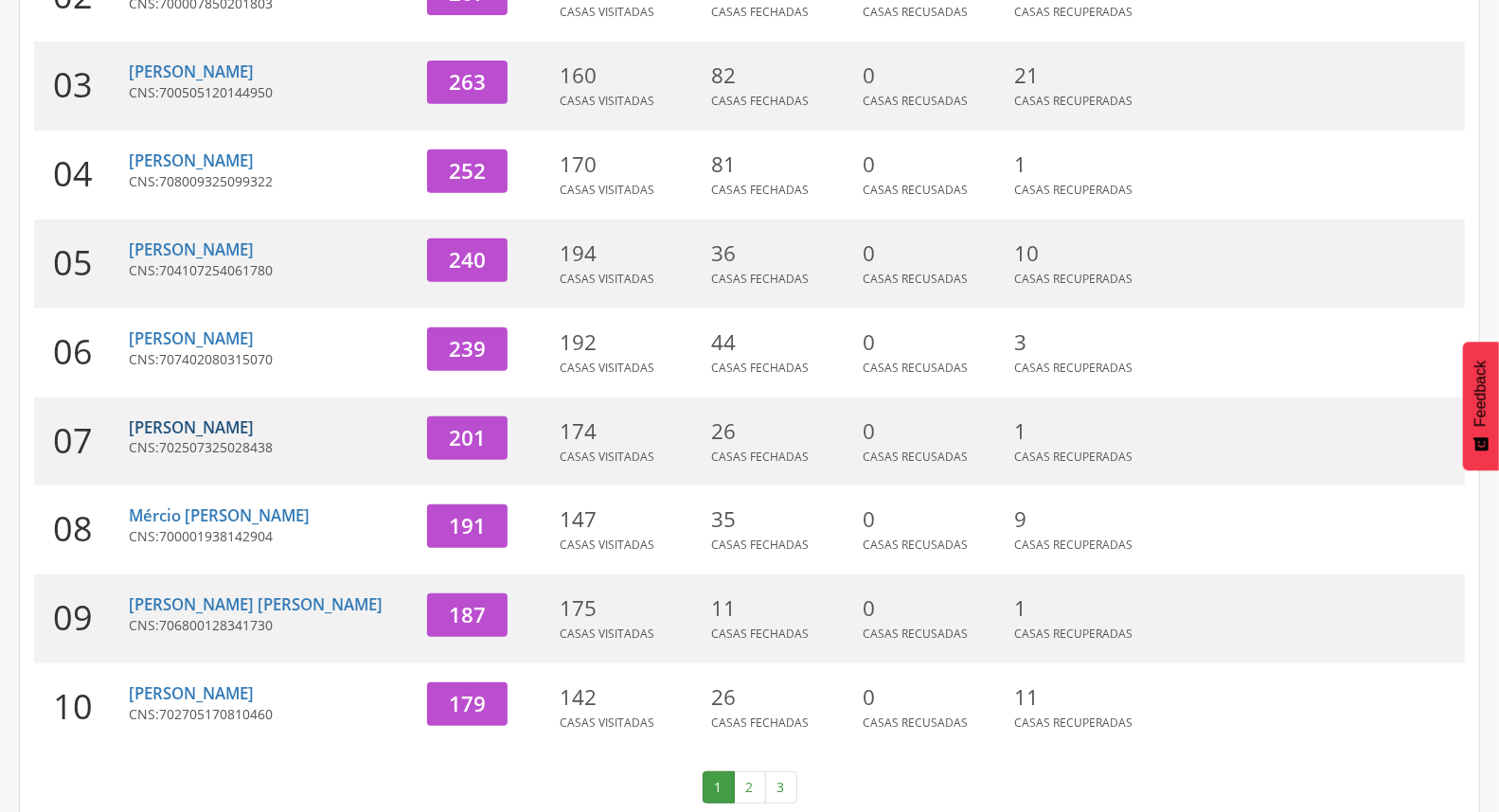
click at [247, 435] on link "[PERSON_NAME]" at bounding box center [191, 427] width 125 height 22
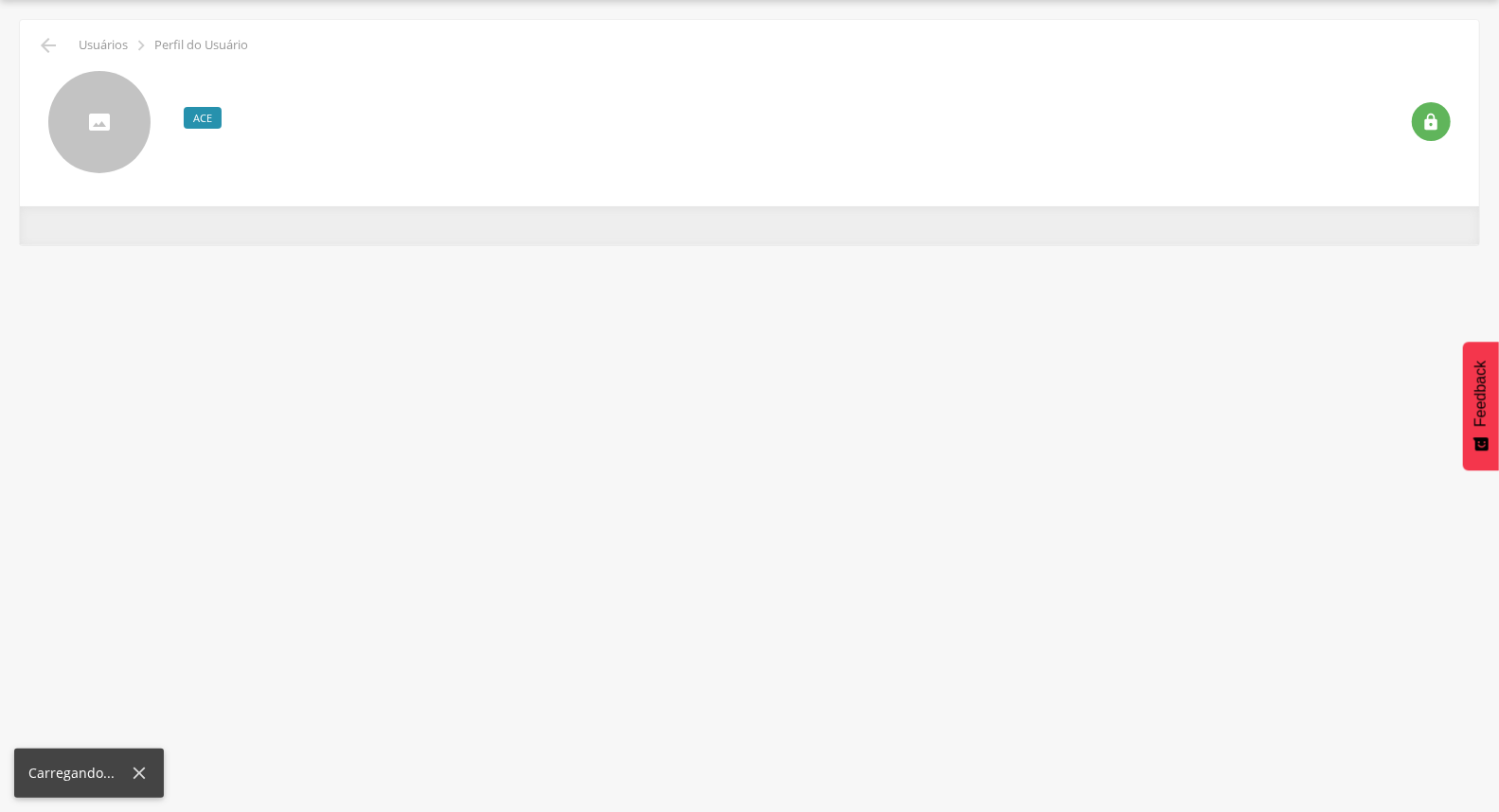
scroll to position [57, 0]
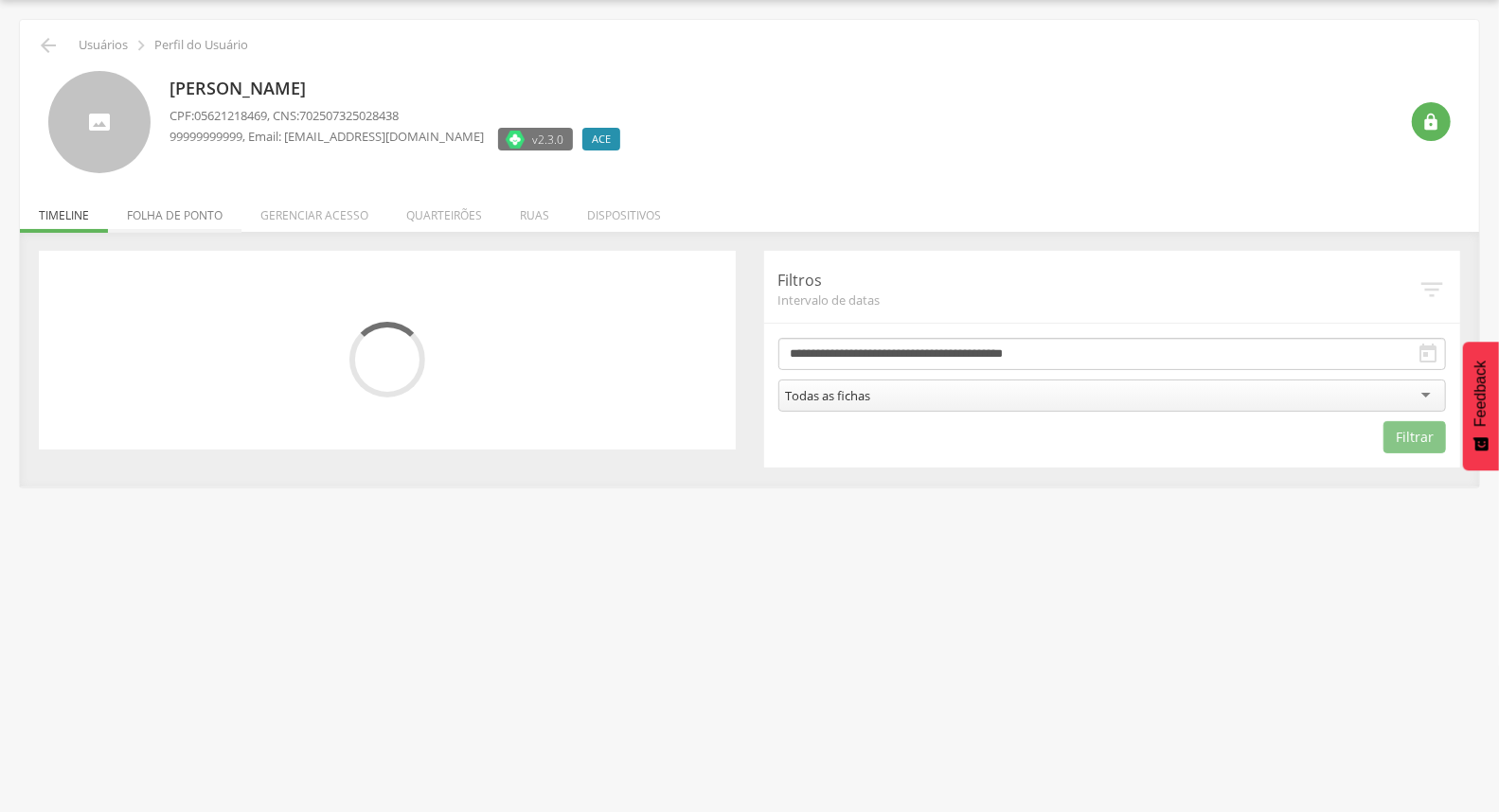
click at [186, 222] on li "Folha de ponto" at bounding box center [175, 210] width 134 height 44
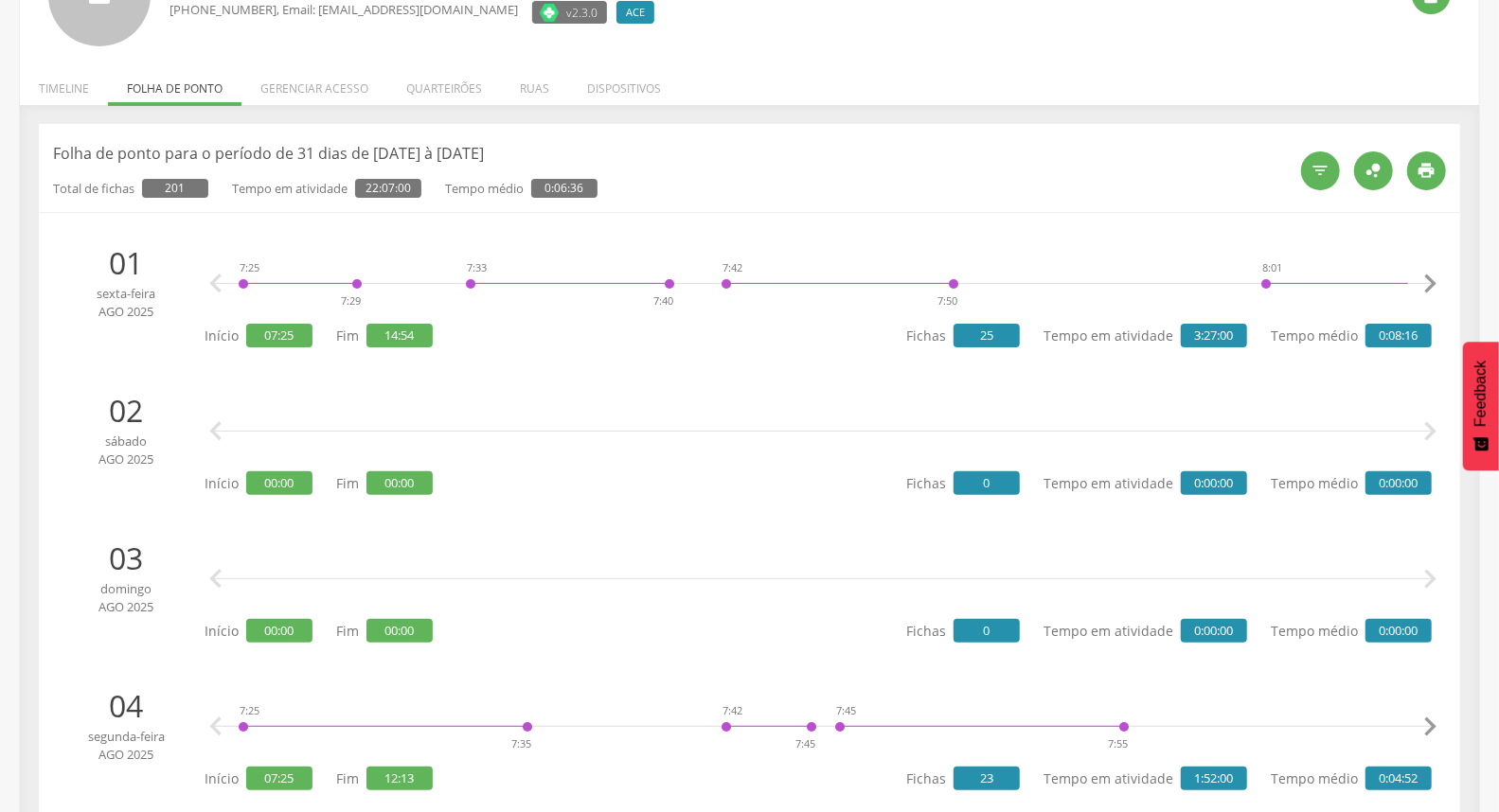
scroll to position [0, 0]
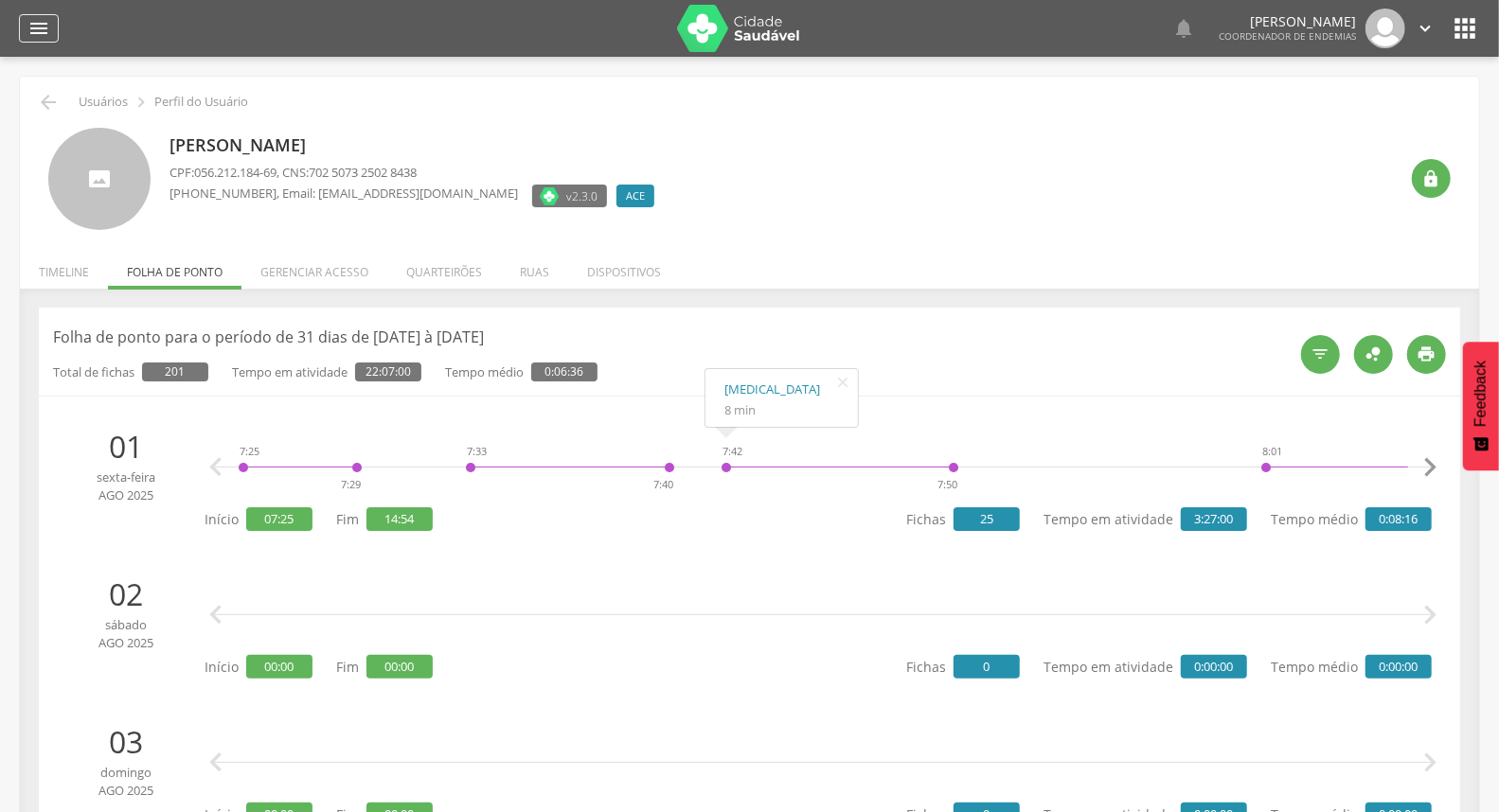
click at [34, 29] on icon "" at bounding box center [38, 27] width 23 height 23
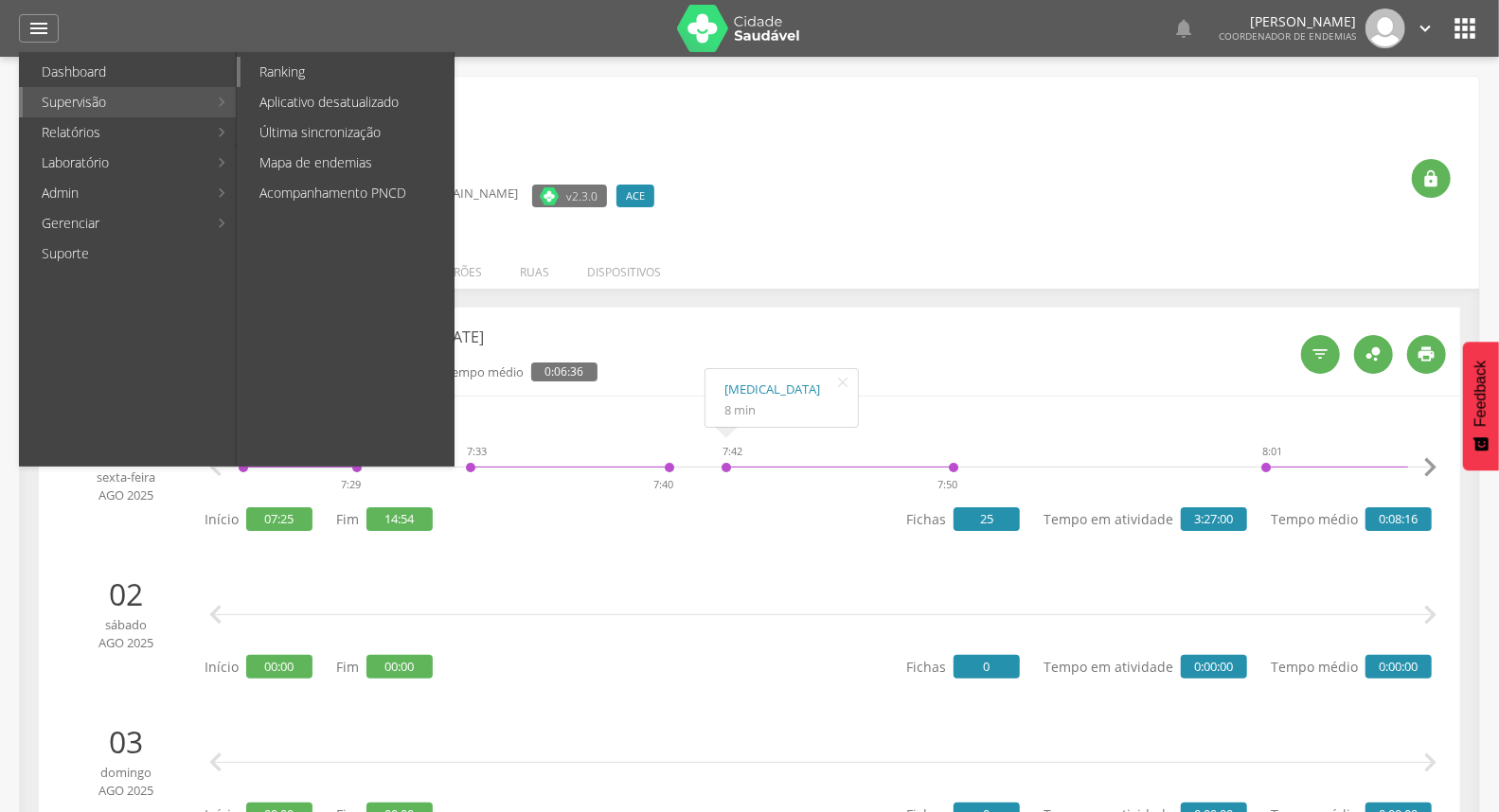
click at [266, 66] on link "Ranking" at bounding box center [347, 72] width 213 height 30
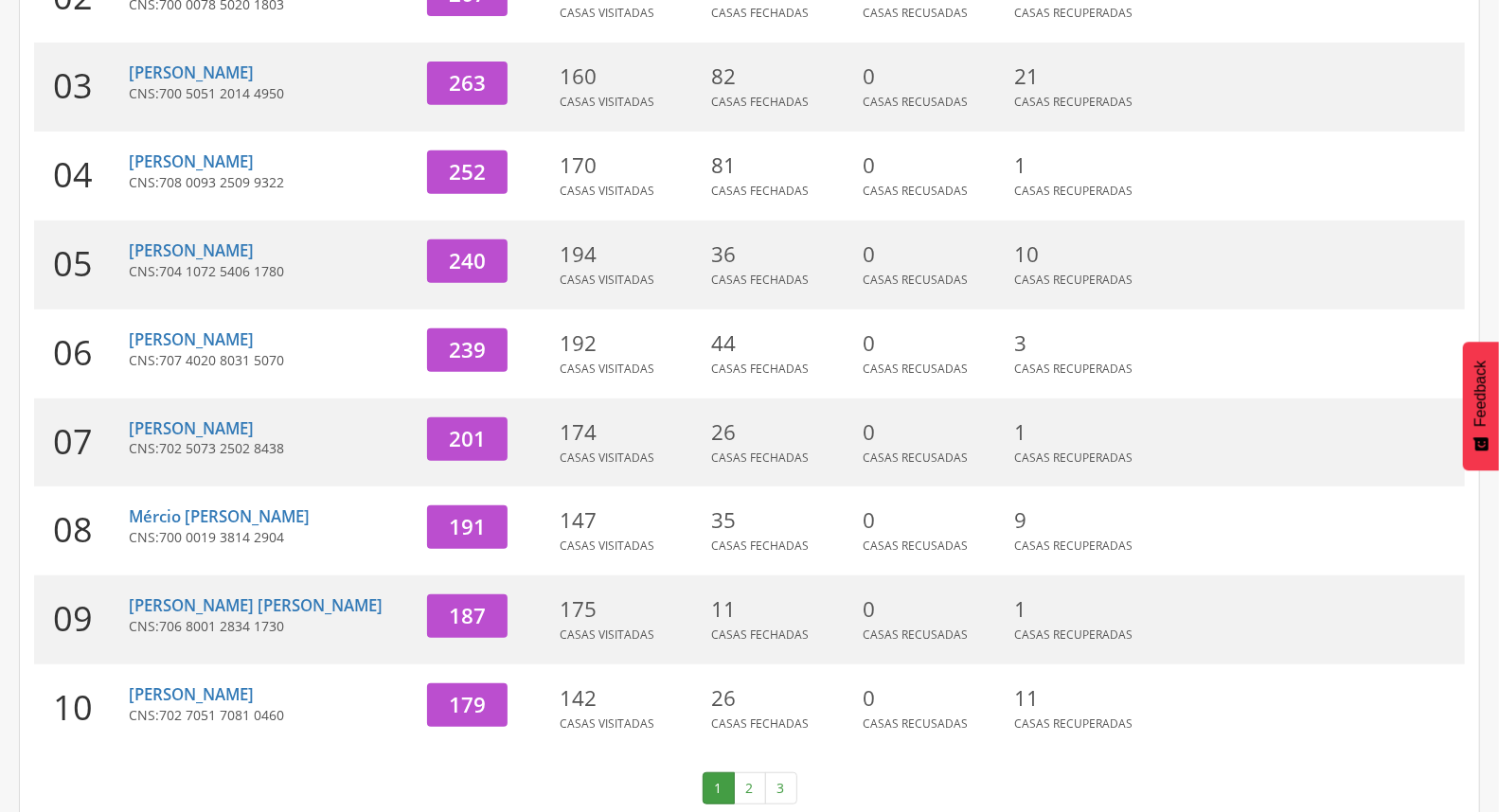
scroll to position [502, 0]
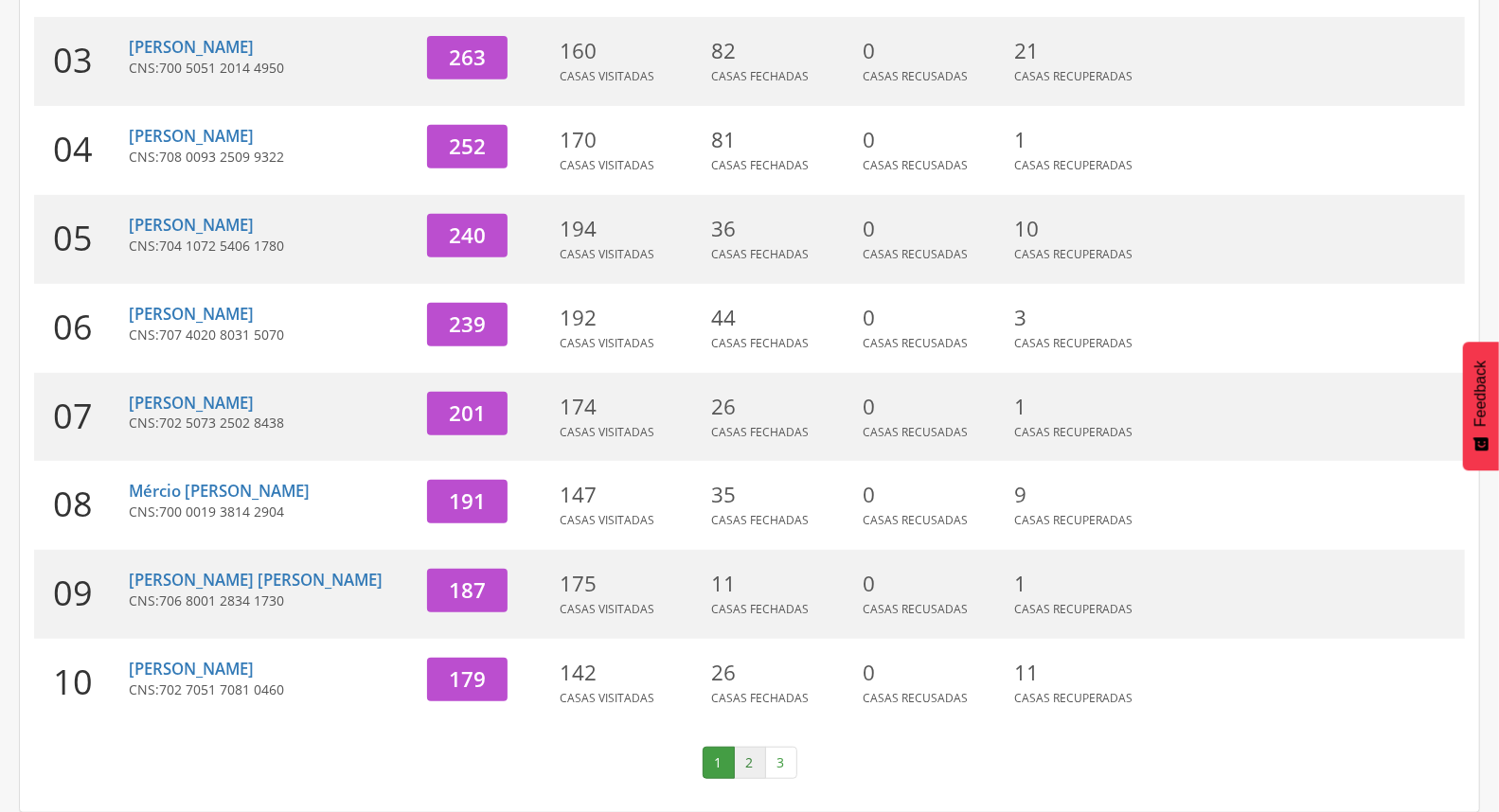
click at [750, 768] on link "2" at bounding box center [750, 762] width 32 height 32
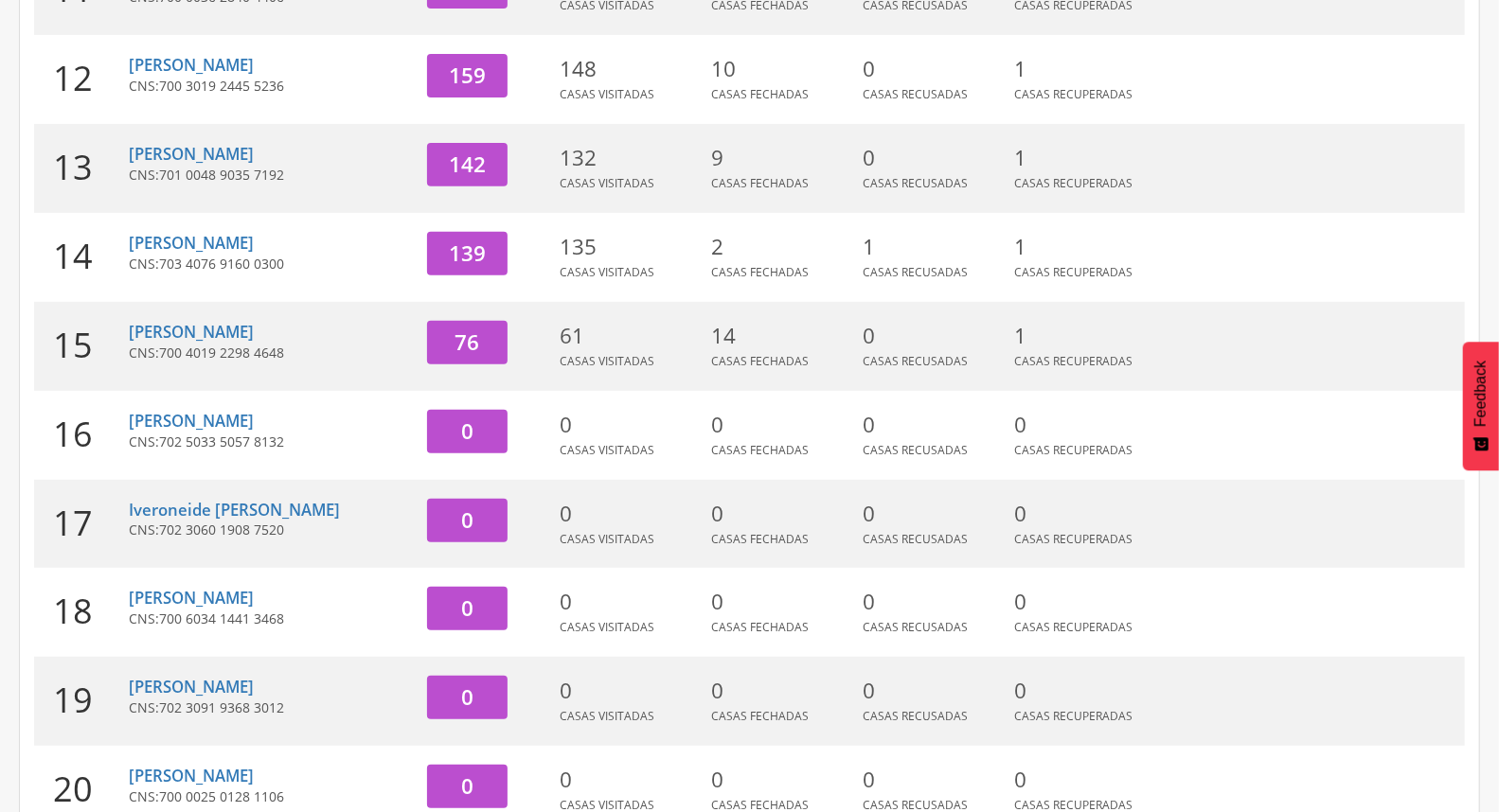
scroll to position [0, 0]
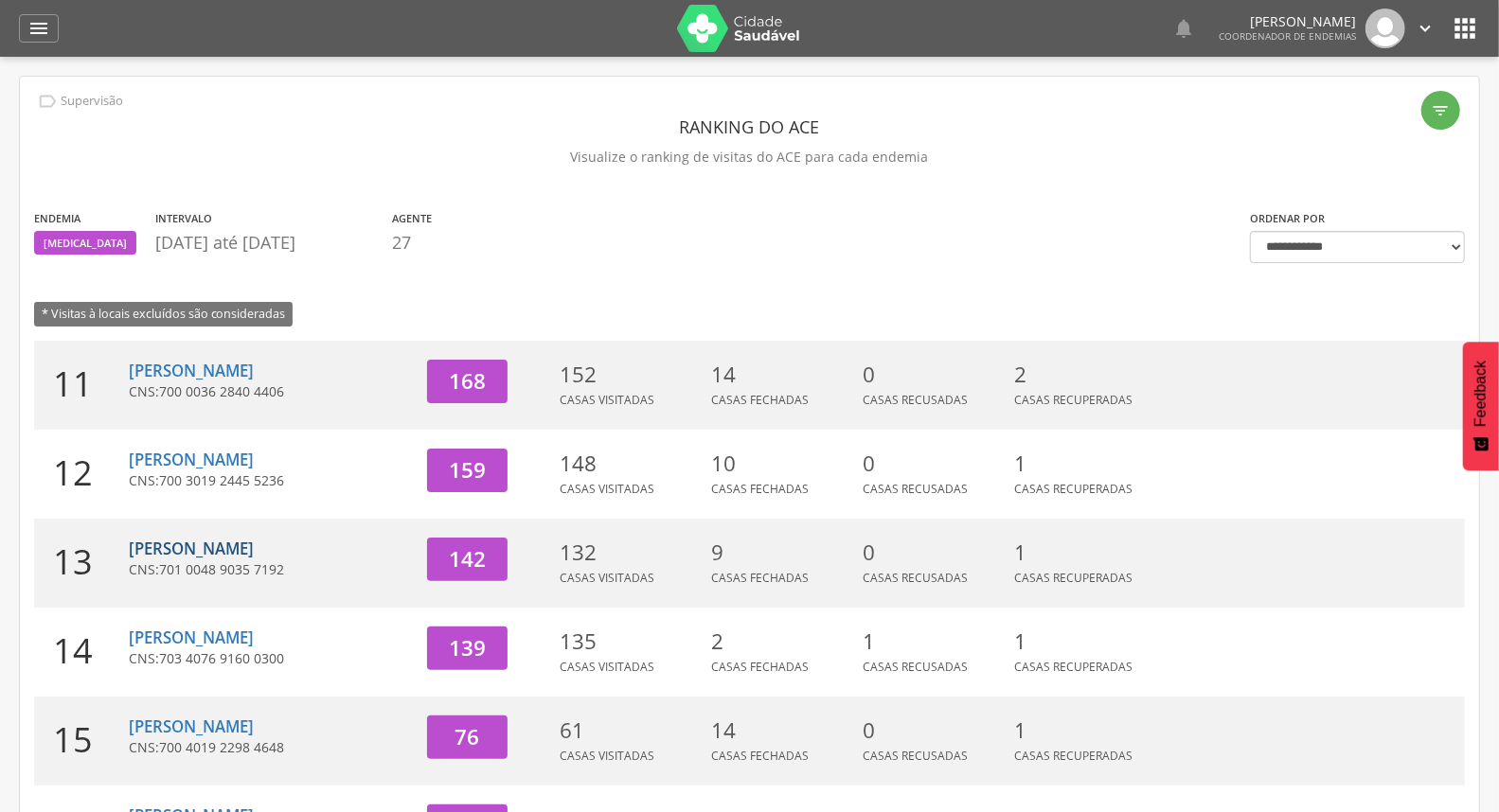
click at [188, 549] on link "[PERSON_NAME]" at bounding box center [191, 548] width 125 height 22
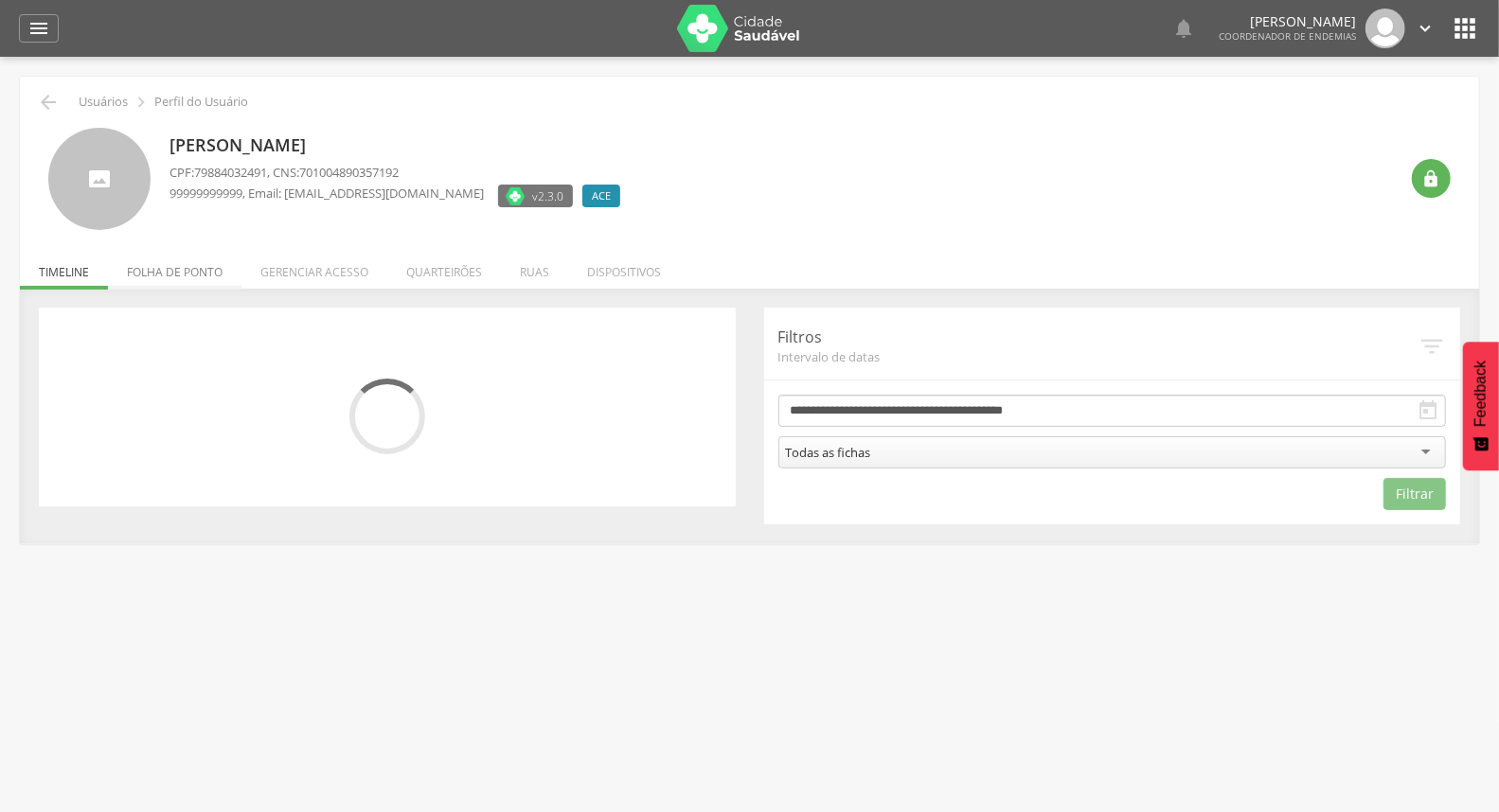
click at [188, 259] on li "Folha de ponto" at bounding box center [175, 267] width 134 height 44
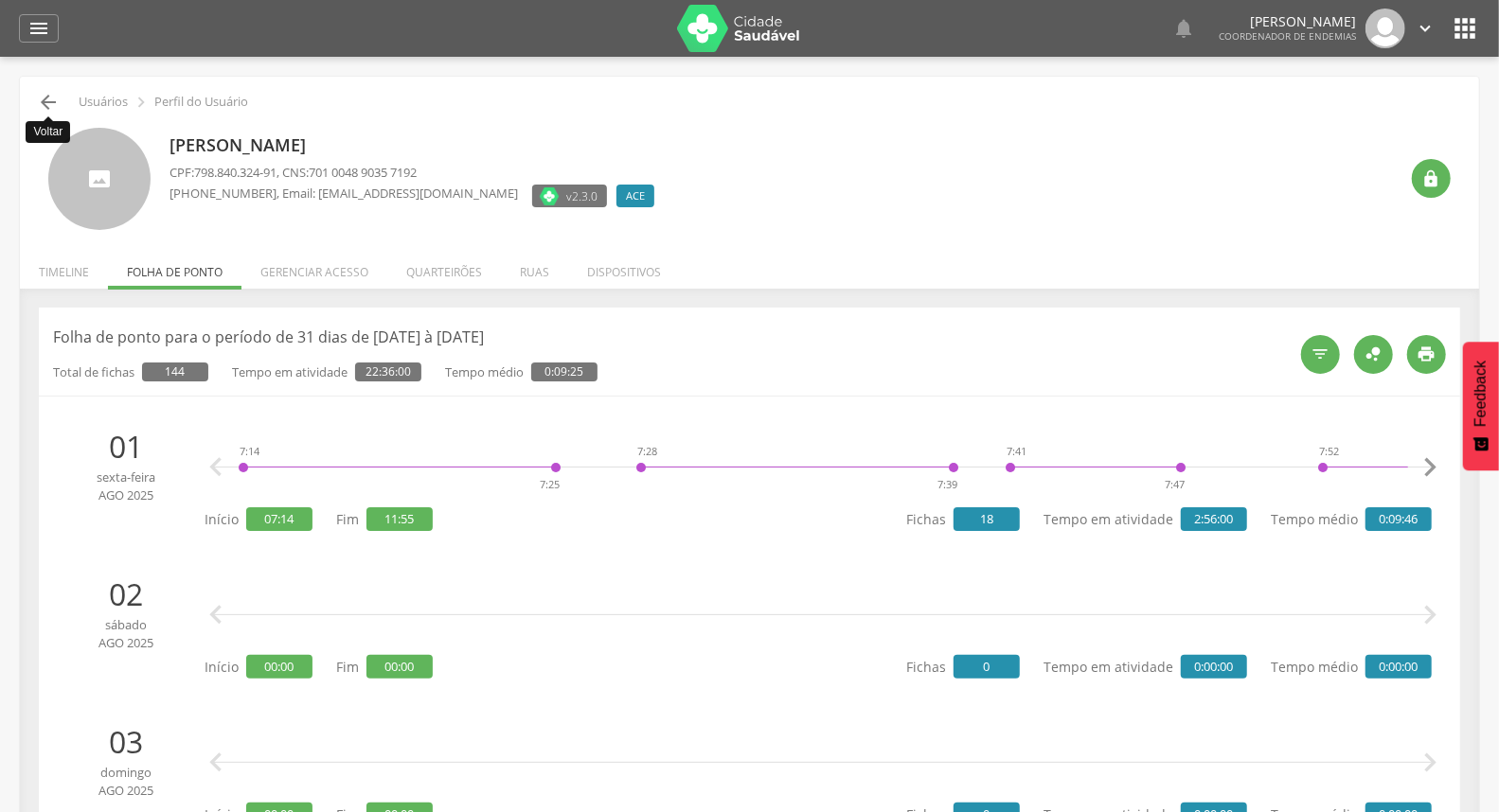
click at [49, 95] on icon "" at bounding box center [48, 102] width 23 height 23
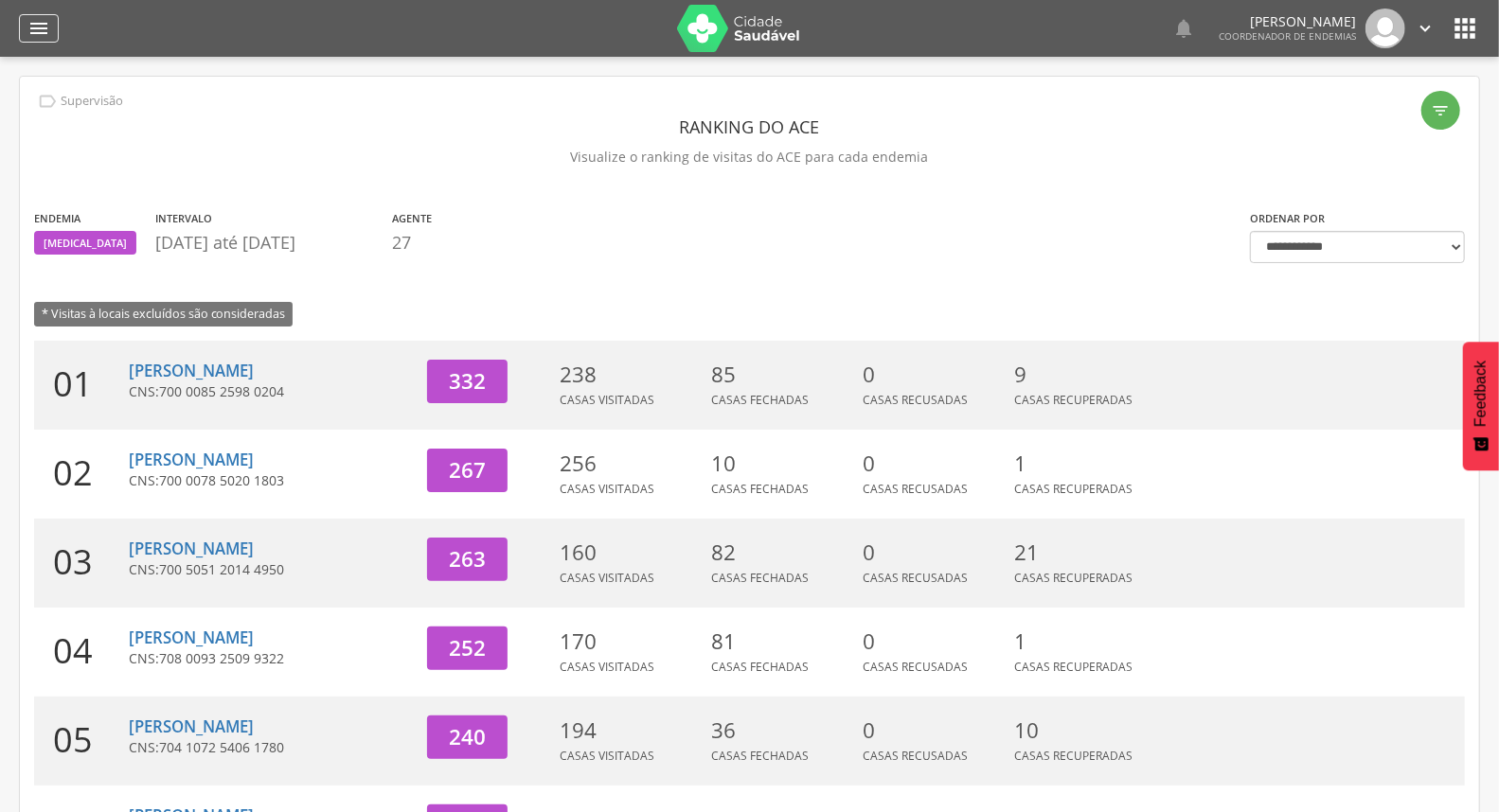
click at [30, 31] on icon "" at bounding box center [38, 27] width 23 height 23
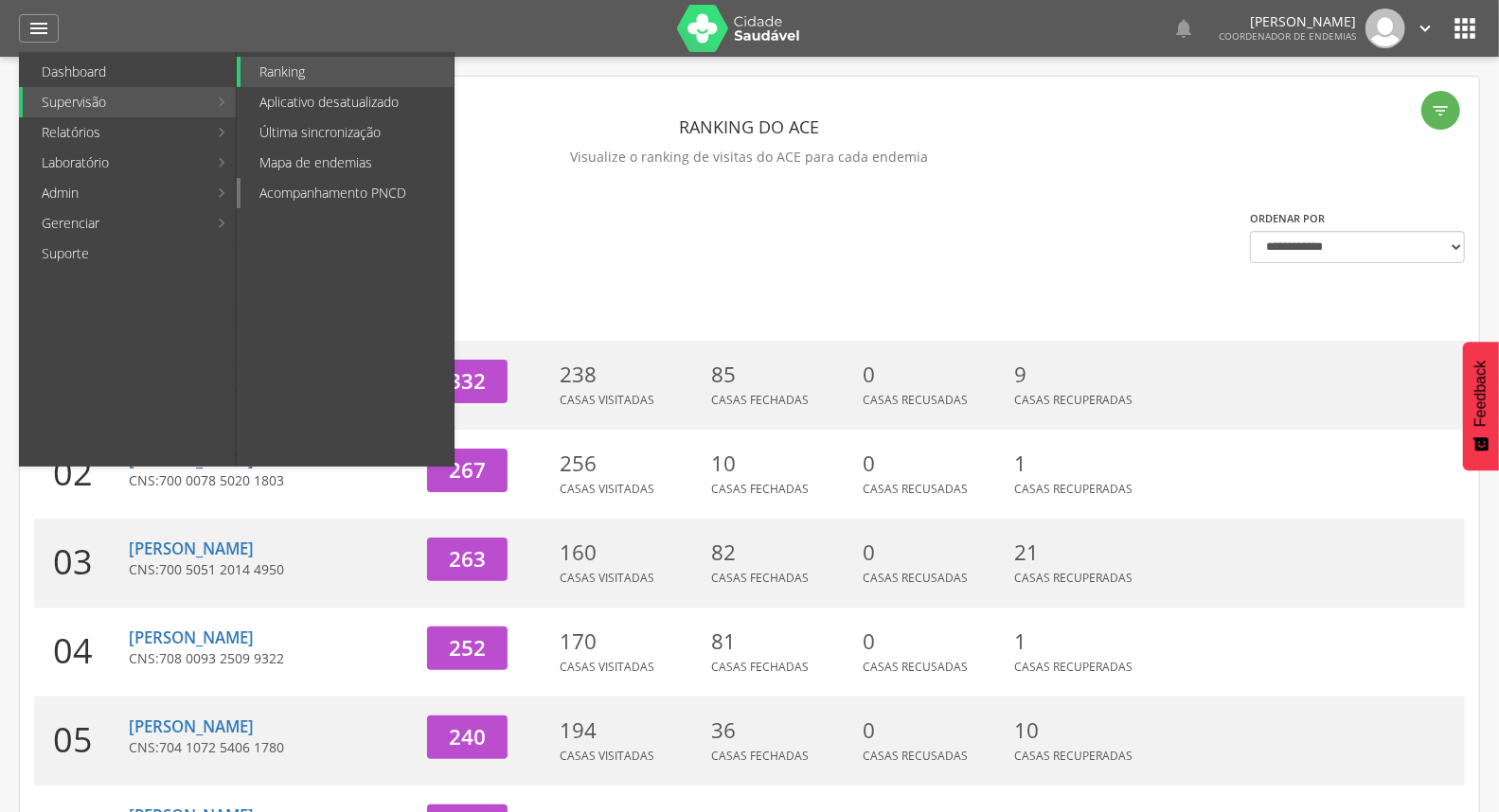
click at [345, 193] on link "Acompanhamento PNCD" at bounding box center [347, 192] width 213 height 30
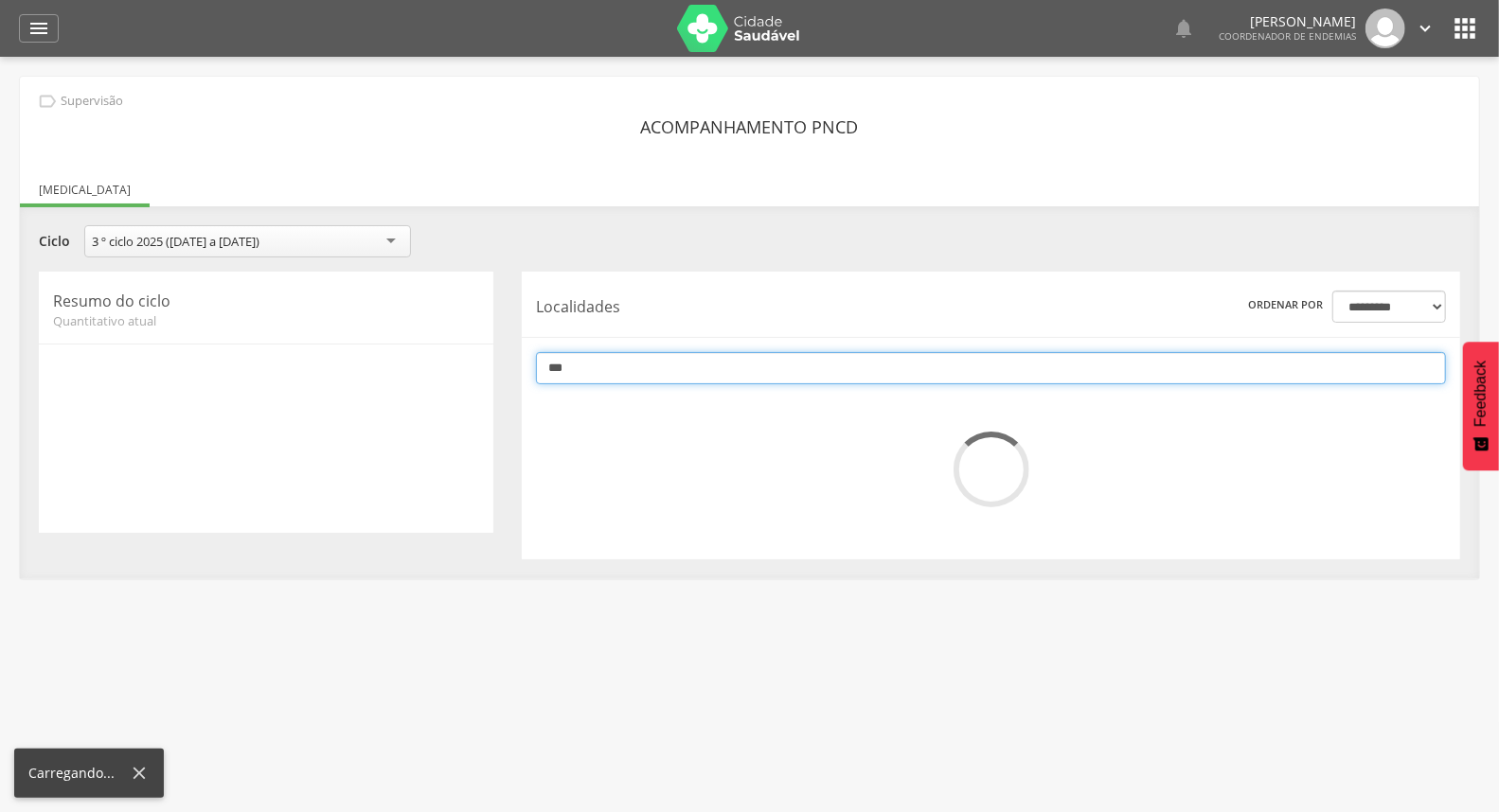
click at [901, 372] on input "***" at bounding box center [990, 368] width 910 height 32
type input "*"
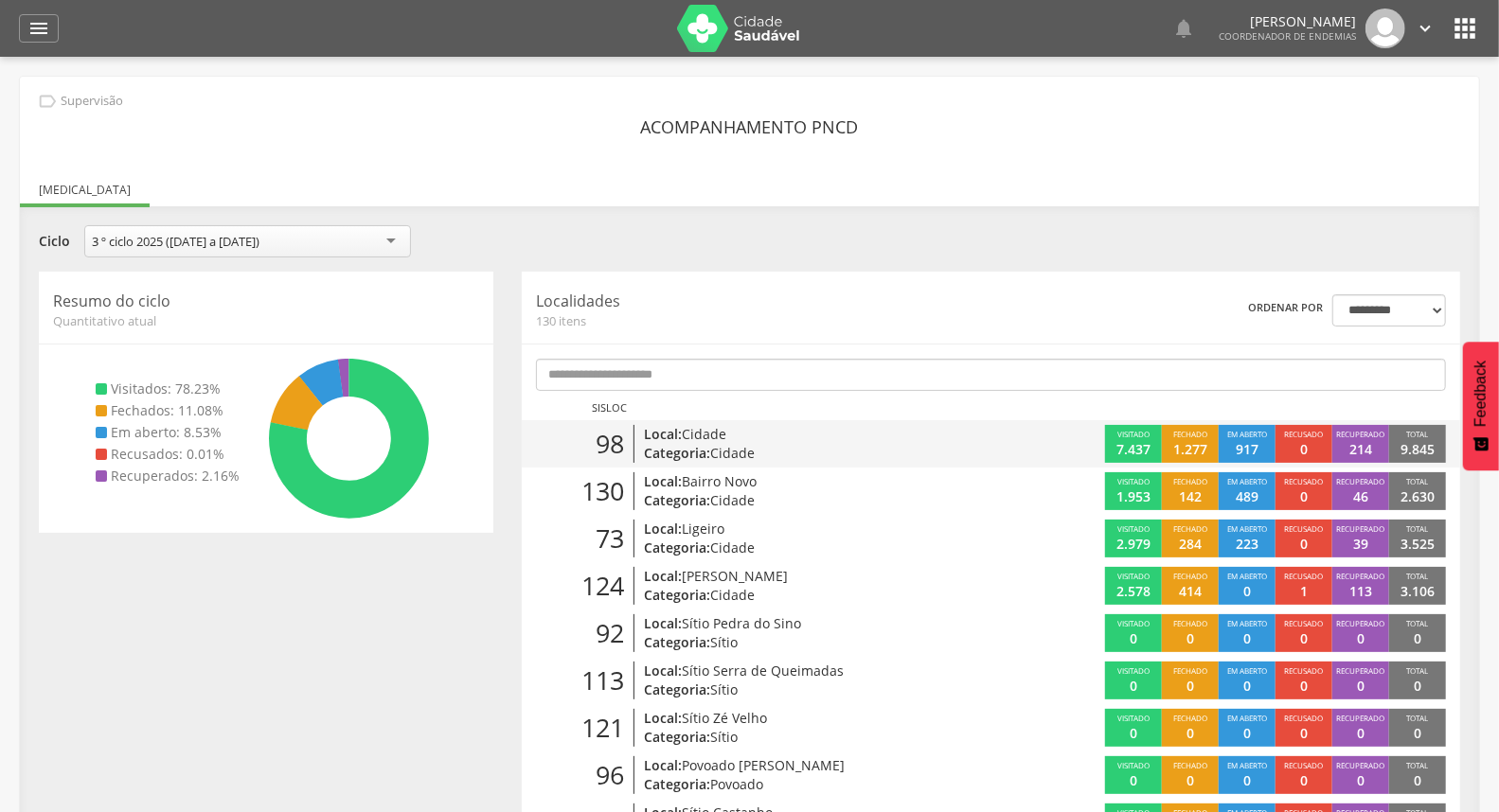
click at [814, 447] on p "Categoria: Cidade" at bounding box center [796, 453] width 305 height 19
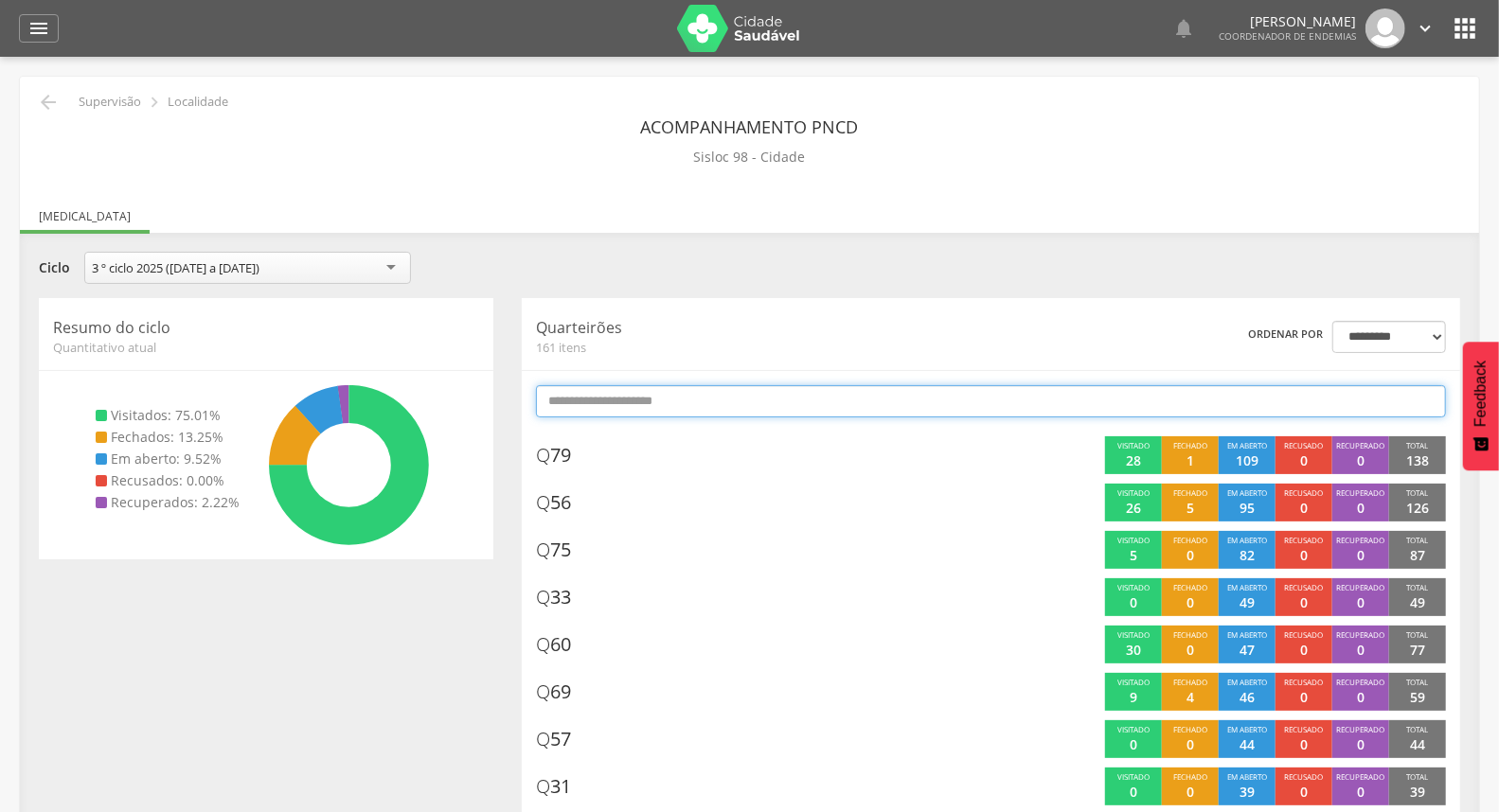
click at [855, 405] on input "text" at bounding box center [990, 401] width 910 height 32
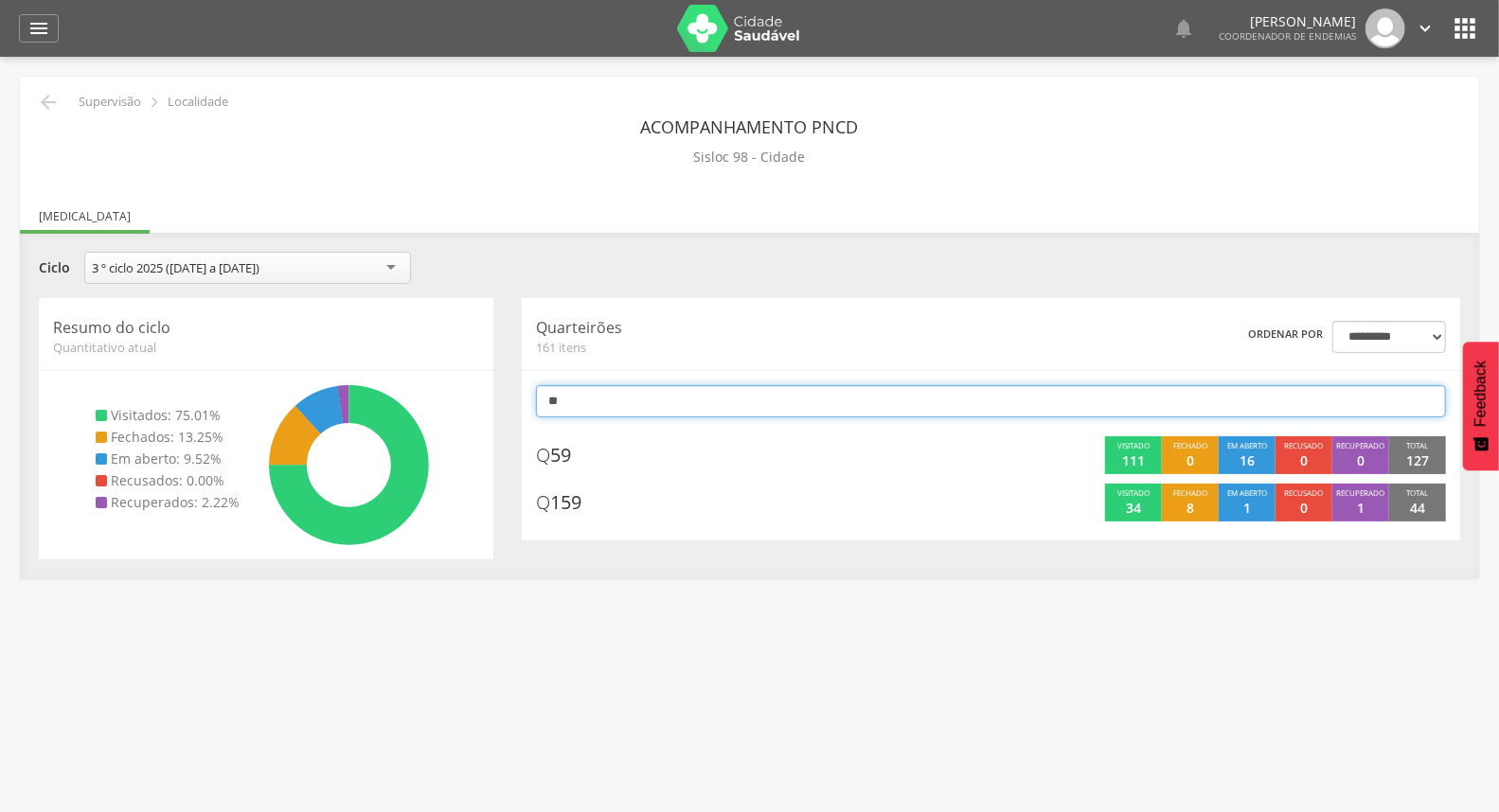
type input "*"
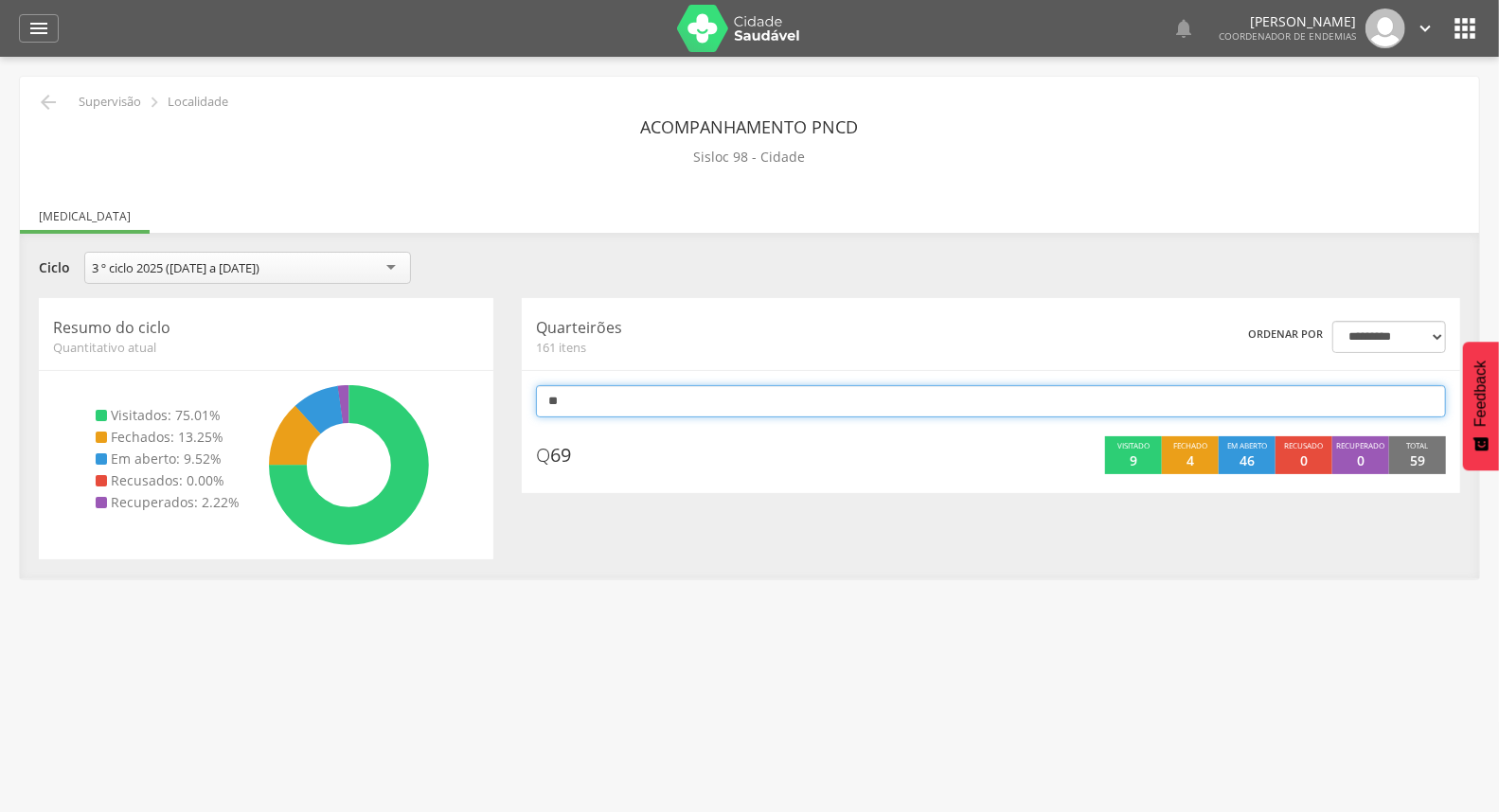
type input "*"
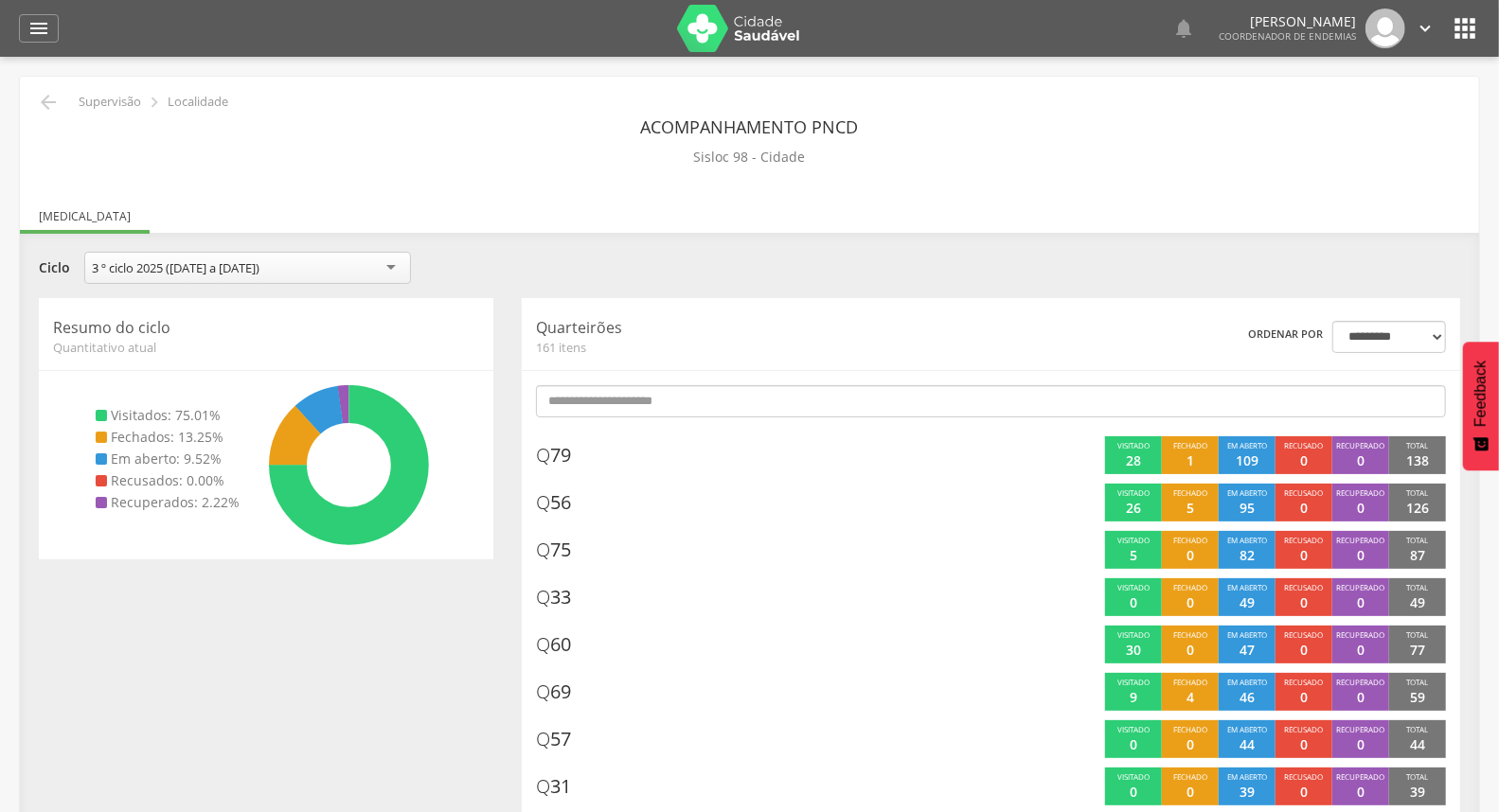
click at [799, 272] on div "**********" at bounding box center [750, 270] width 1450 height 37
click at [29, 14] on div "" at bounding box center [38, 27] width 39 height 28
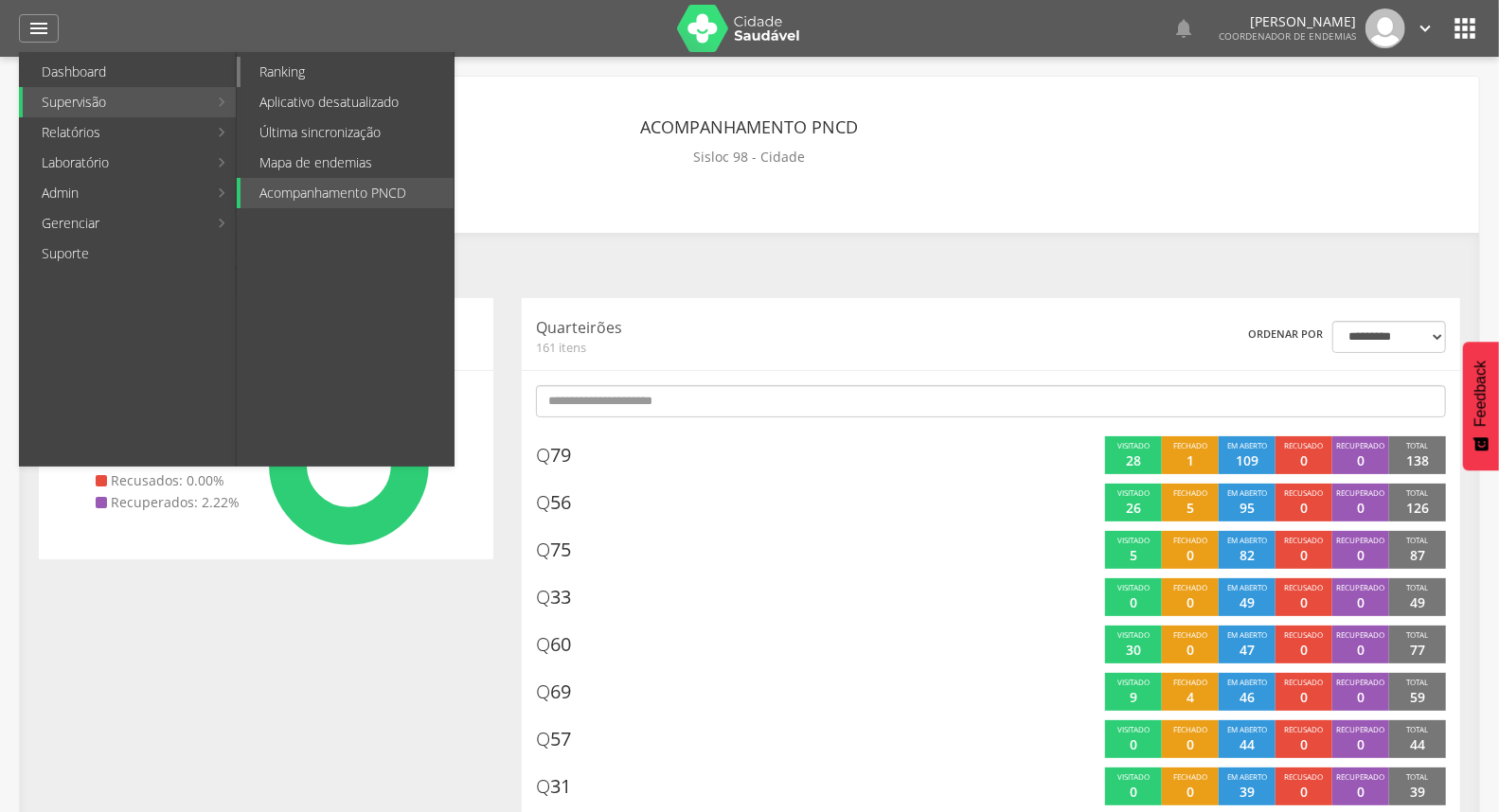
click at [280, 67] on link "Ranking" at bounding box center [347, 72] width 213 height 30
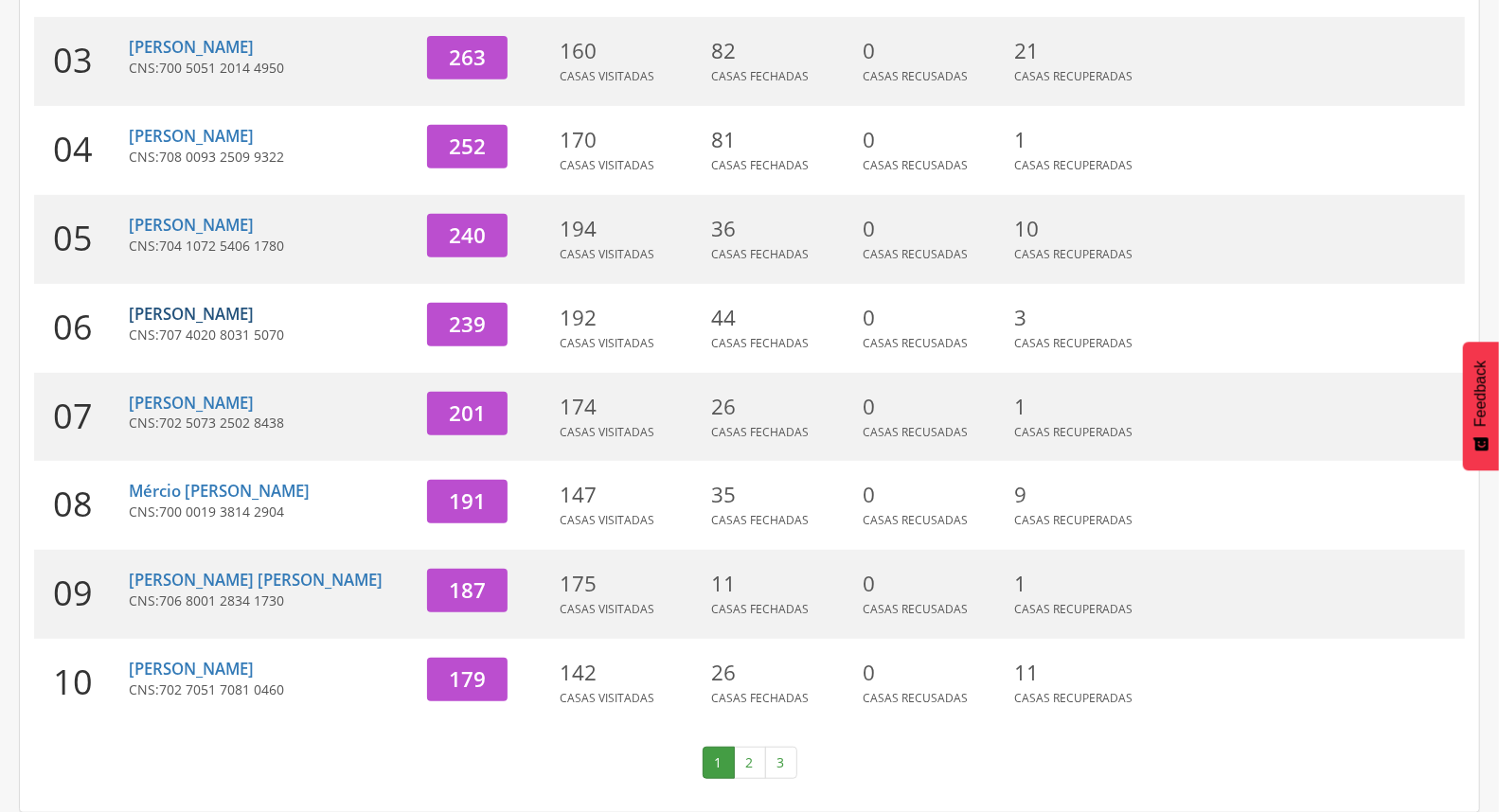
click at [201, 307] on link "[PERSON_NAME]" at bounding box center [191, 313] width 125 height 22
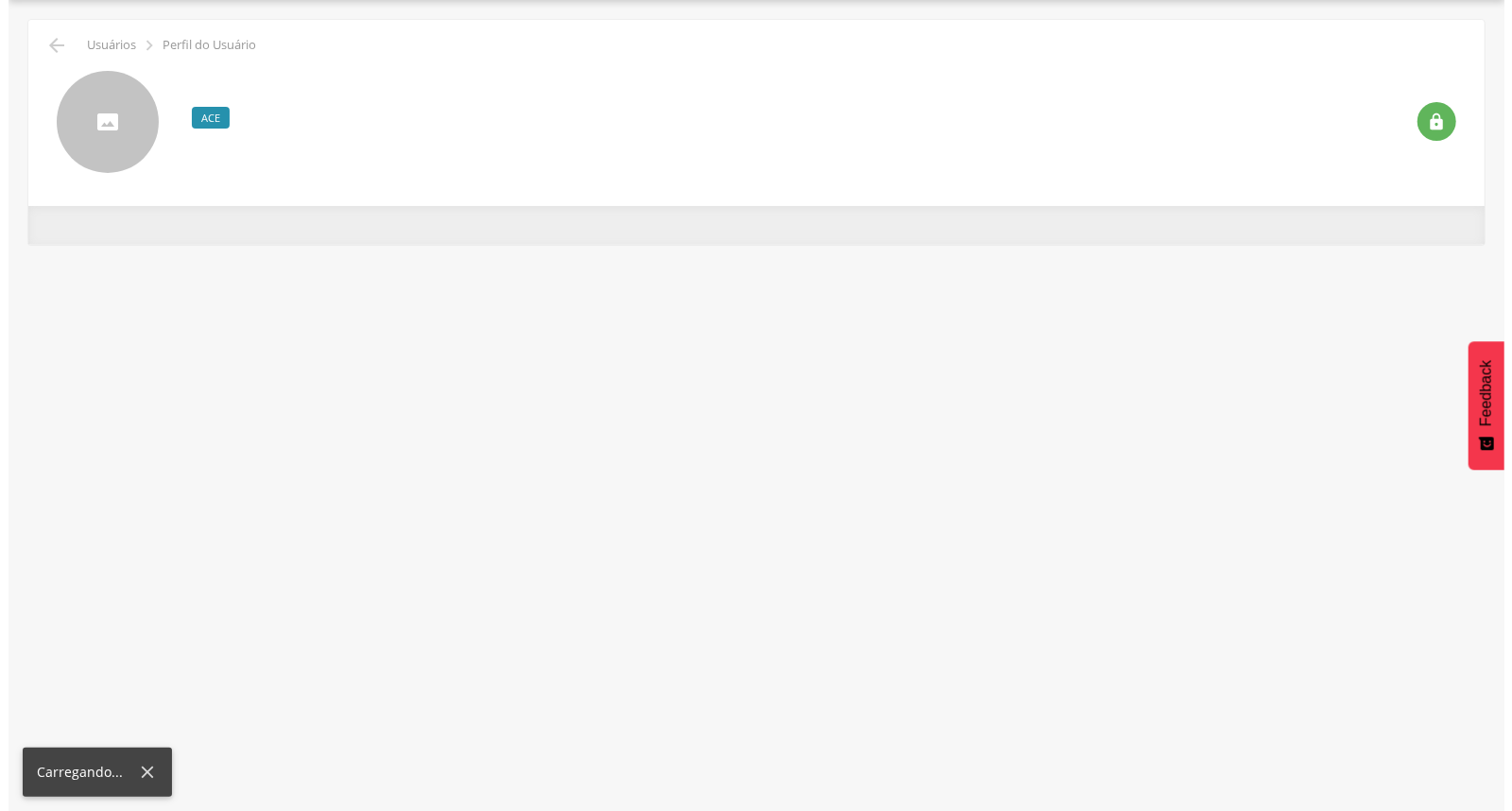
scroll to position [57, 0]
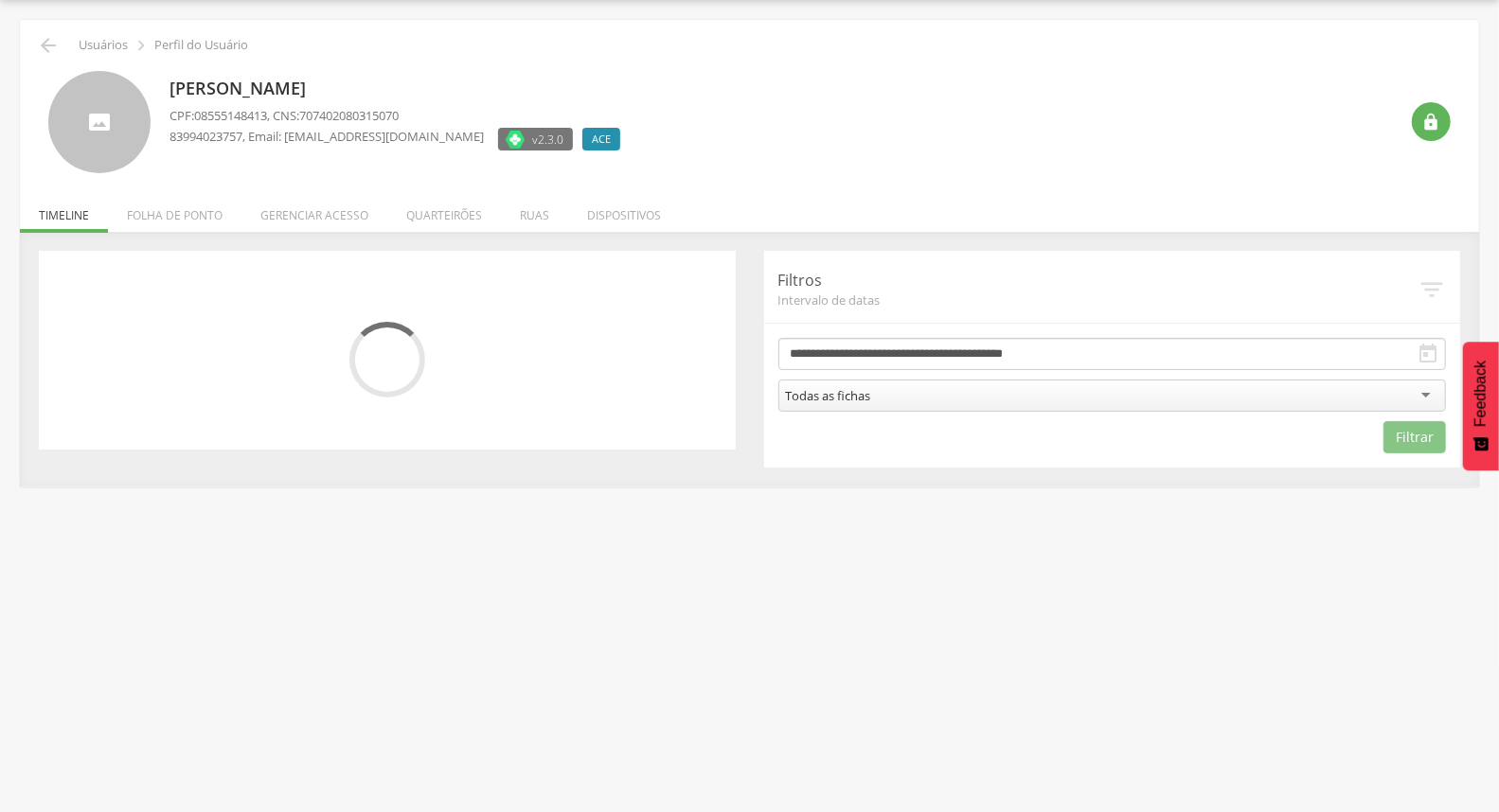
click at [436, 210] on li "Quarteirões" at bounding box center [444, 210] width 114 height 44
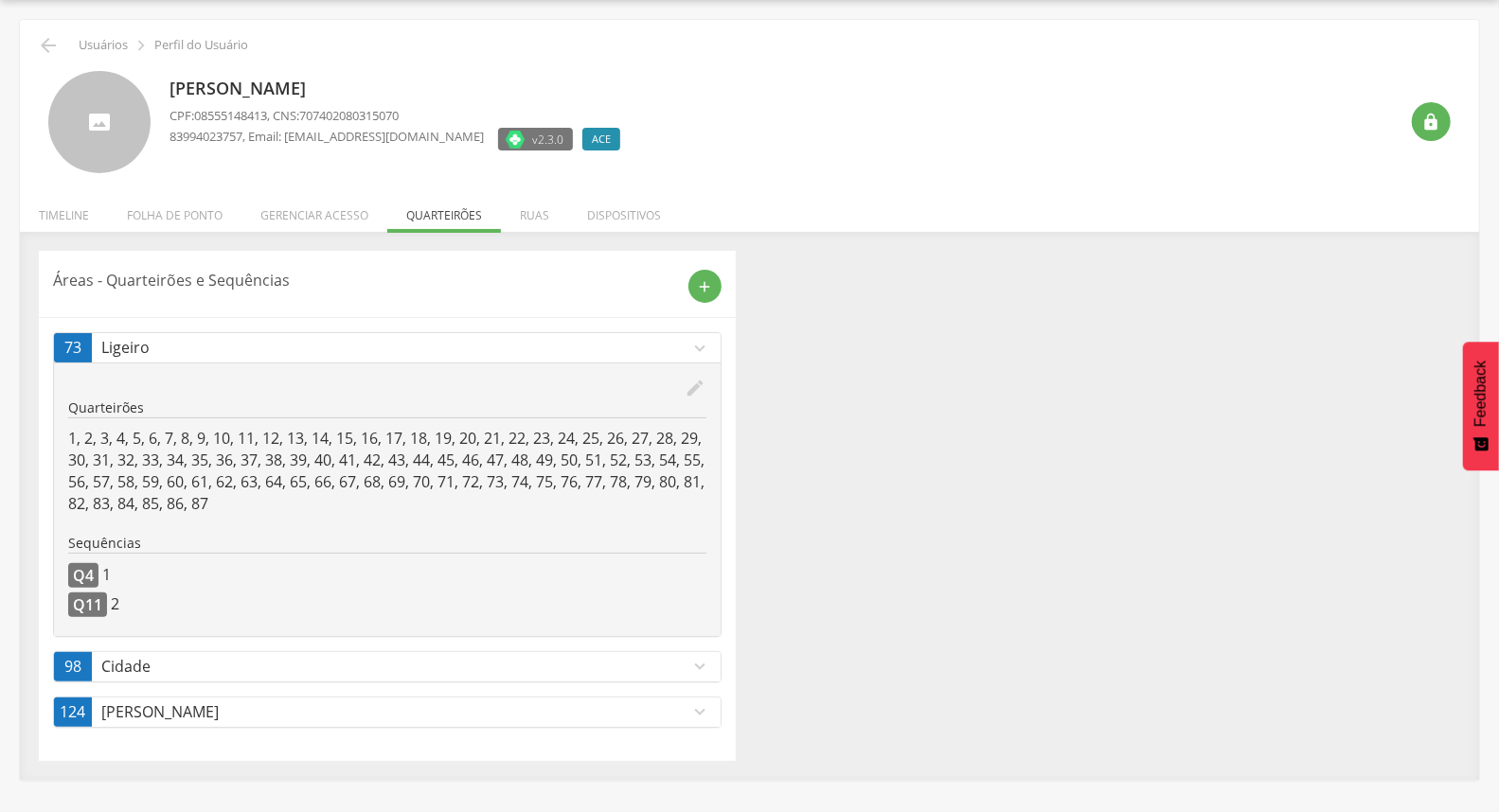
click at [664, 352] on p "Ligeiro" at bounding box center [395, 348] width 588 height 22
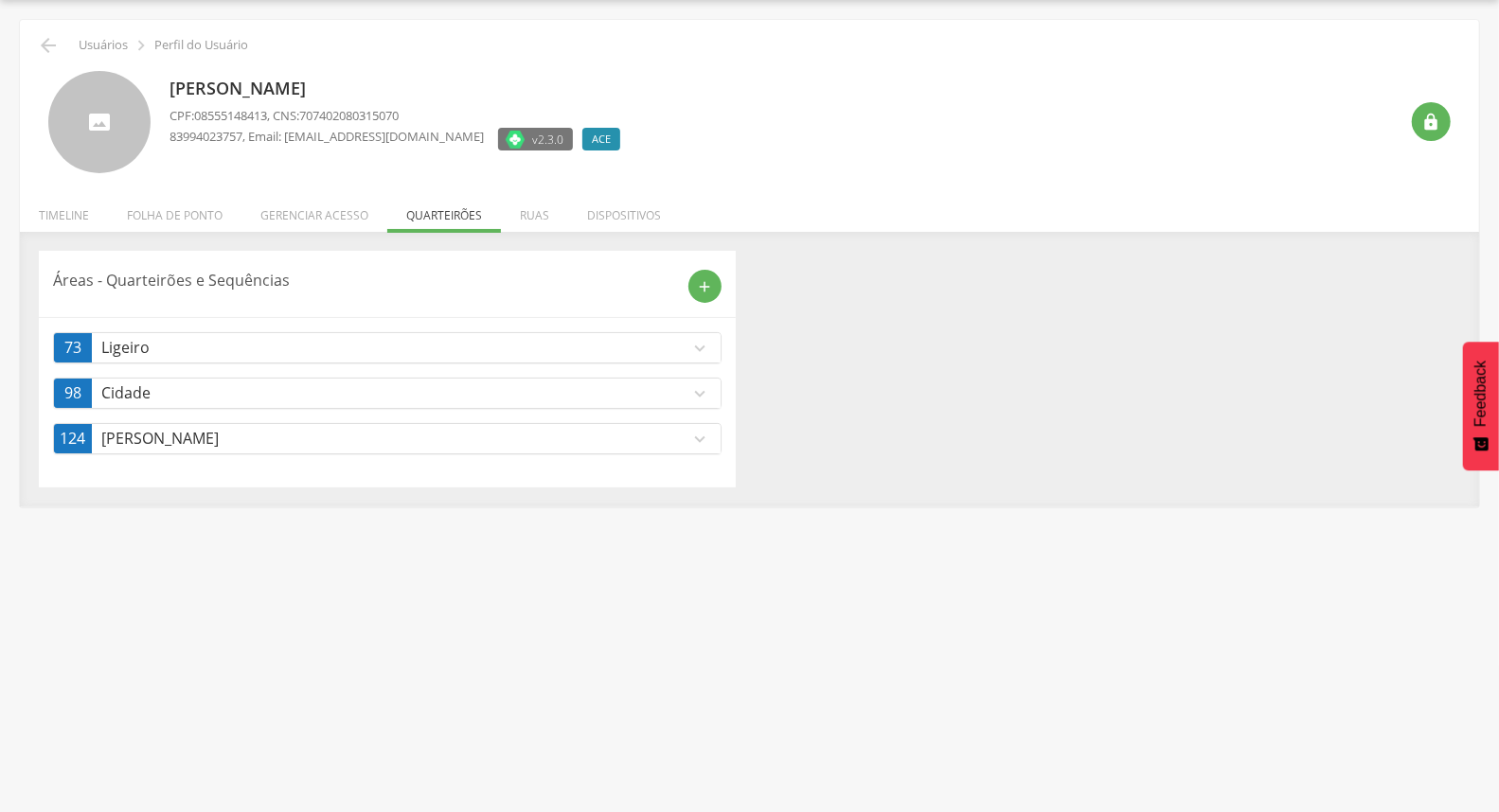
click at [697, 351] on icon "expand_more" at bounding box center [700, 348] width 21 height 21
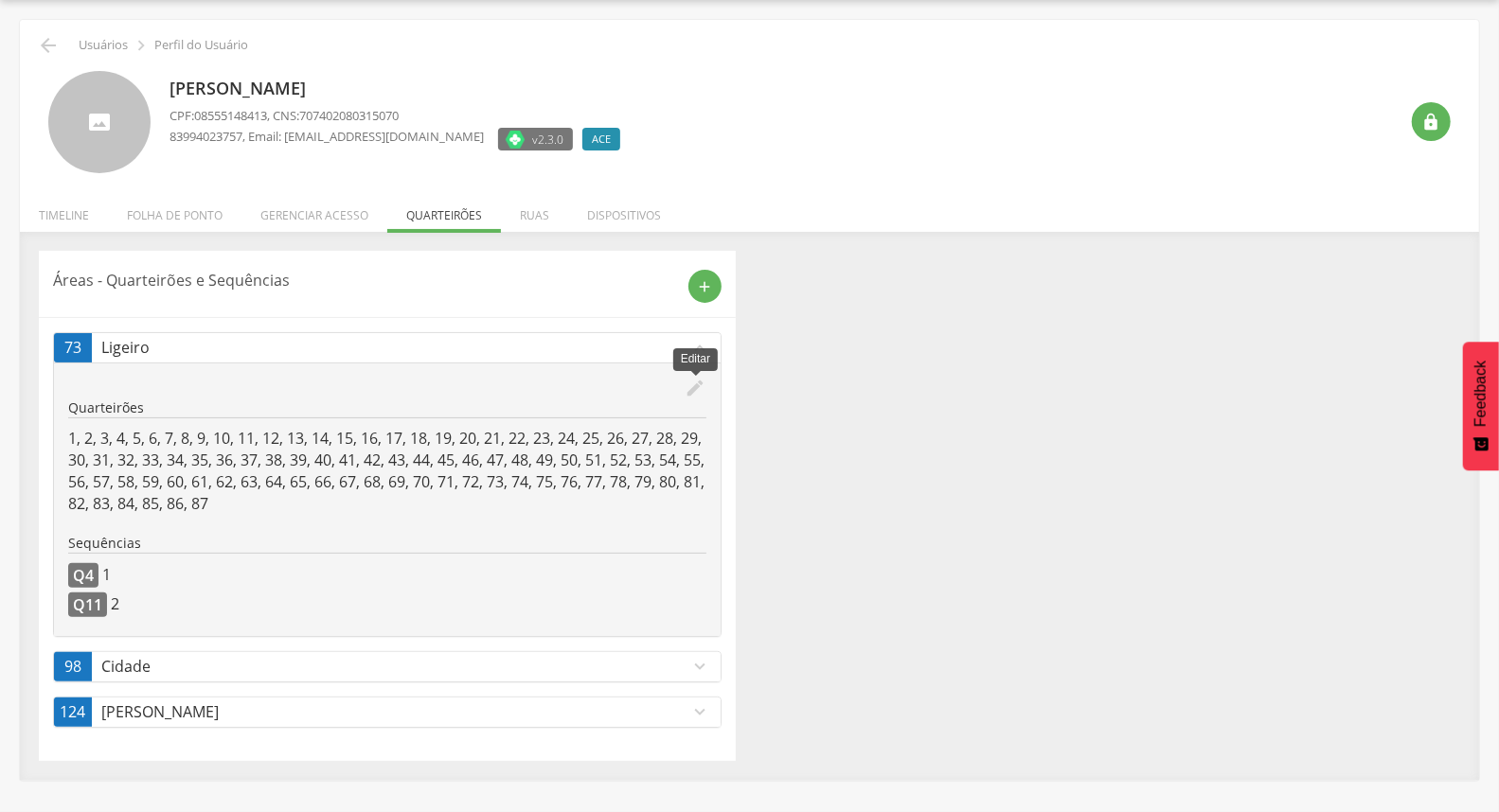
click at [700, 392] on icon "edit" at bounding box center [695, 388] width 21 height 21
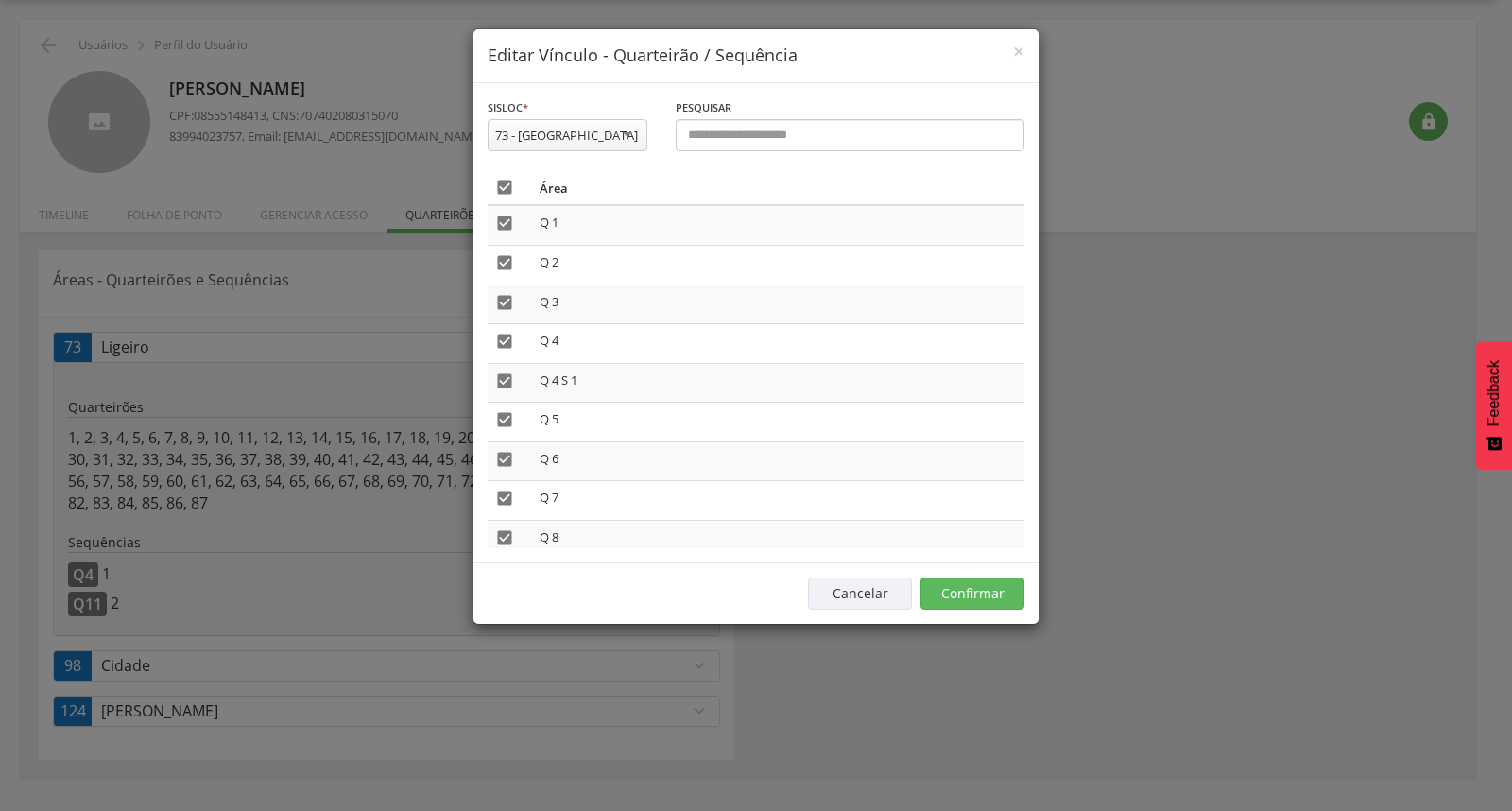
click at [501, 187] on icon "" at bounding box center [504, 186] width 19 height 19
click at [946, 601] on button "Confirmar" at bounding box center [973, 593] width 104 height 32
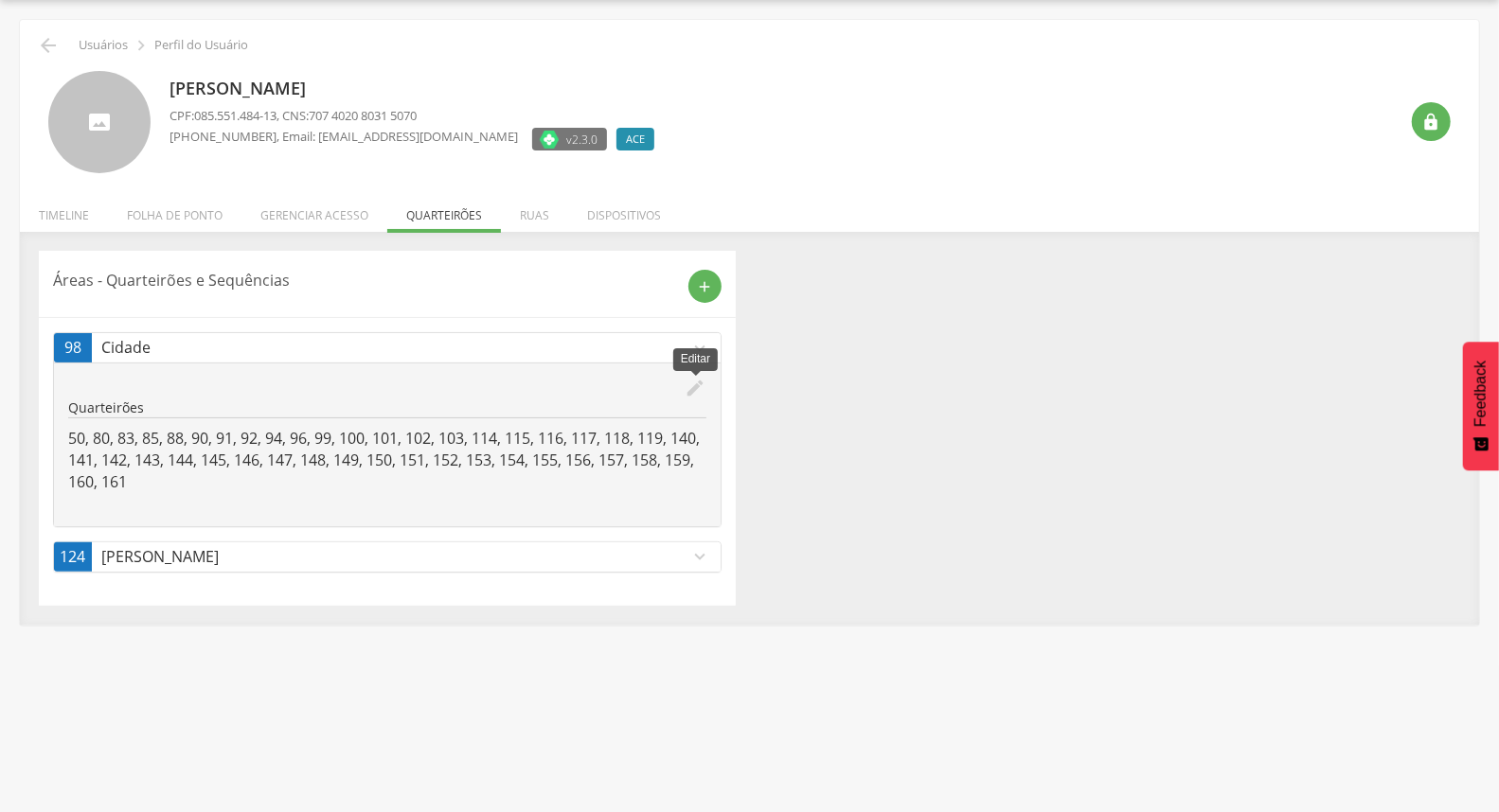
click at [697, 391] on icon "edit" at bounding box center [695, 388] width 21 height 21
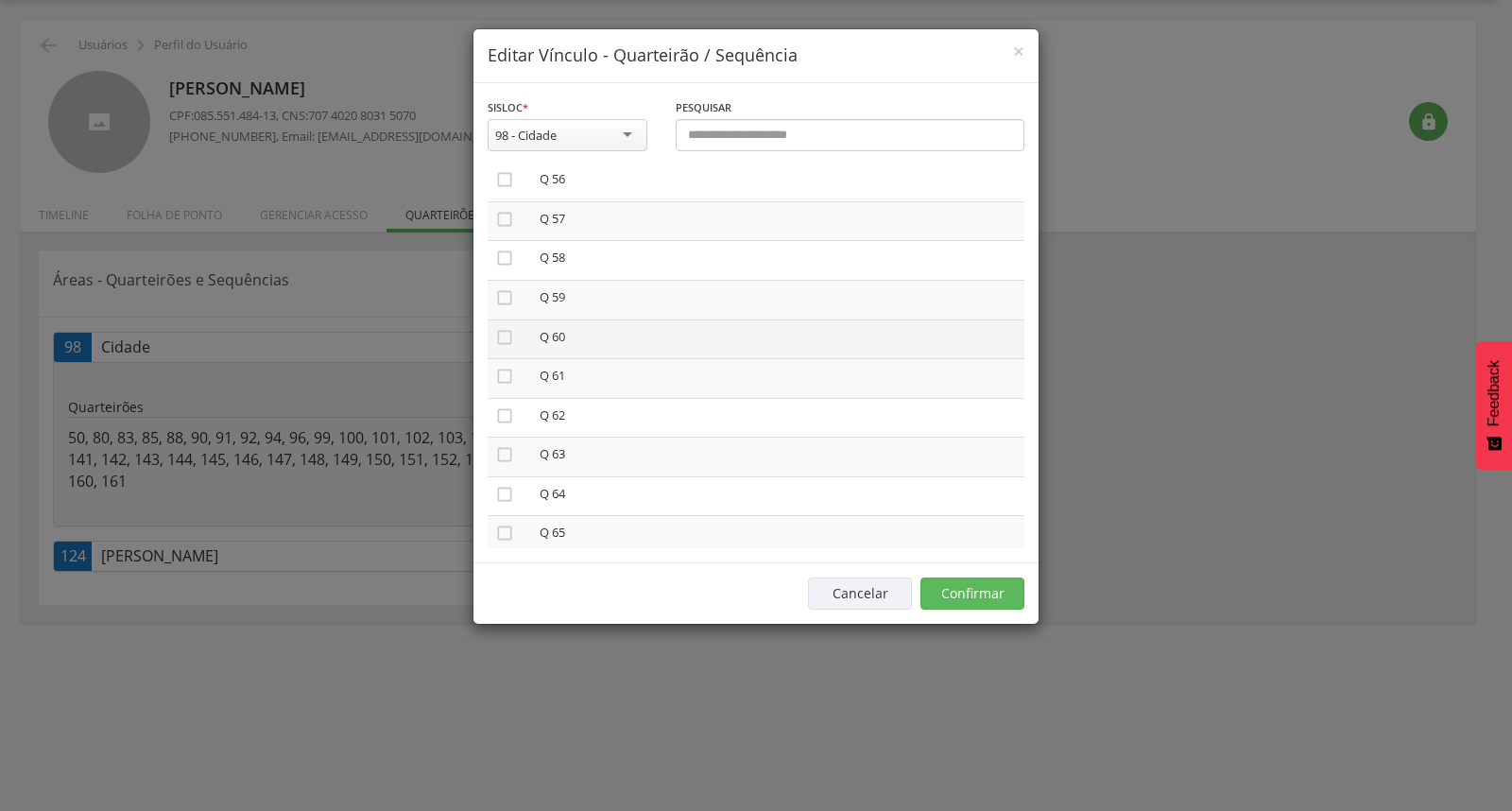
scroll to position [2205, 0]
click at [508, 248] on icon "" at bounding box center [504, 257] width 19 height 19
click at [505, 287] on icon "" at bounding box center [504, 296] width 19 height 19
click at [501, 327] on icon "" at bounding box center [504, 335] width 19 height 19
click at [506, 366] on icon "" at bounding box center [504, 375] width 19 height 19
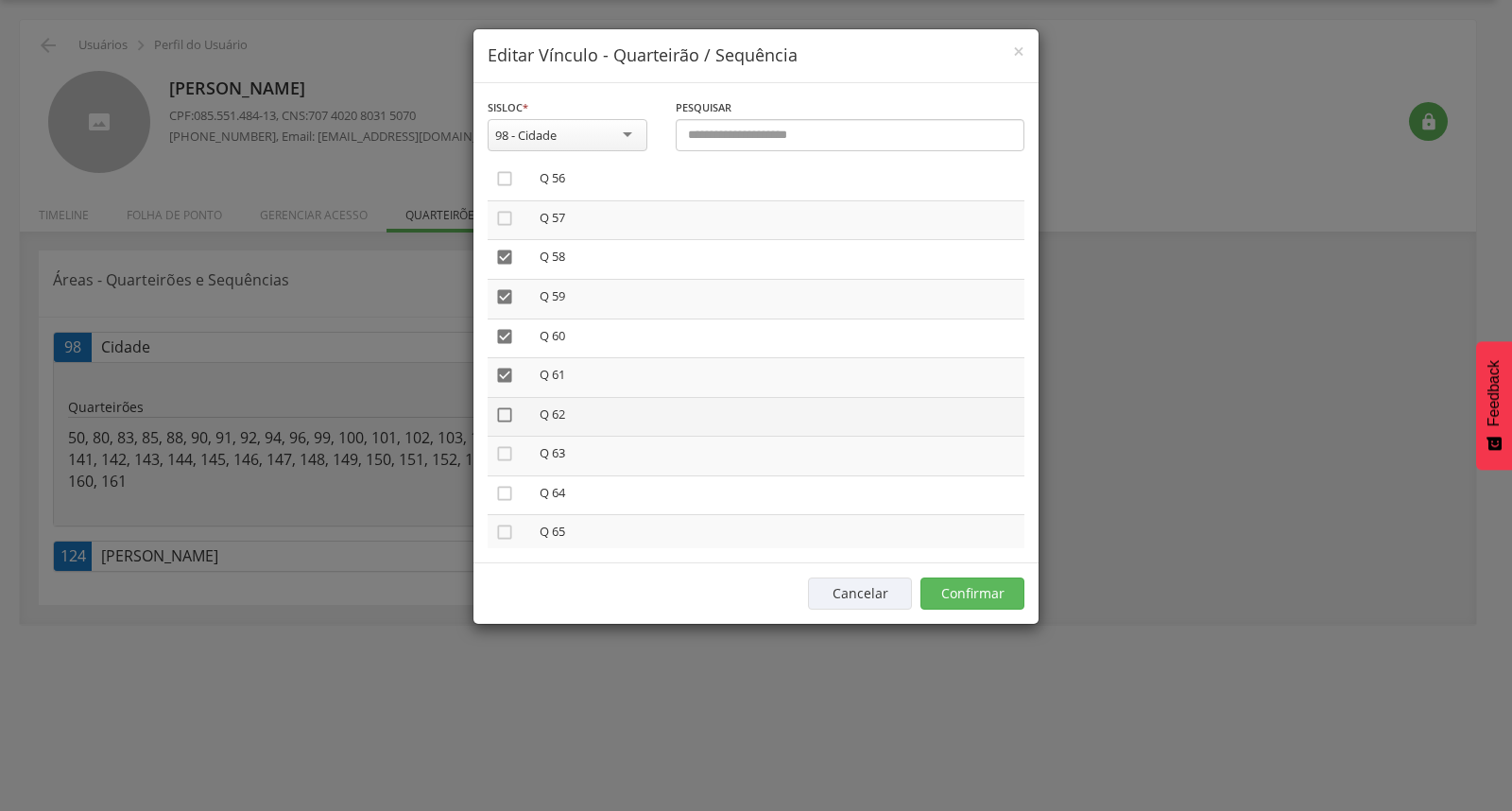
click at [505, 405] on icon "" at bounding box center [504, 414] width 19 height 19
click at [504, 444] on icon "" at bounding box center [504, 453] width 19 height 19
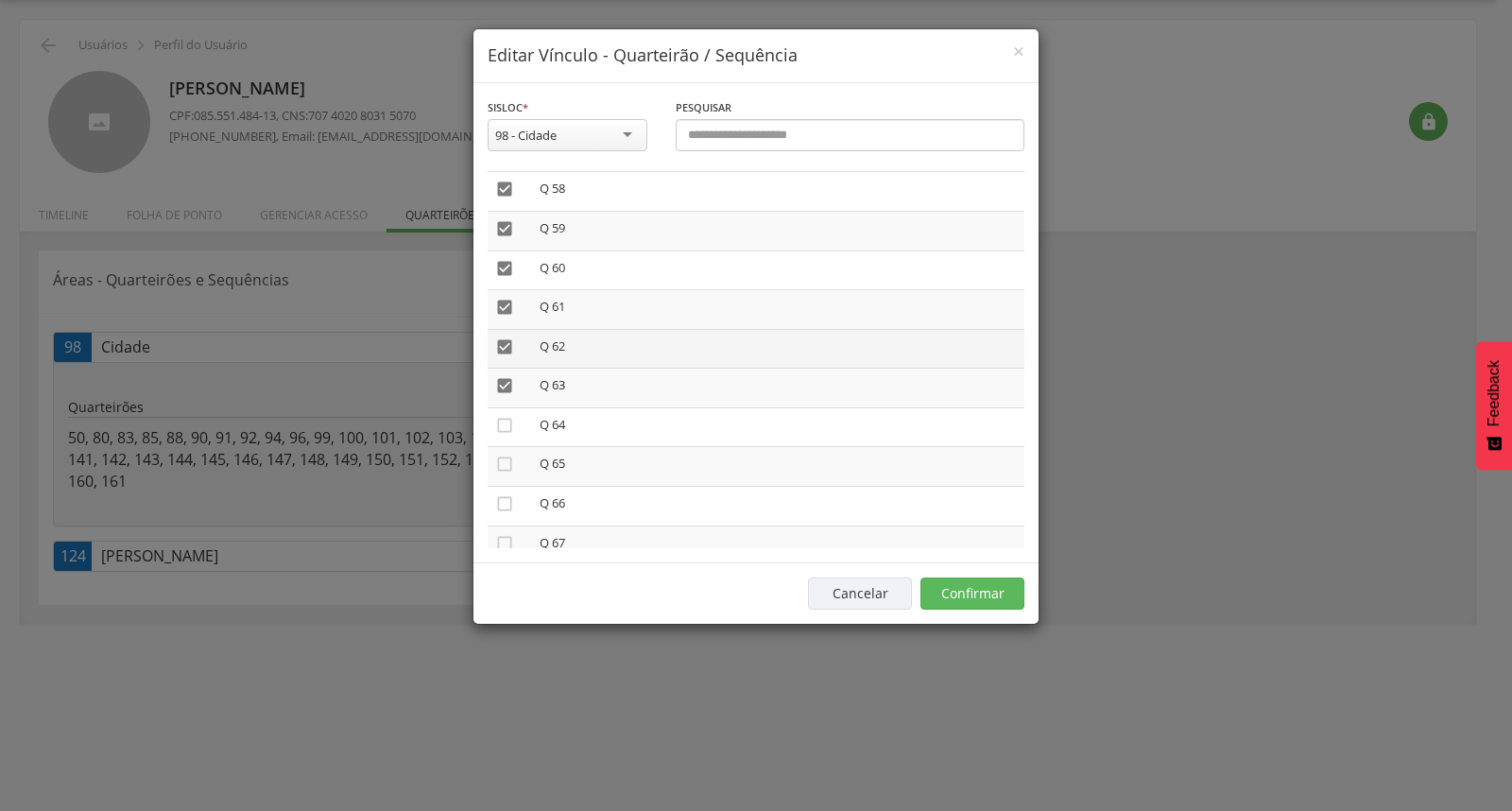
scroll to position [2309, 0]
click at [506, 379] on icon "" at bounding box center [504, 387] width 19 height 19
click at [504, 418] on icon "" at bounding box center [504, 427] width 19 height 19
click at [498, 455] on td "" at bounding box center [509, 469] width 44 height 39
click at [504, 457] on icon "" at bounding box center [504, 466] width 19 height 19
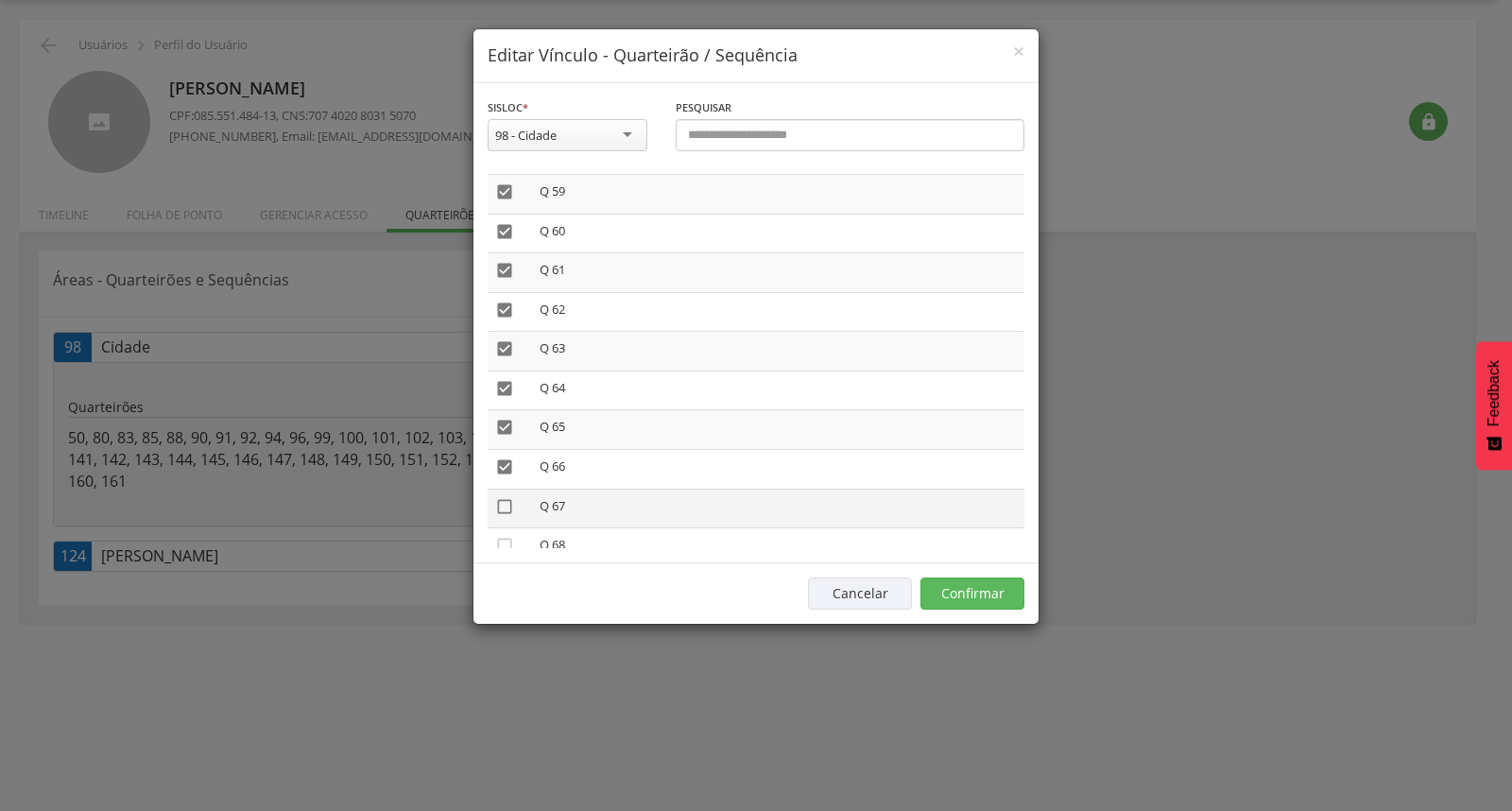
click at [503, 497] on icon "" at bounding box center [504, 506] width 19 height 19
drag, startPoint x: 498, startPoint y: 522, endPoint x: 529, endPoint y: 484, distance: 49.0
click at [498, 535] on icon "" at bounding box center [504, 544] width 19 height 19
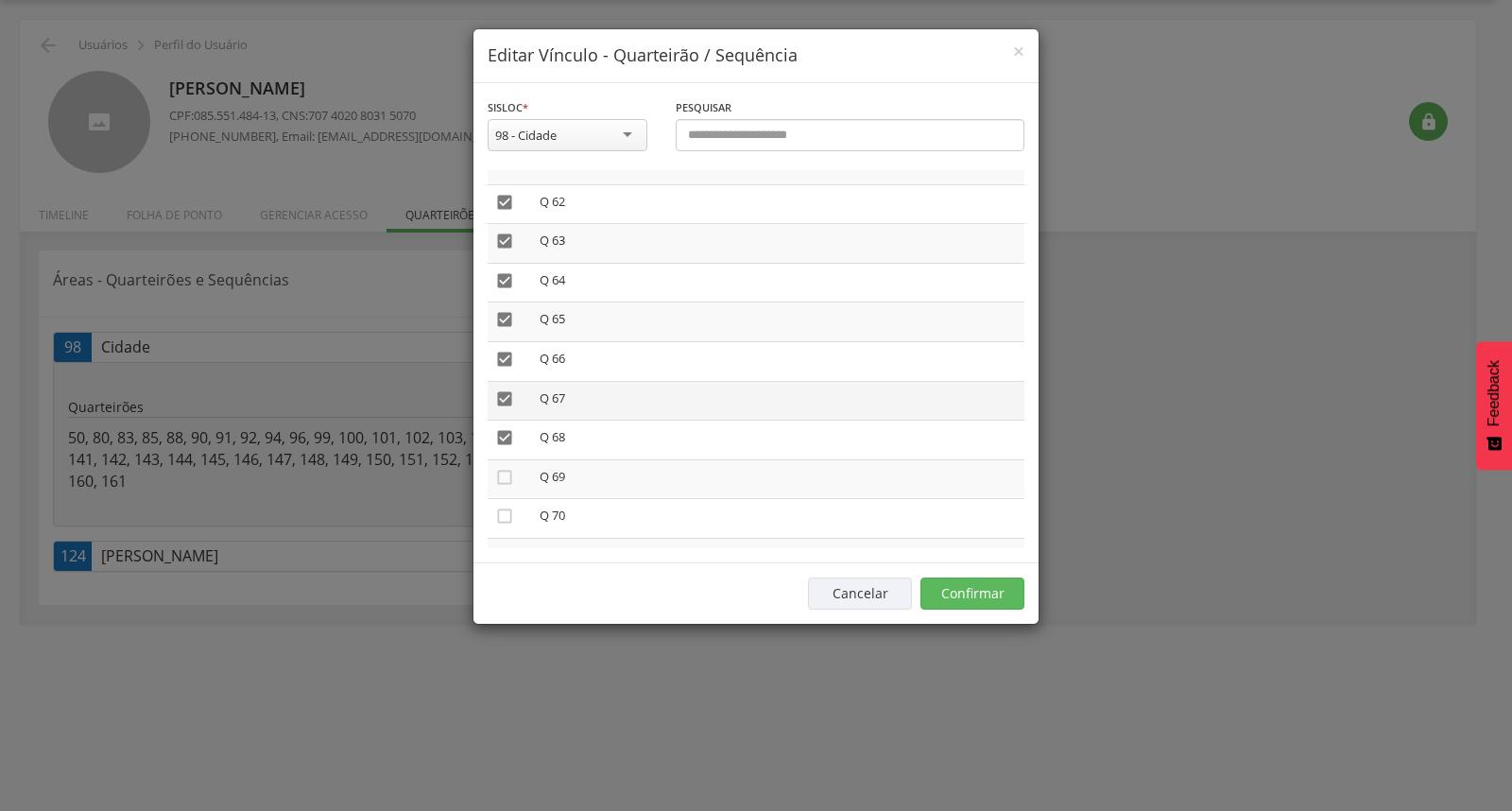
scroll to position [2519, 0]
click at [502, 366] on icon "" at bounding box center [504, 375] width 19 height 19
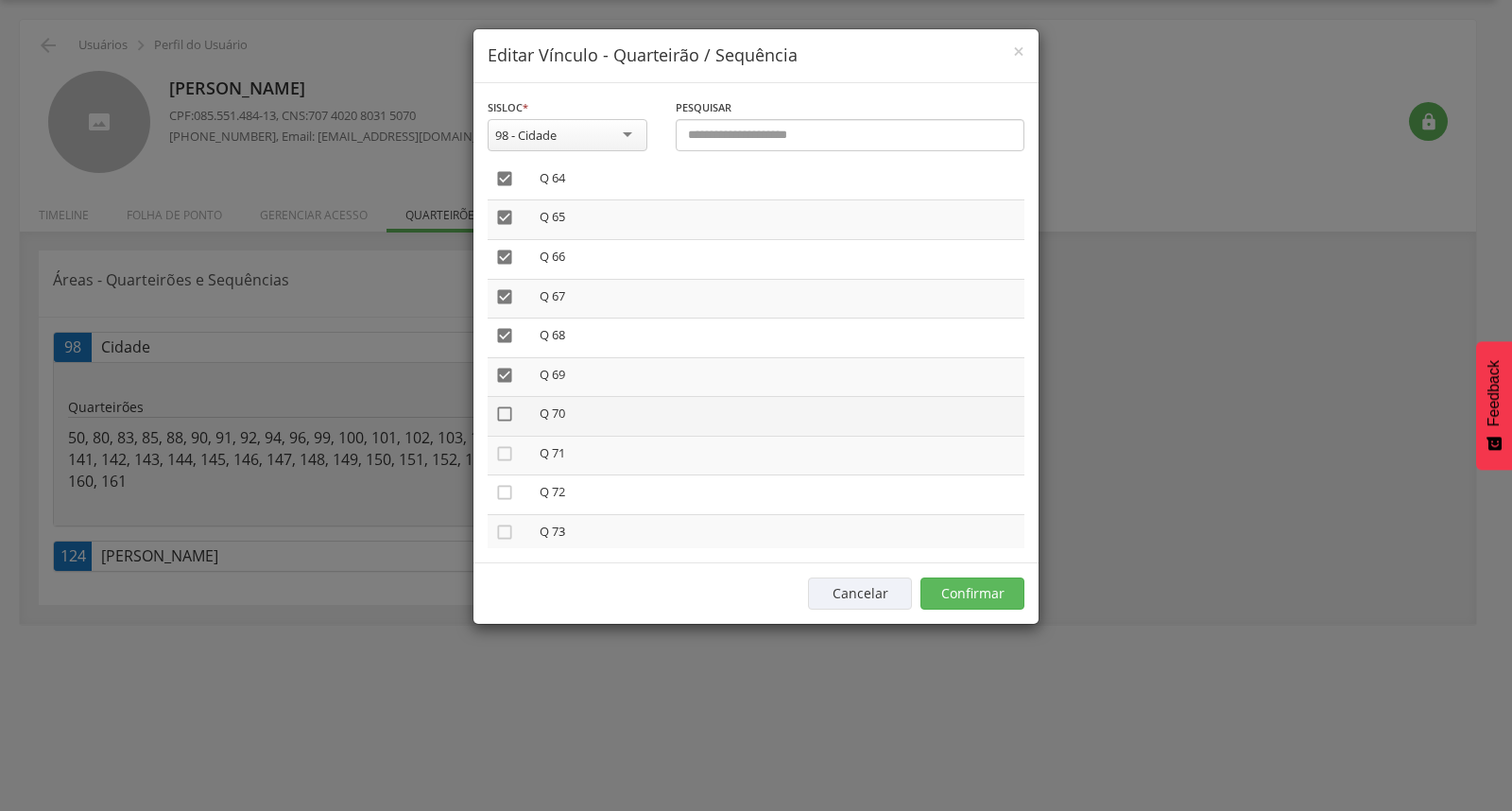
click at [507, 404] on icon "" at bounding box center [504, 413] width 19 height 19
click at [504, 444] on icon "" at bounding box center [504, 453] width 19 height 19
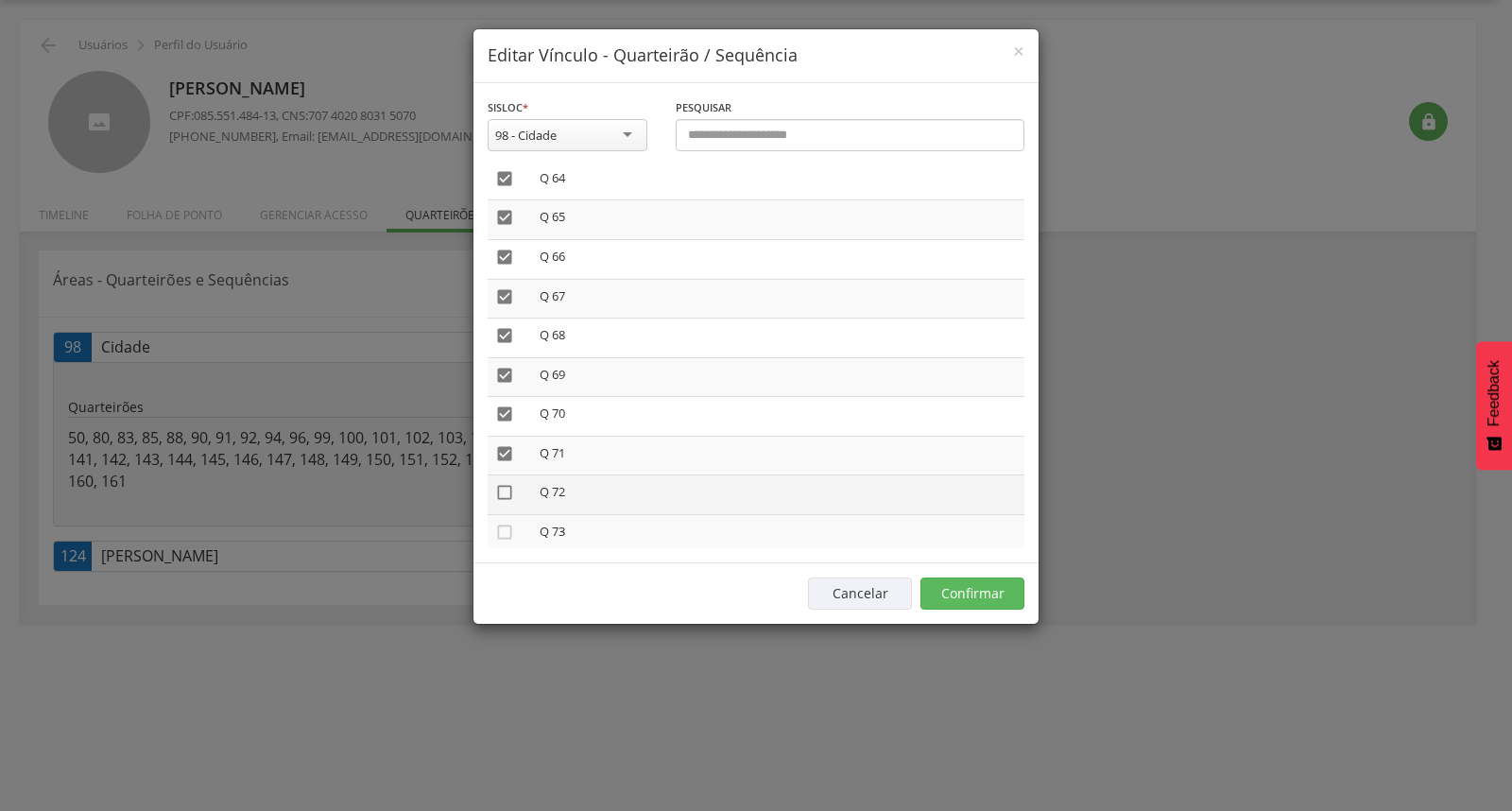
click at [505, 482] on icon "" at bounding box center [504, 491] width 19 height 19
drag, startPoint x: 498, startPoint y: 508, endPoint x: 521, endPoint y: 481, distance: 35.5
click at [496, 523] on icon "" at bounding box center [504, 532] width 19 height 19
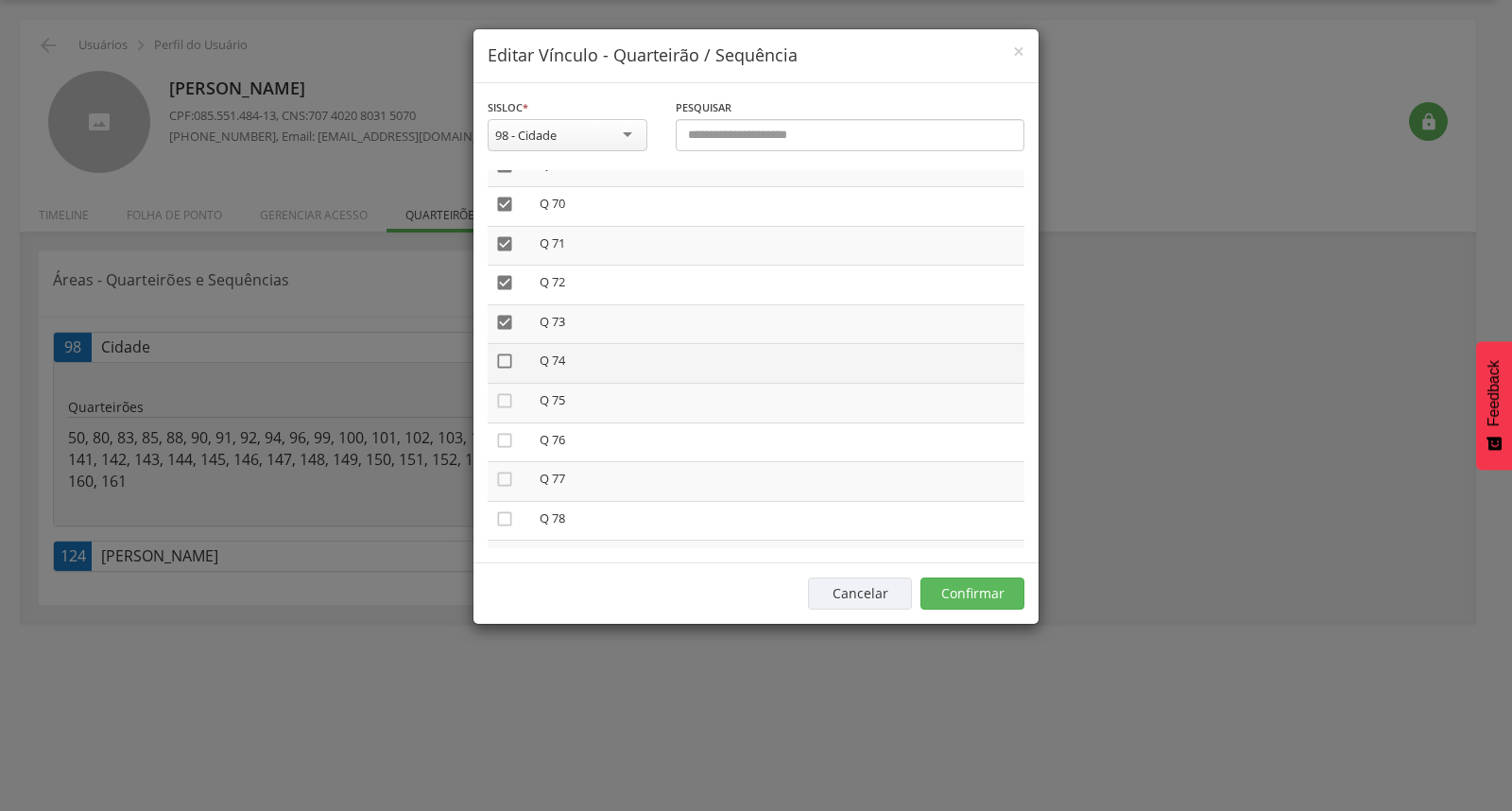
click at [503, 352] on icon "" at bounding box center [504, 361] width 19 height 19
click at [505, 391] on icon "" at bounding box center [504, 400] width 19 height 19
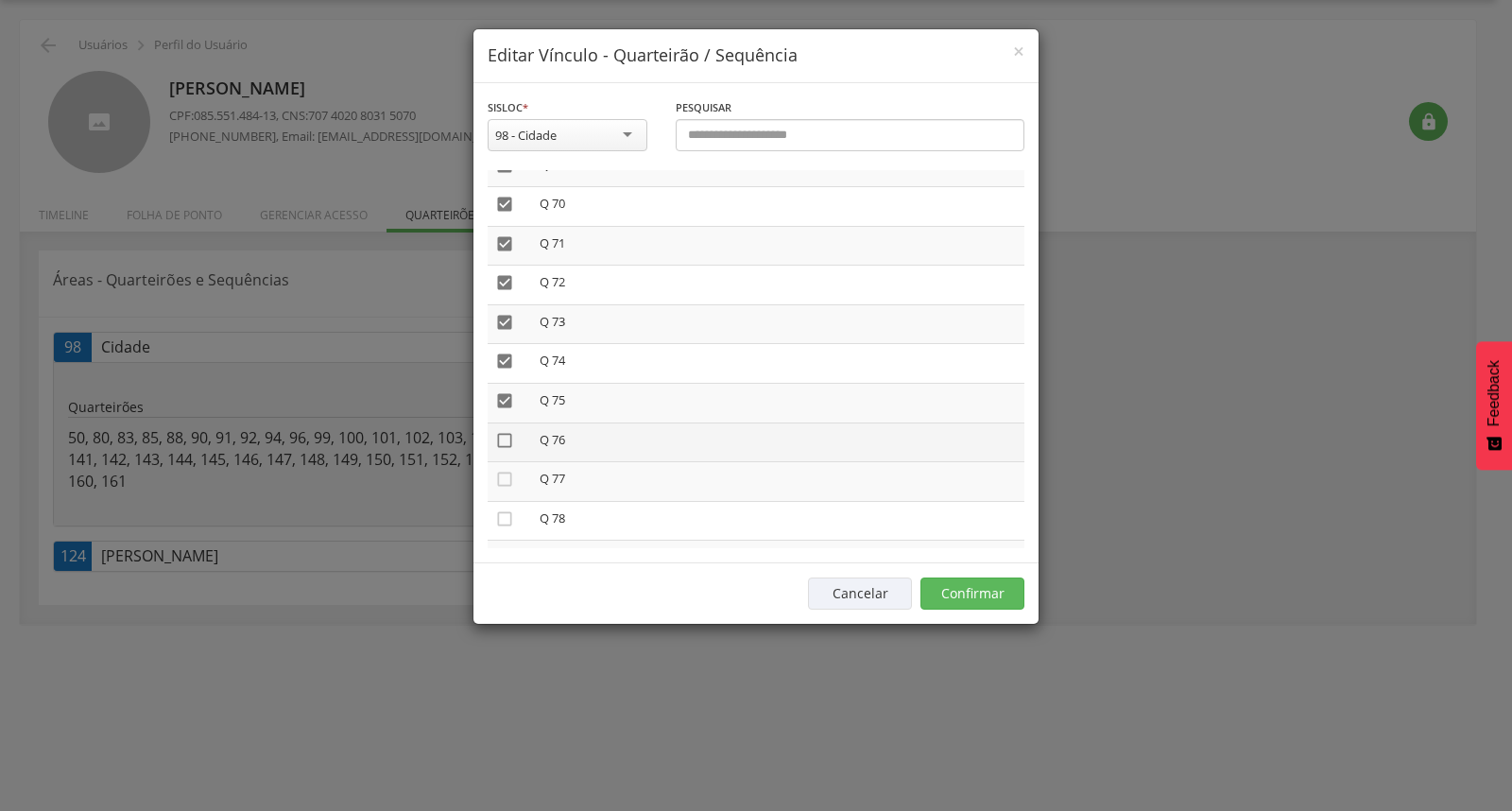
click at [506, 431] on icon "" at bounding box center [504, 439] width 19 height 19
click at [501, 470] on icon "" at bounding box center [504, 479] width 19 height 19
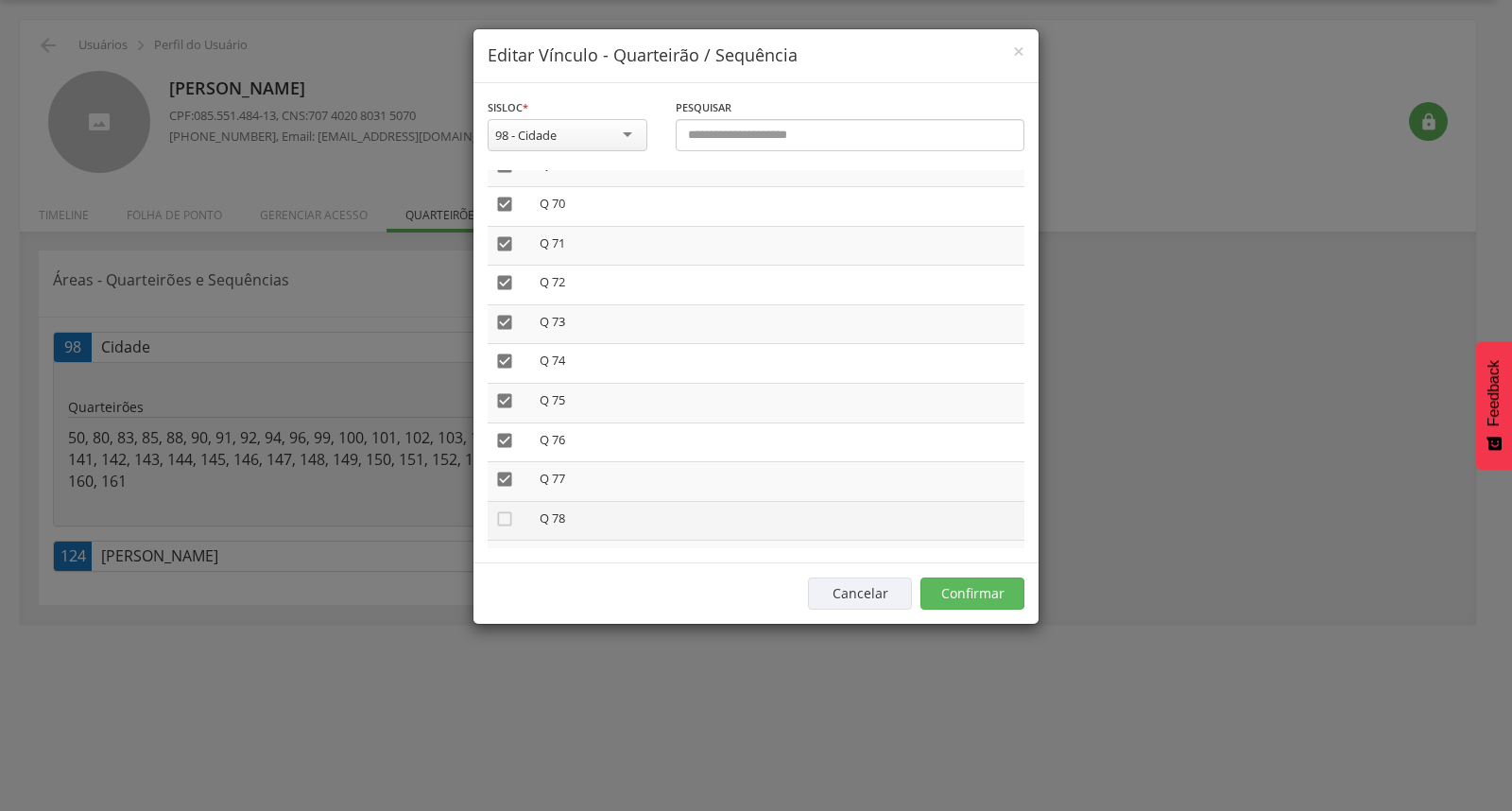
click at [506, 501] on td "" at bounding box center [509, 521] width 44 height 39
drag, startPoint x: 506, startPoint y: 488, endPoint x: 506, endPoint y: 523, distance: 35.0
click at [505, 509] on icon "" at bounding box center [504, 518] width 19 height 19
drag, startPoint x: 506, startPoint y: 524, endPoint x: 523, endPoint y: 455, distance: 71.1
click at [505, 548] on icon "" at bounding box center [504, 557] width 19 height 19
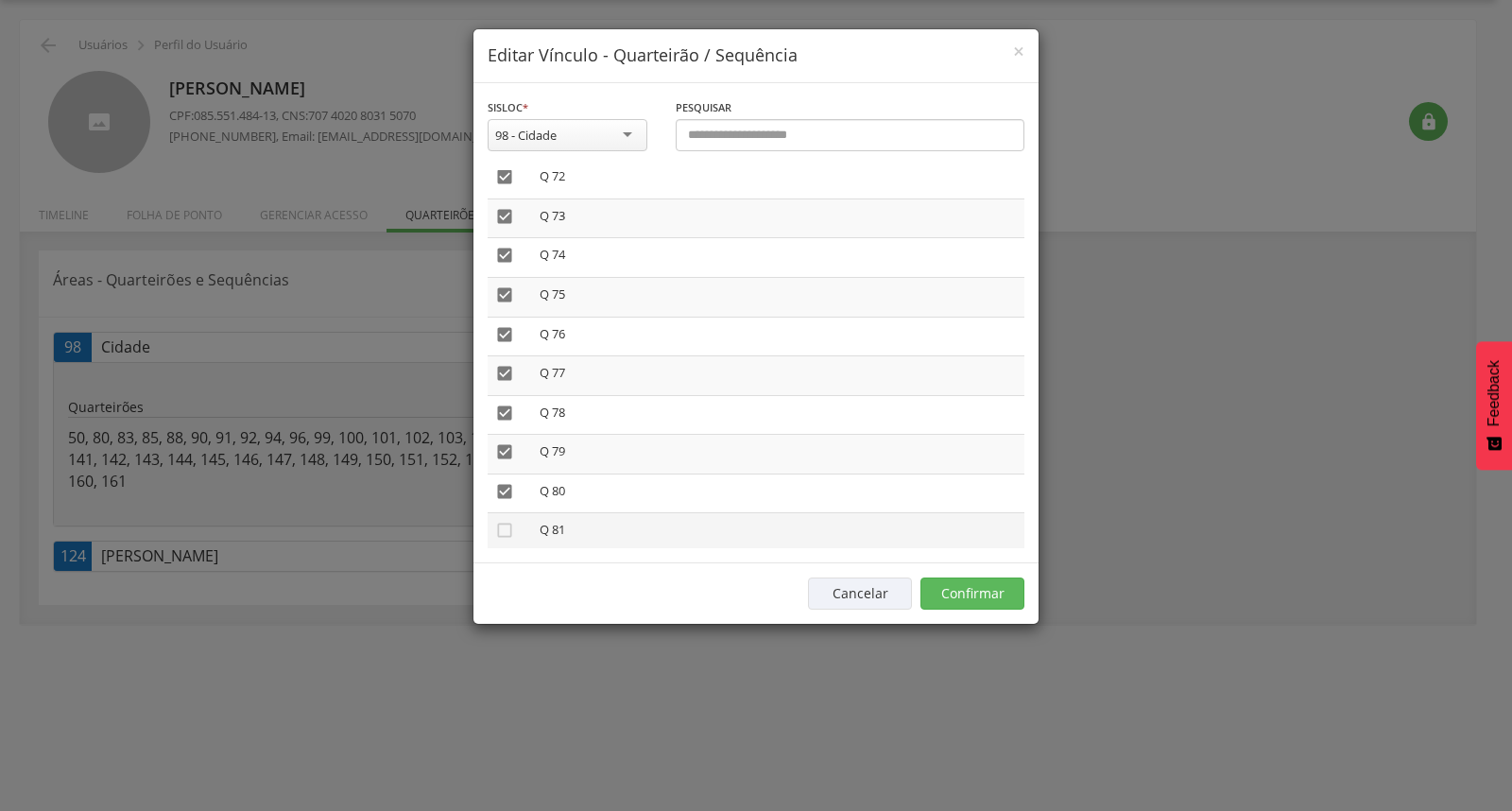
scroll to position [2940, 0]
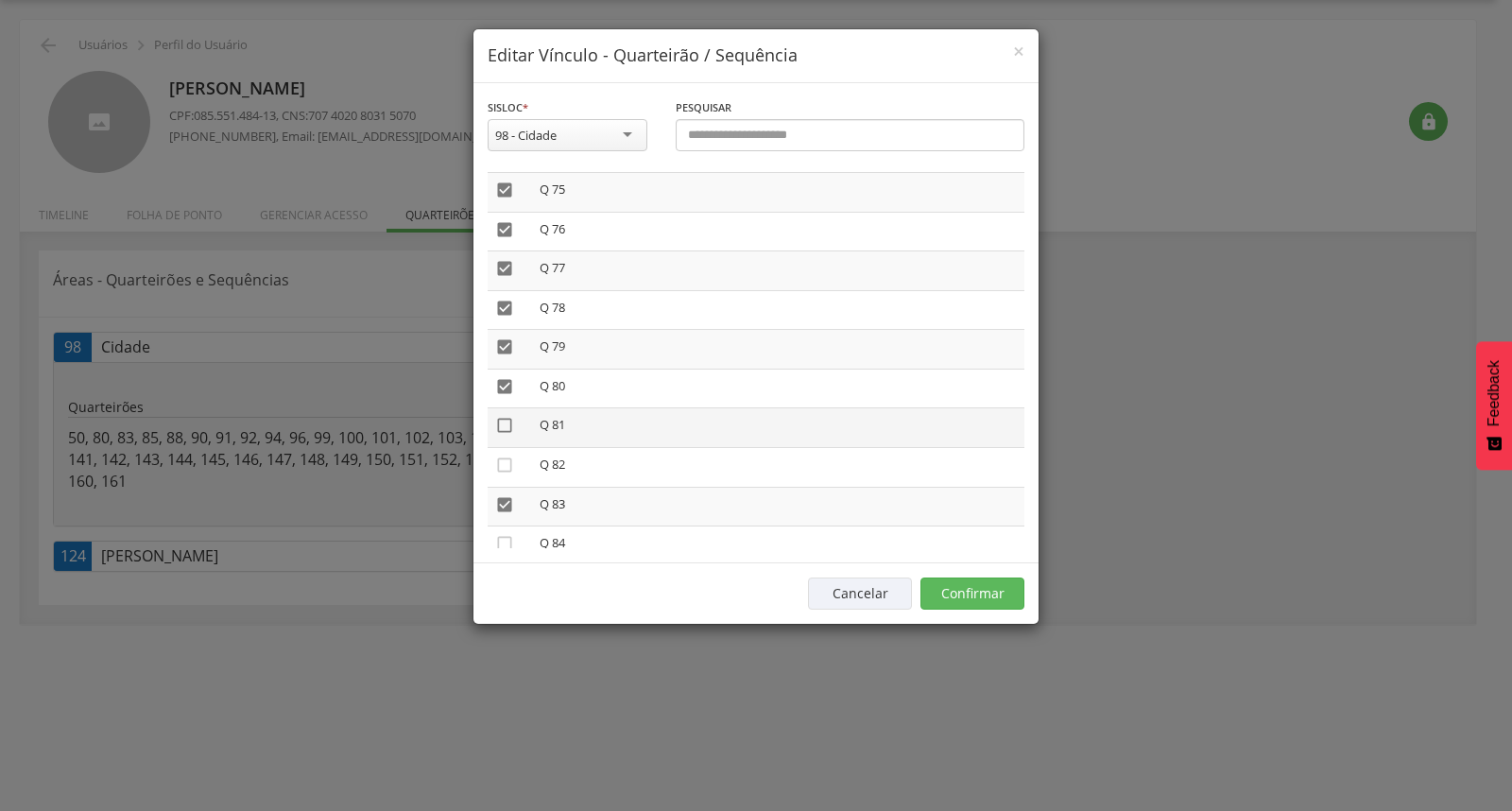
click at [506, 416] on icon "" at bounding box center [504, 425] width 19 height 19
click at [509, 416] on icon "" at bounding box center [504, 425] width 19 height 19
click at [502, 378] on icon "" at bounding box center [504, 386] width 19 height 19
click at [504, 495] on icon "" at bounding box center [504, 504] width 19 height 19
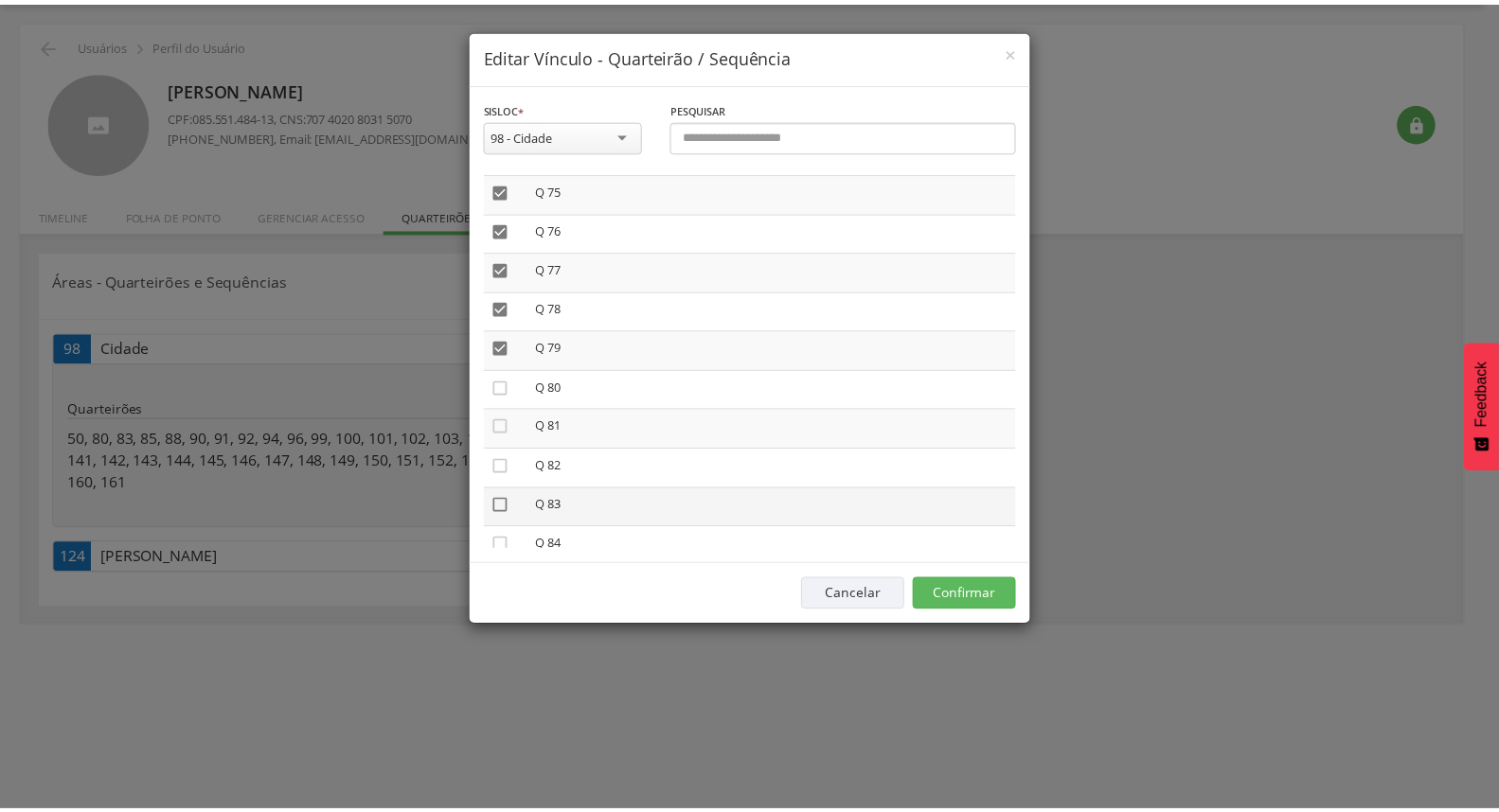
scroll to position [3154, 0]
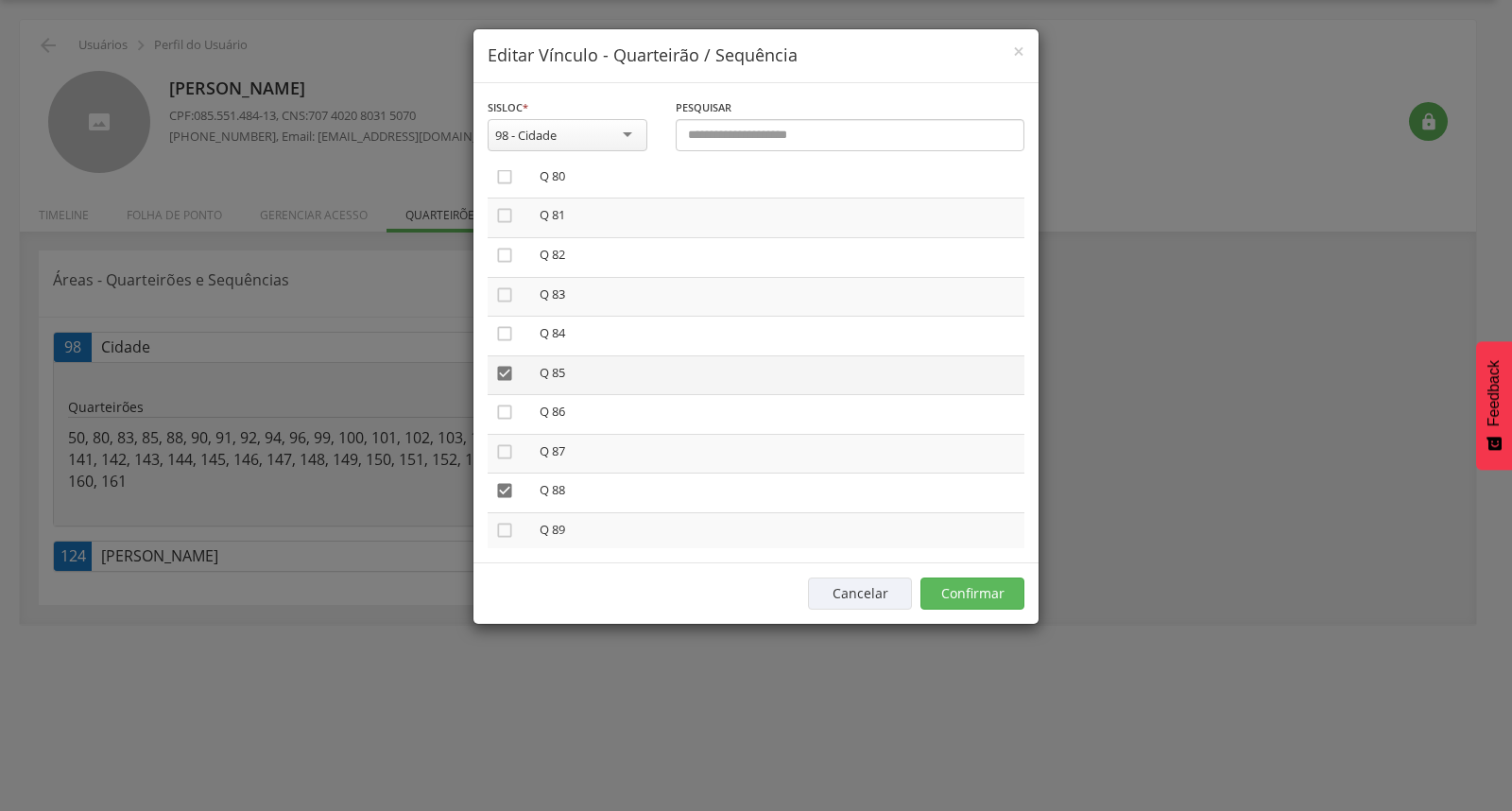
click at [501, 364] on icon "" at bounding box center [504, 373] width 19 height 19
click at [505, 482] on icon "" at bounding box center [504, 490] width 19 height 19
click at [950, 588] on button "Confirmar" at bounding box center [973, 593] width 104 height 32
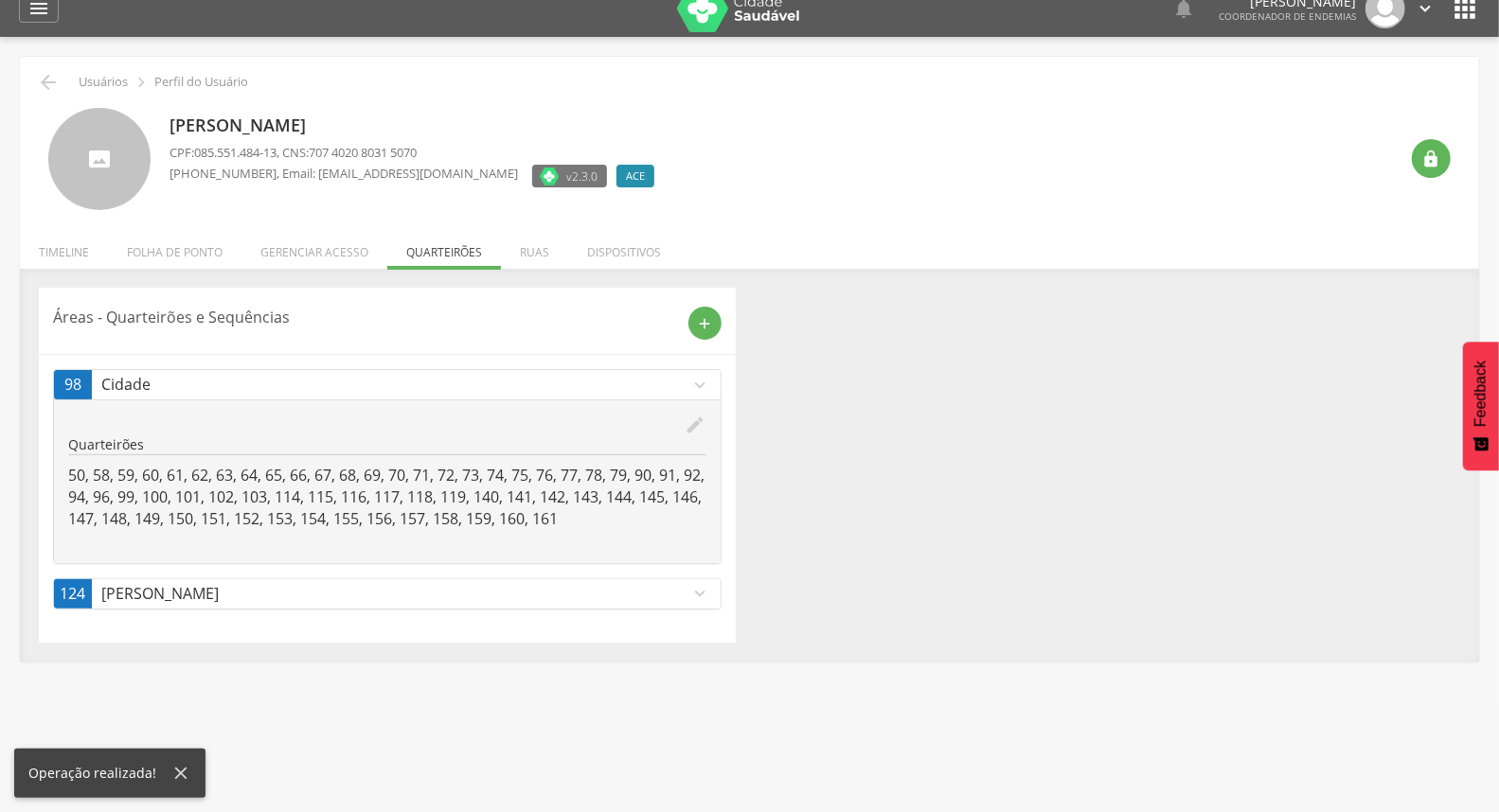
scroll to position [0, 0]
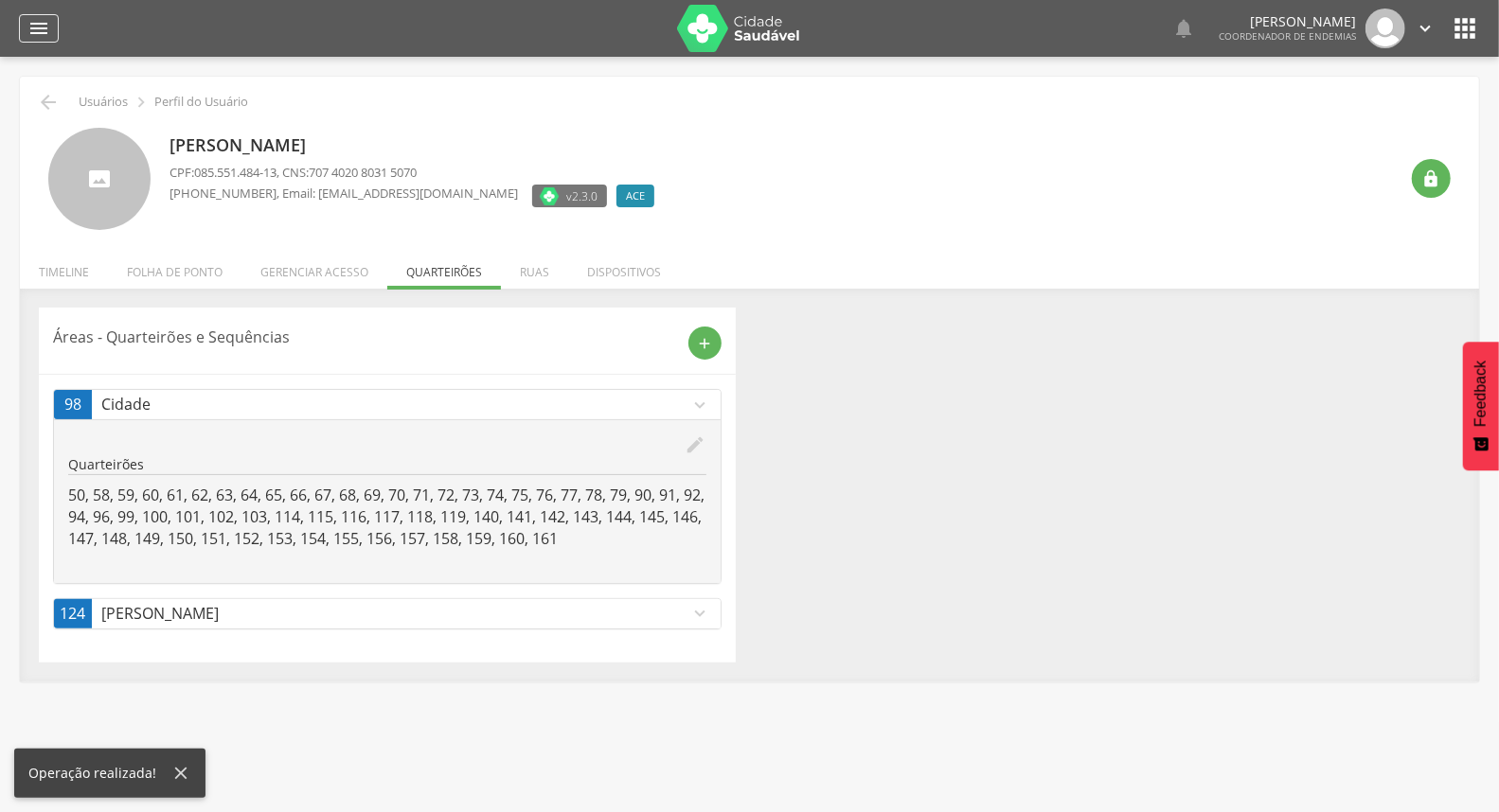
click at [47, 30] on icon "" at bounding box center [38, 27] width 23 height 23
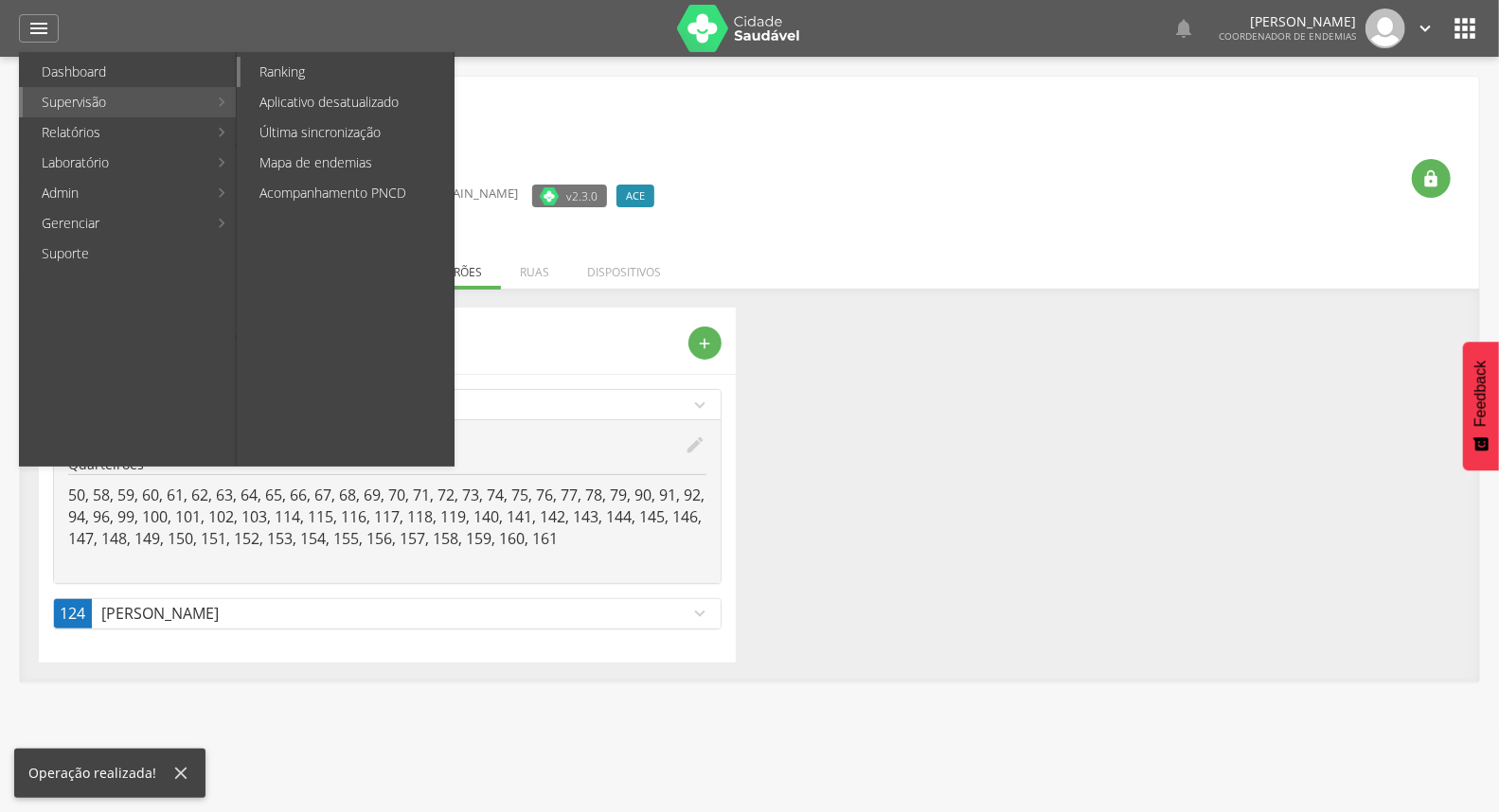
click at [327, 71] on link "Ranking" at bounding box center [347, 72] width 213 height 30
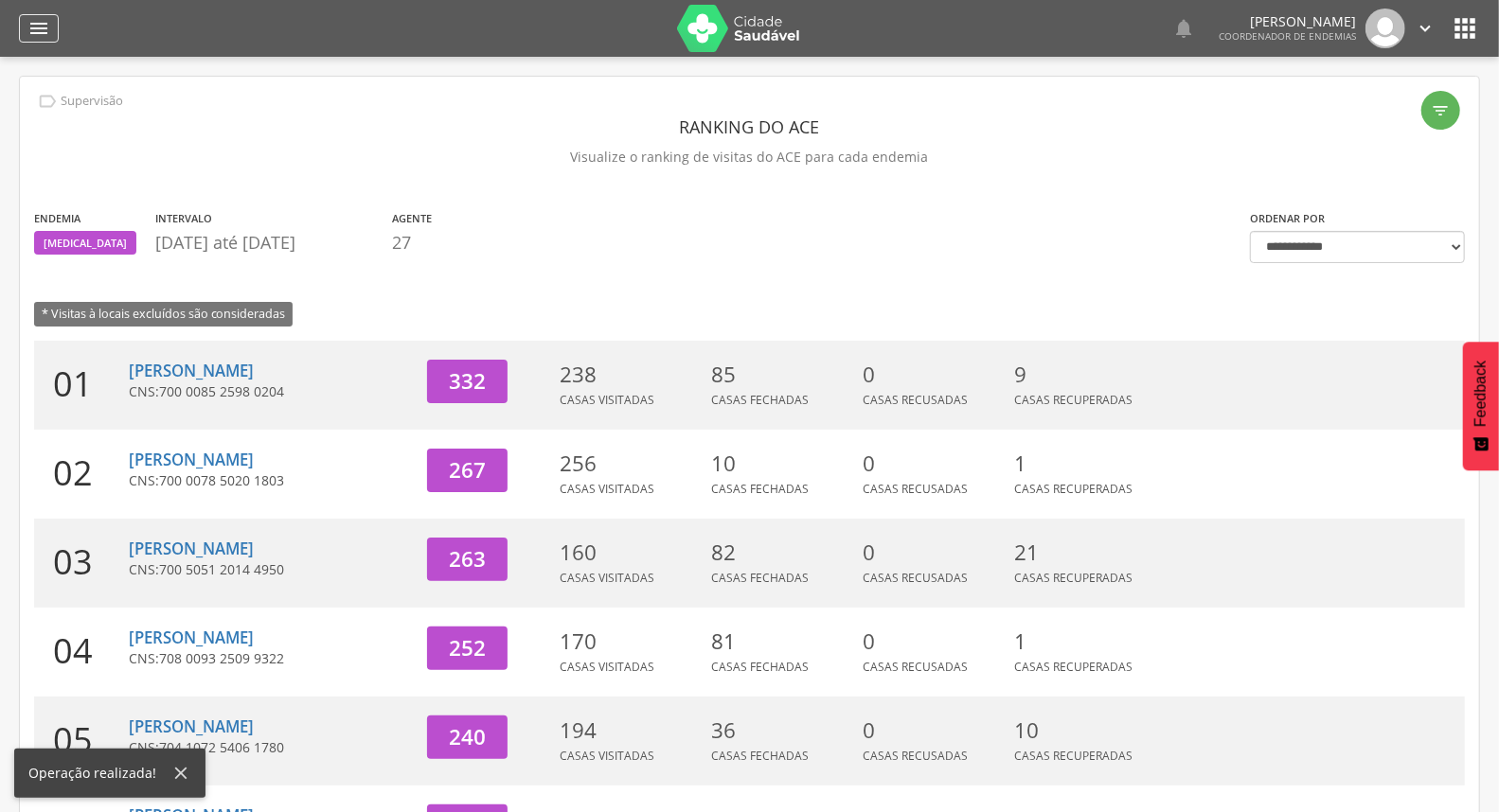
click at [53, 24] on div "" at bounding box center [38, 27] width 39 height 28
click at [42, 29] on icon "" at bounding box center [38, 27] width 23 height 23
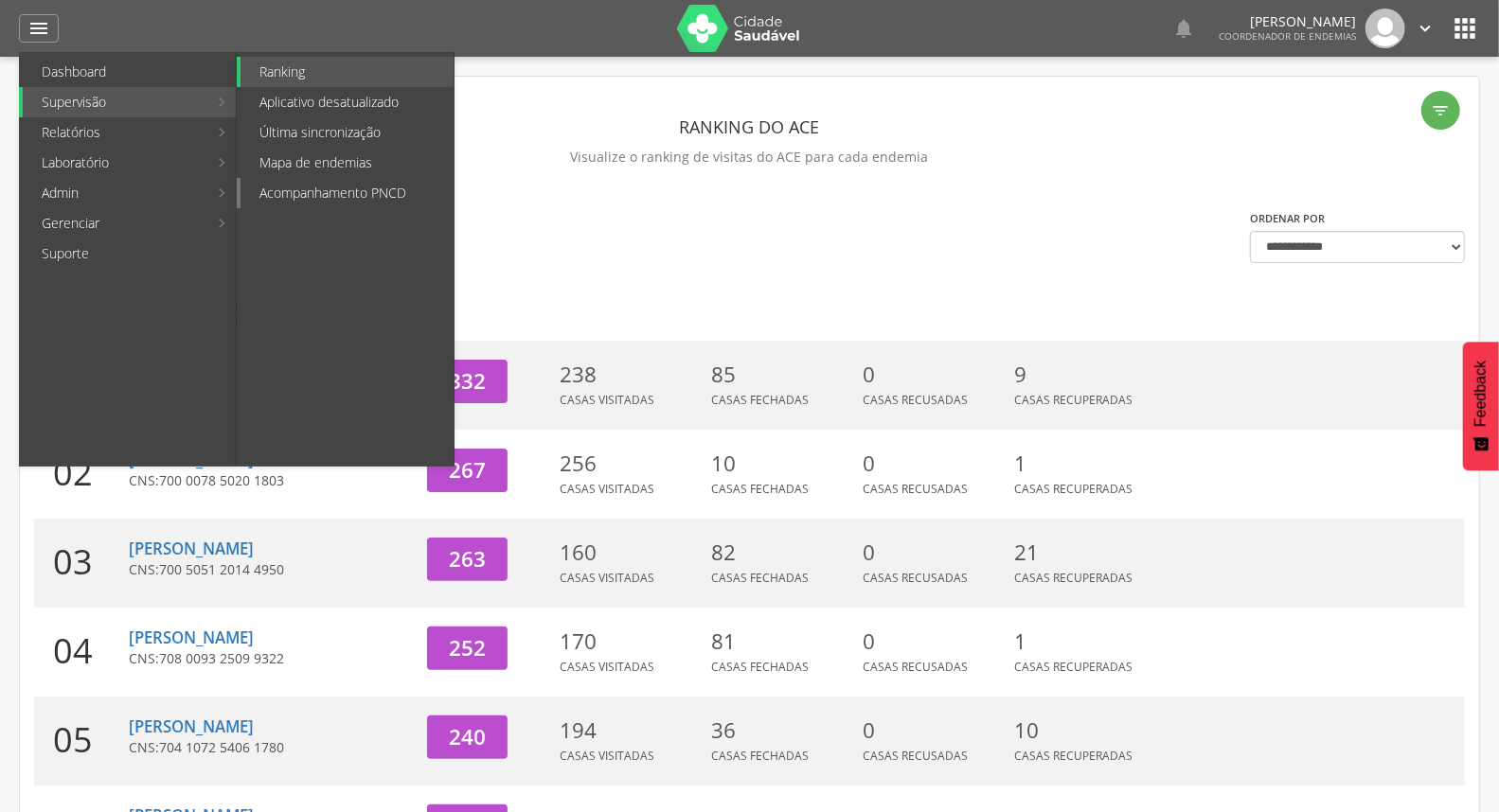
click at [303, 182] on link "Acompanhamento PNCD" at bounding box center [347, 192] width 213 height 30
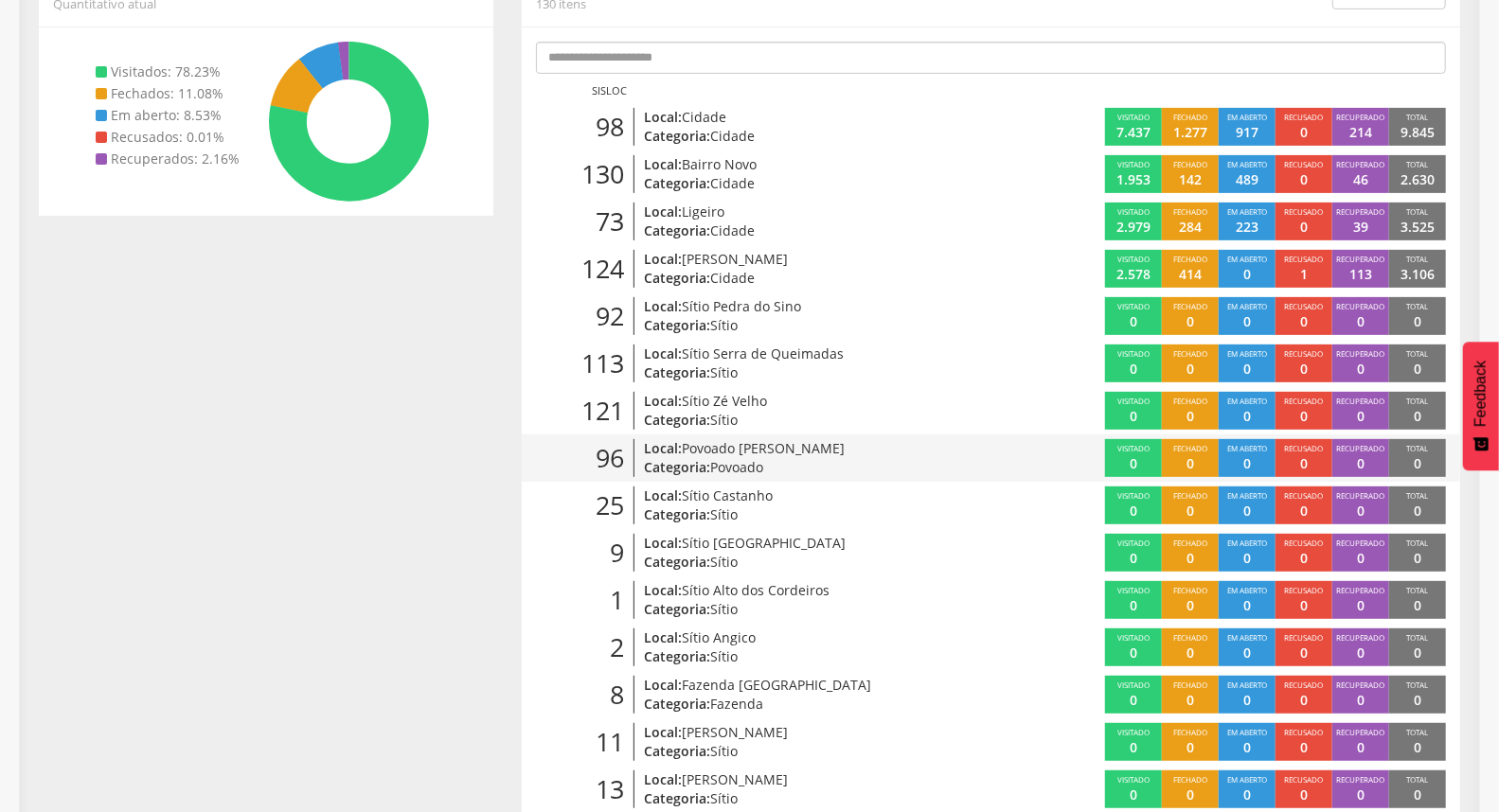
scroll to position [57, 0]
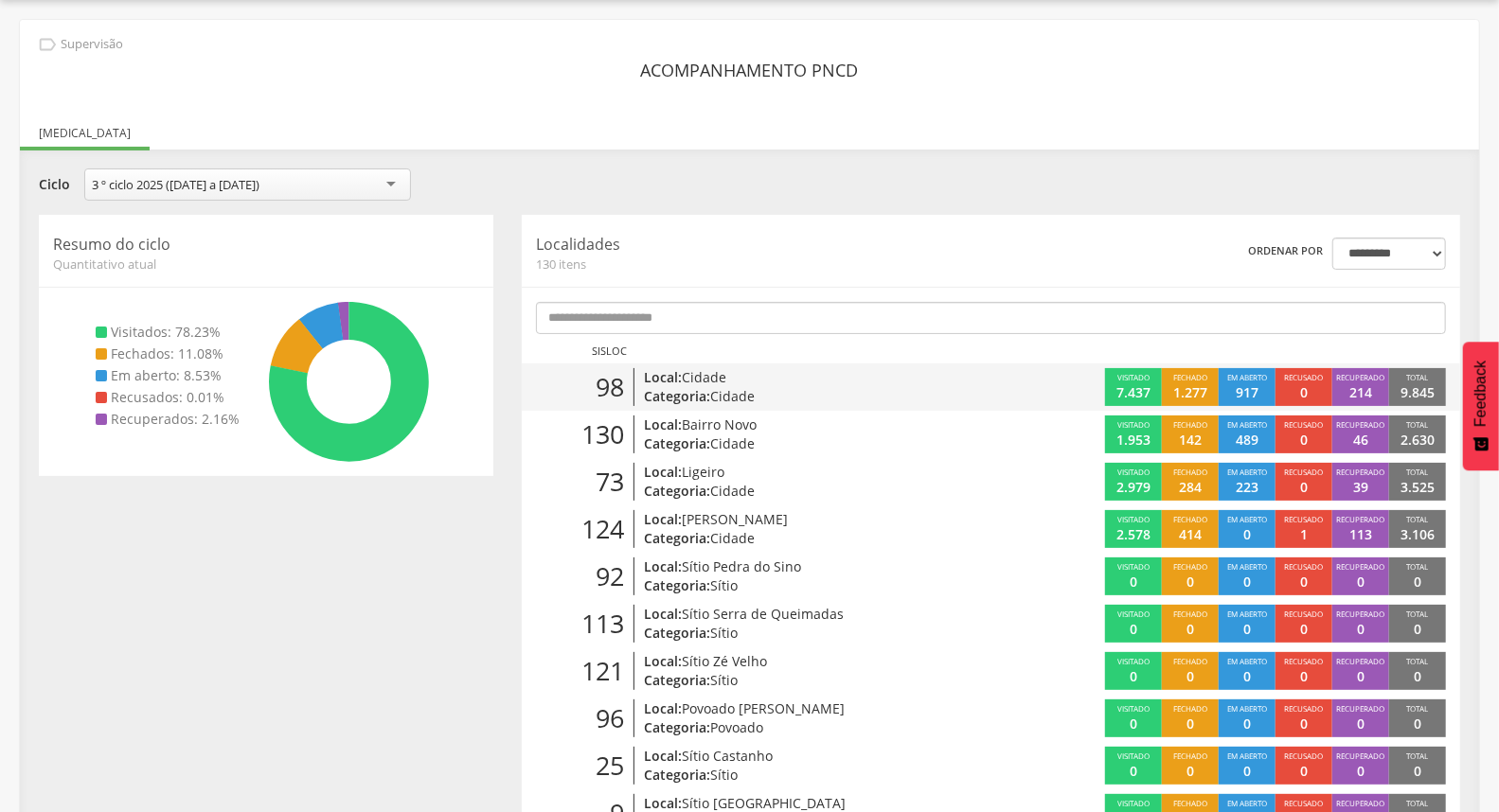
click at [861, 389] on p "Categoria: Cidade" at bounding box center [796, 396] width 305 height 19
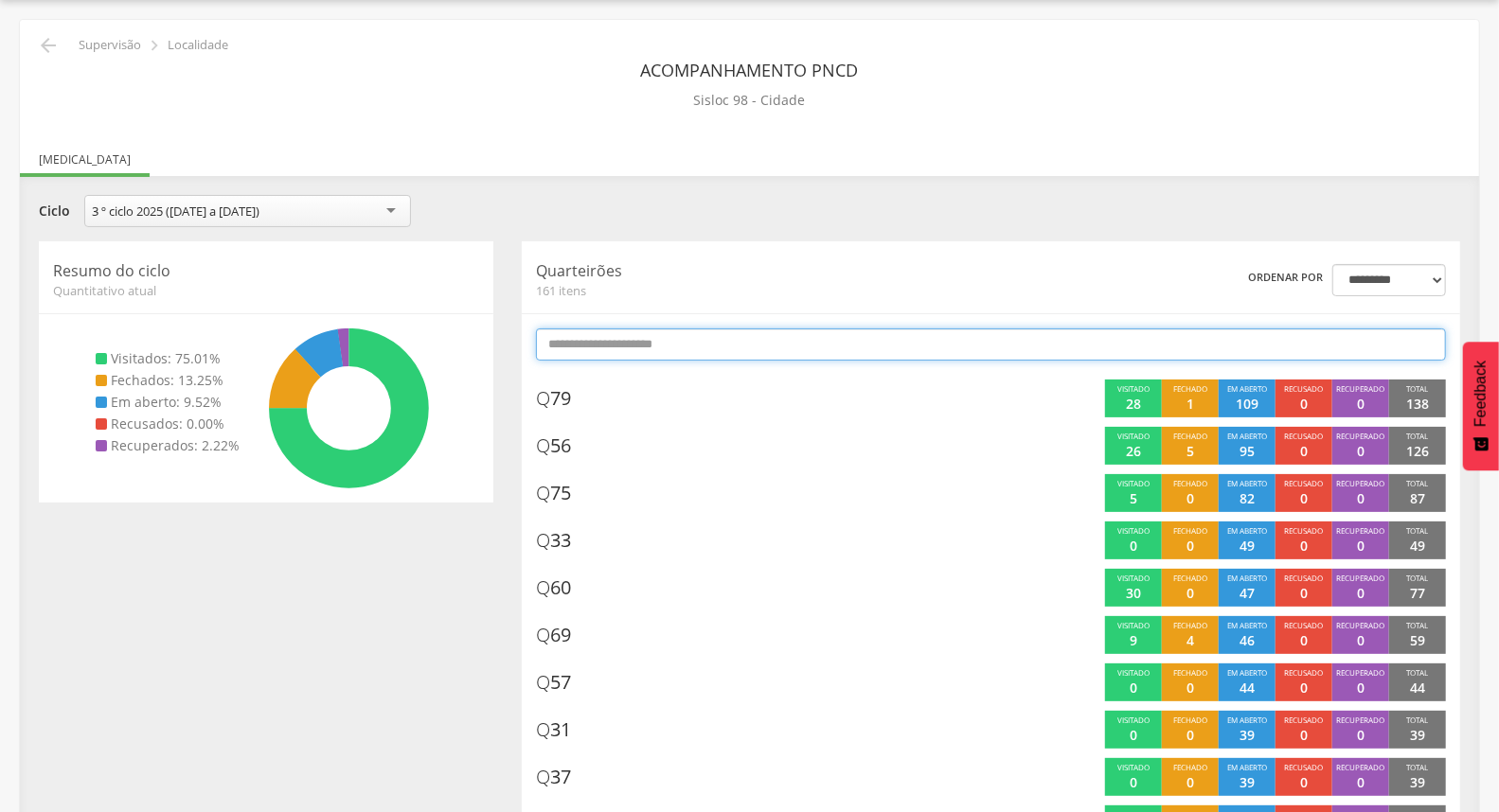
click at [956, 336] on input "text" at bounding box center [990, 344] width 910 height 32
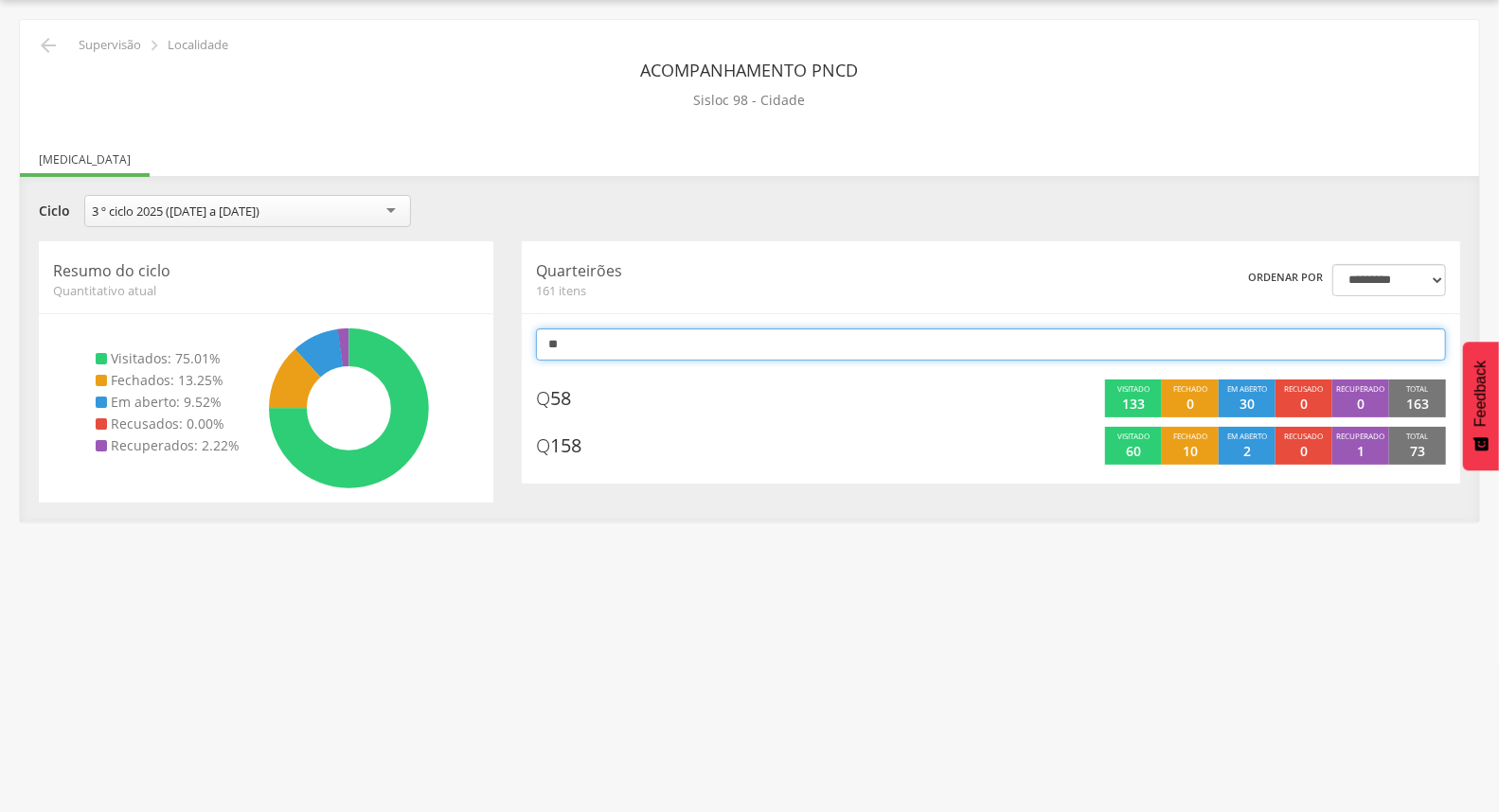
type input "**"
